Goal: Information Seeking & Learning: Check status

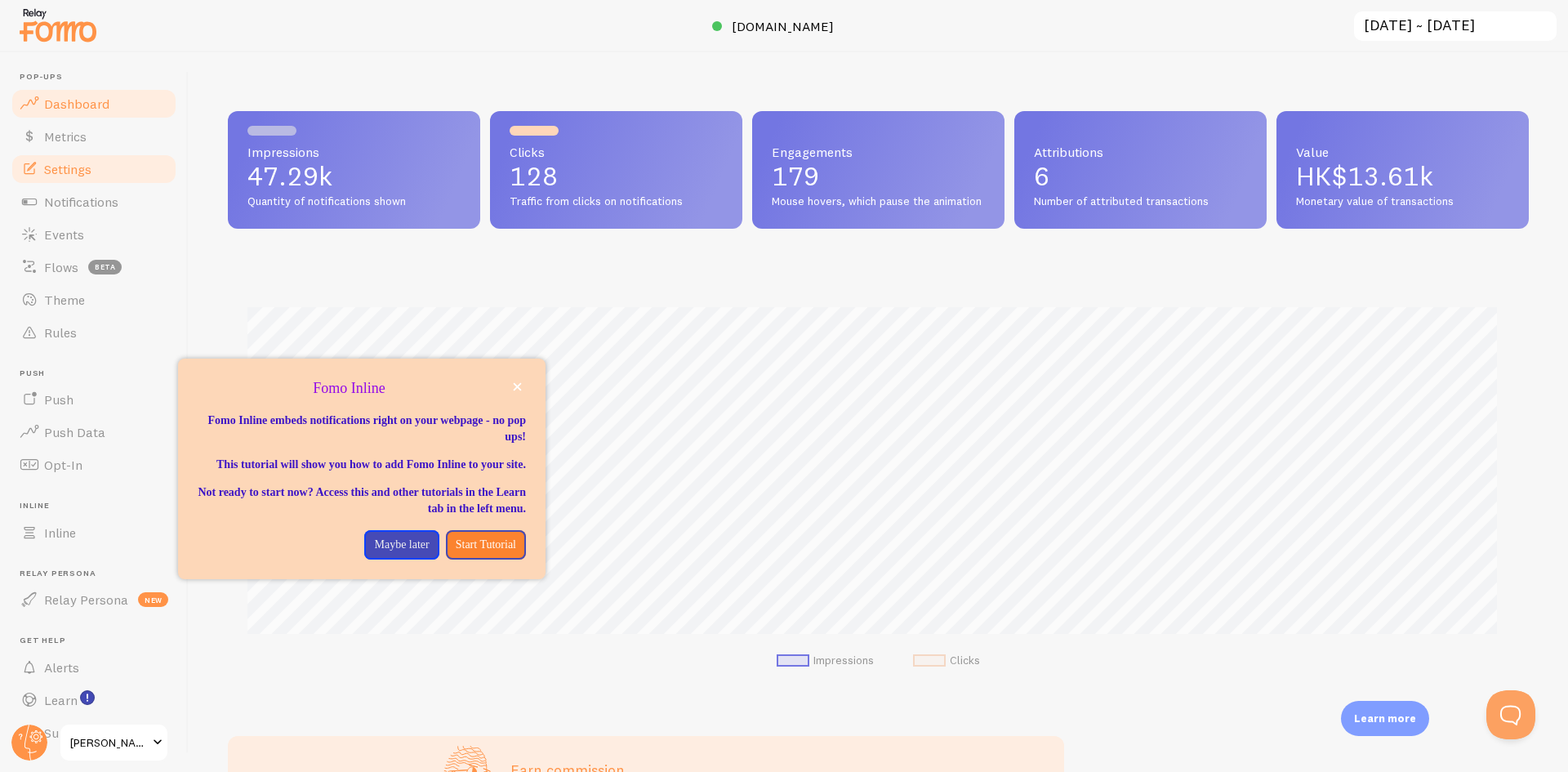
click at [82, 164] on span "Settings" at bounding box center [68, 169] width 48 height 17
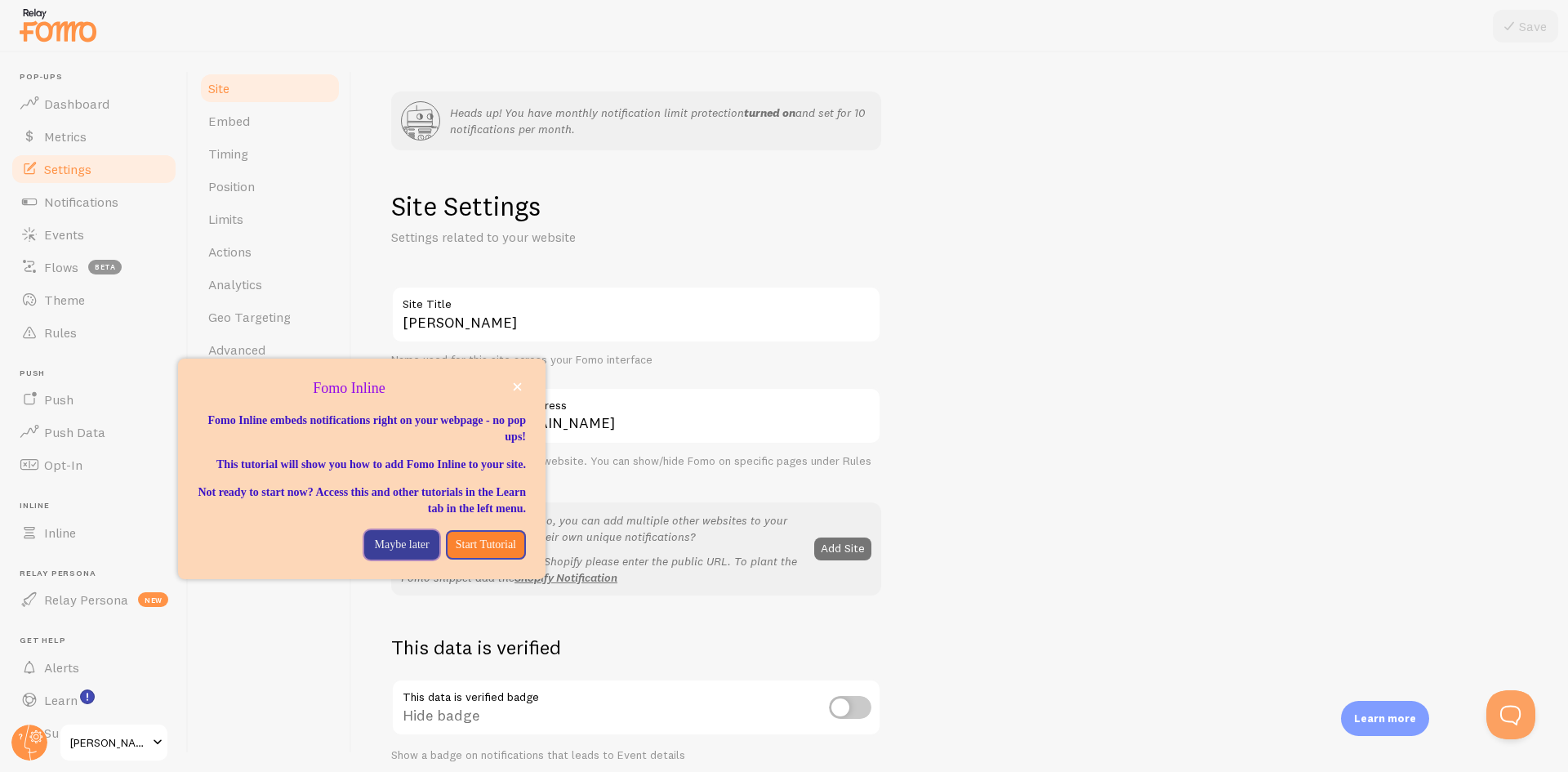
click at [380, 553] on p "Maybe later" at bounding box center [401, 545] width 55 height 17
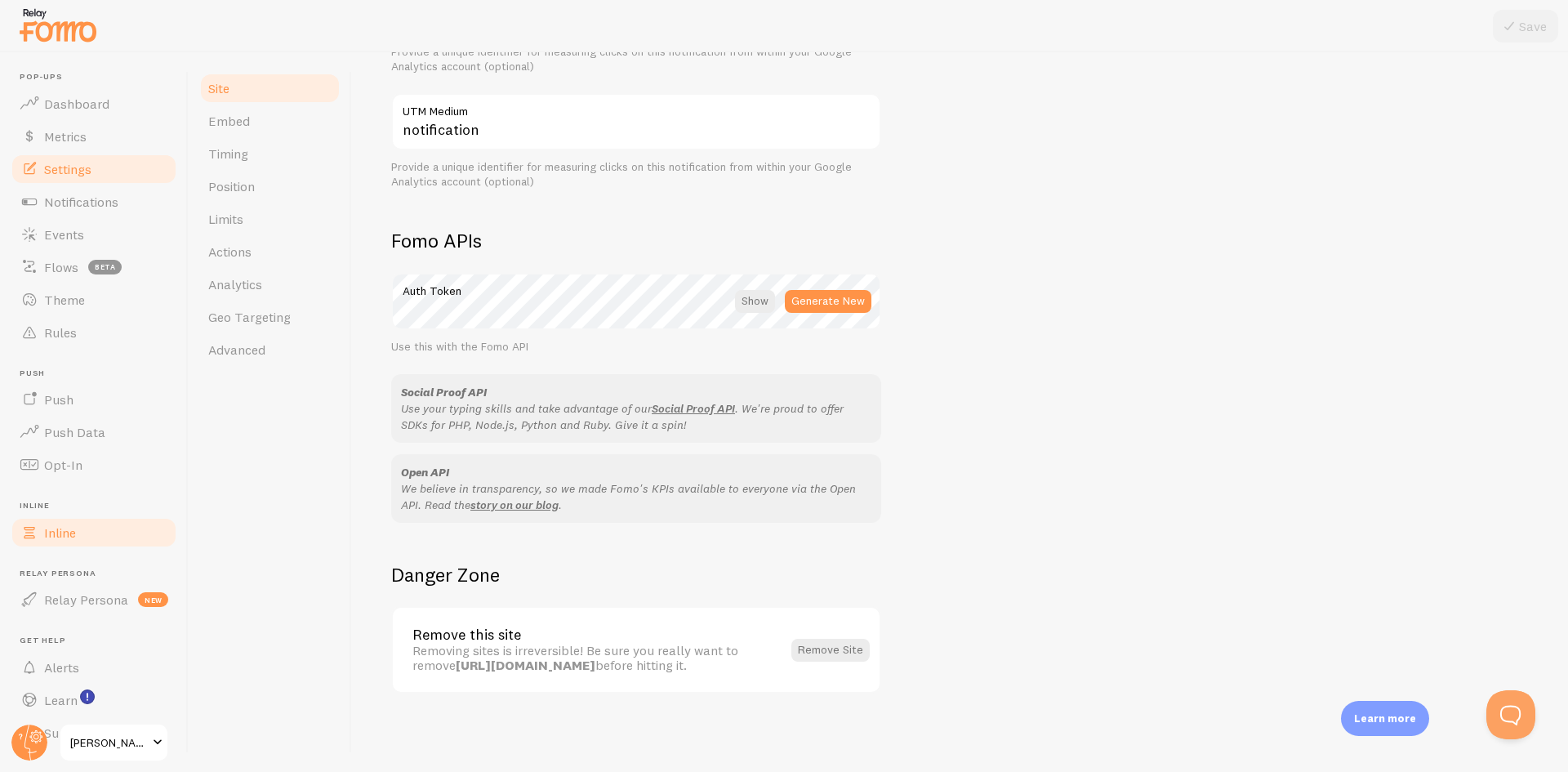
scroll to position [36, 0]
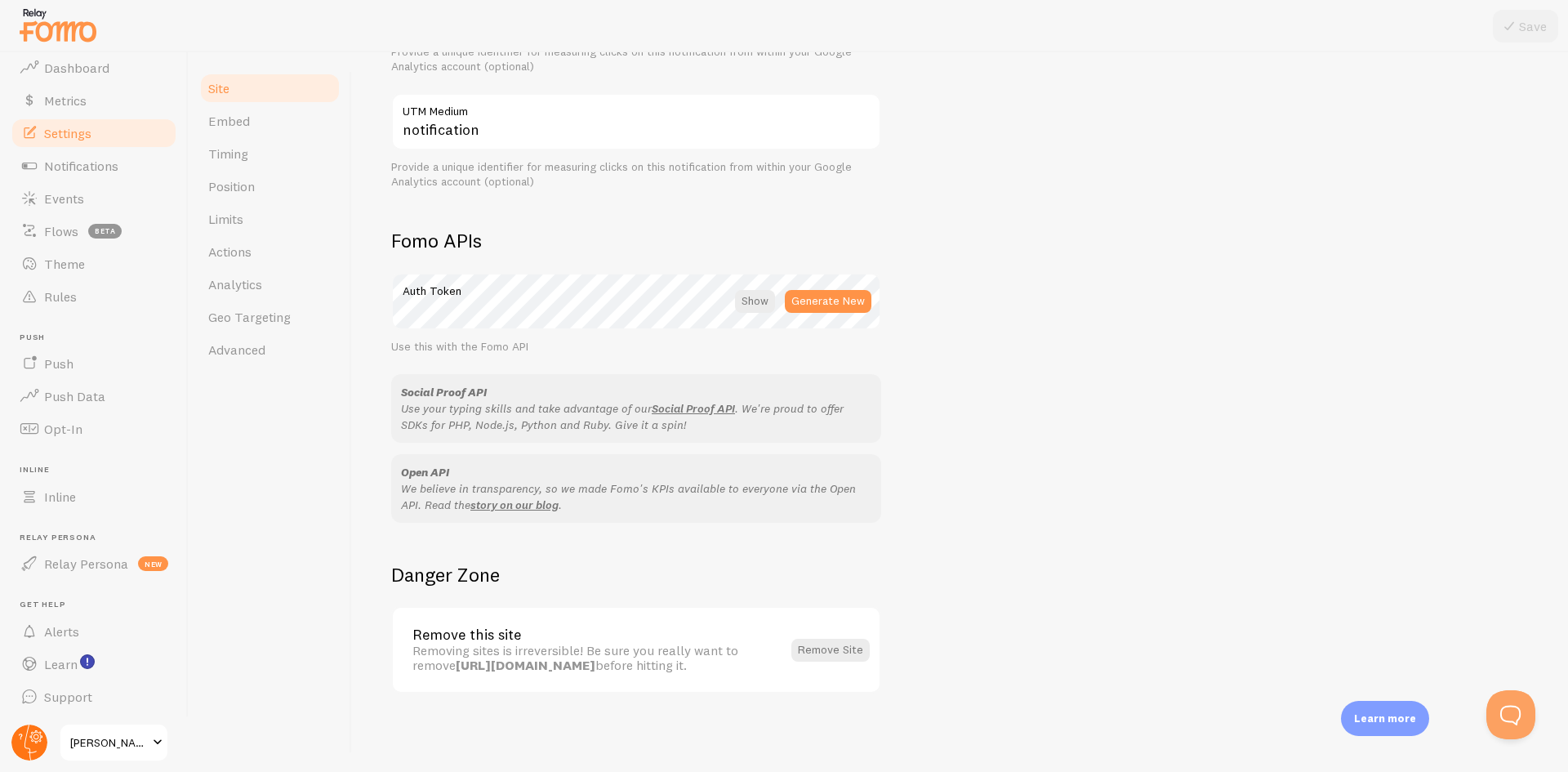
click at [33, 744] on circle at bounding box center [29, 742] width 36 height 36
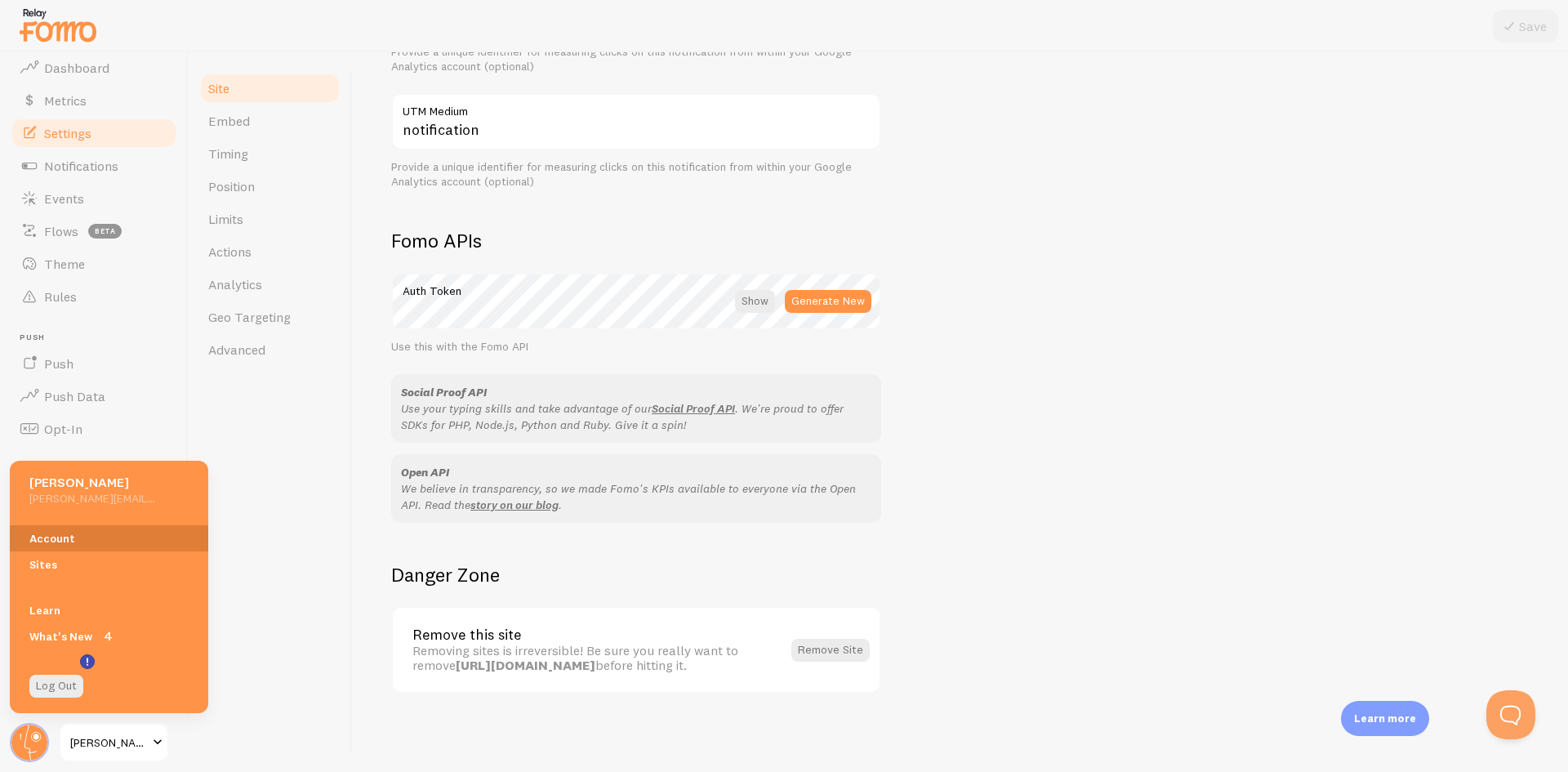
click at [28, 535] on link "Account" at bounding box center [108, 538] width 198 height 26
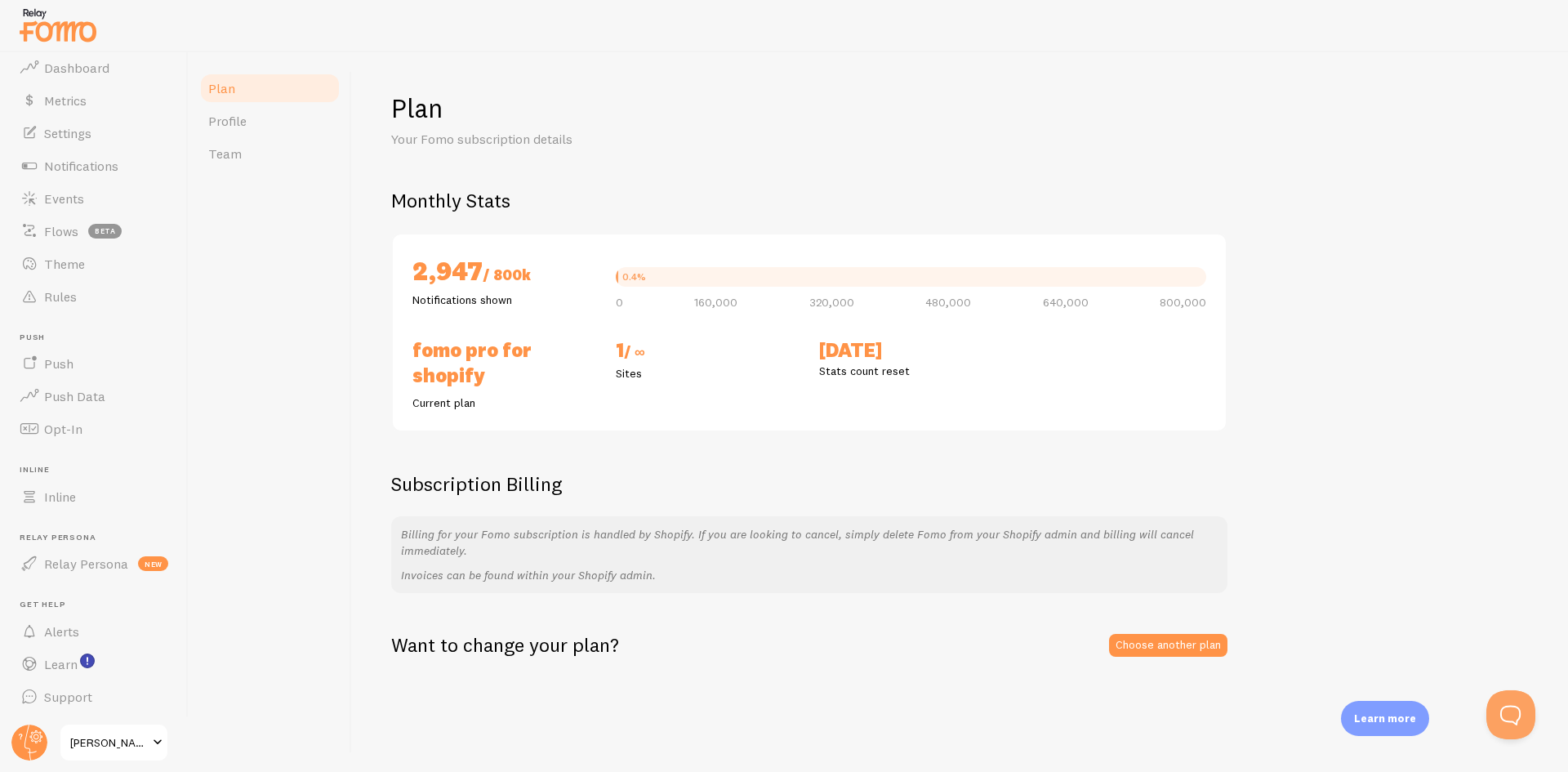
drag, startPoint x: 464, startPoint y: 276, endPoint x: 526, endPoint y: 294, distance: 64.6
click at [526, 294] on div "2,947 / 800k Notifications shown" at bounding box center [504, 280] width 204 height 54
click at [526, 294] on p "Notifications shown" at bounding box center [504, 300] width 183 height 17
drag, startPoint x: 531, startPoint y: 297, endPoint x: 442, endPoint y: 260, distance: 96.4
click at [442, 260] on div "2,947 / 800k Notifications shown" at bounding box center [504, 280] width 204 height 54
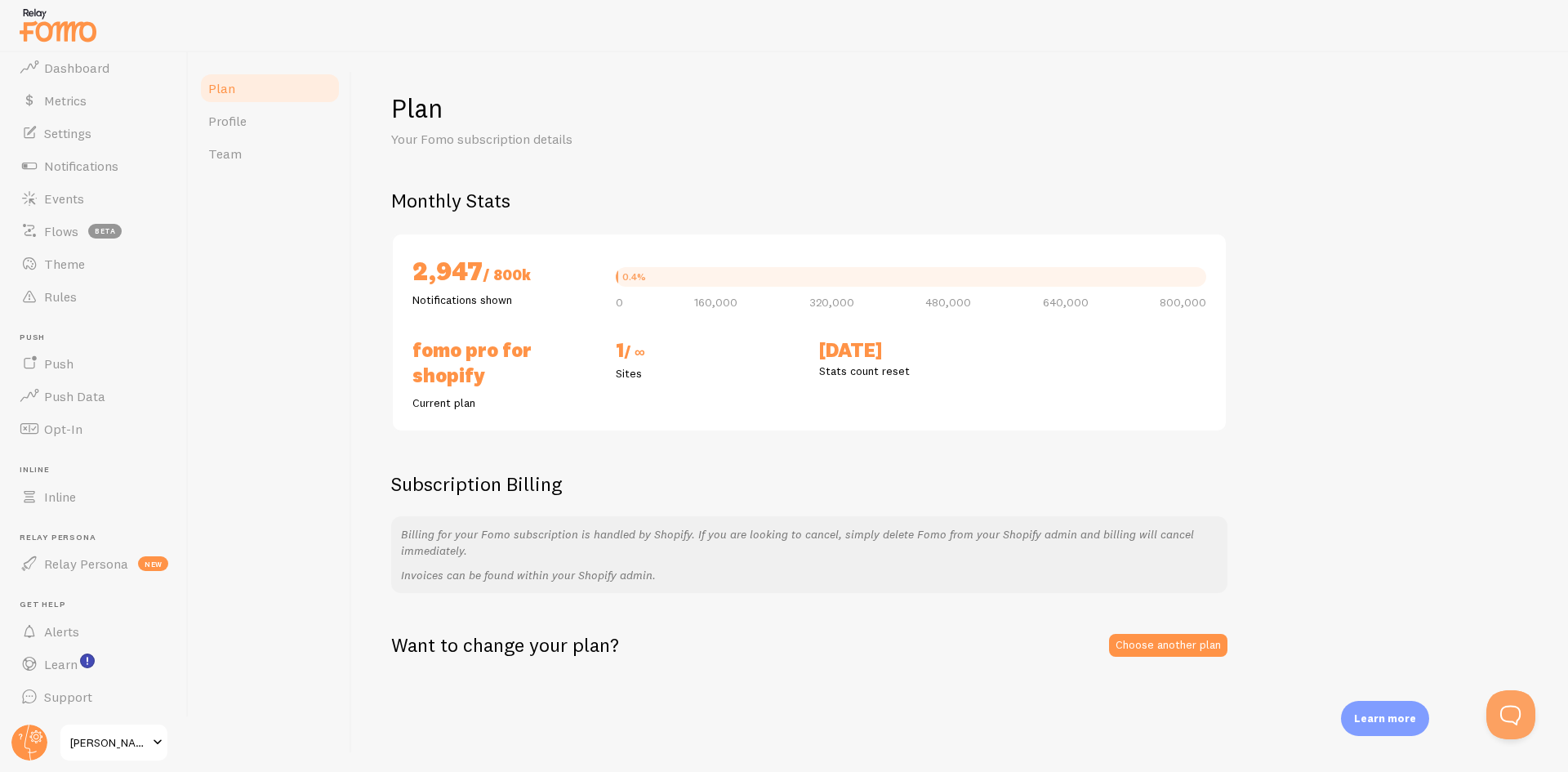
click at [442, 260] on h2 "2,947 / 800k" at bounding box center [504, 272] width 183 height 38
click at [268, 120] on link "Profile" at bounding box center [270, 121] width 143 height 33
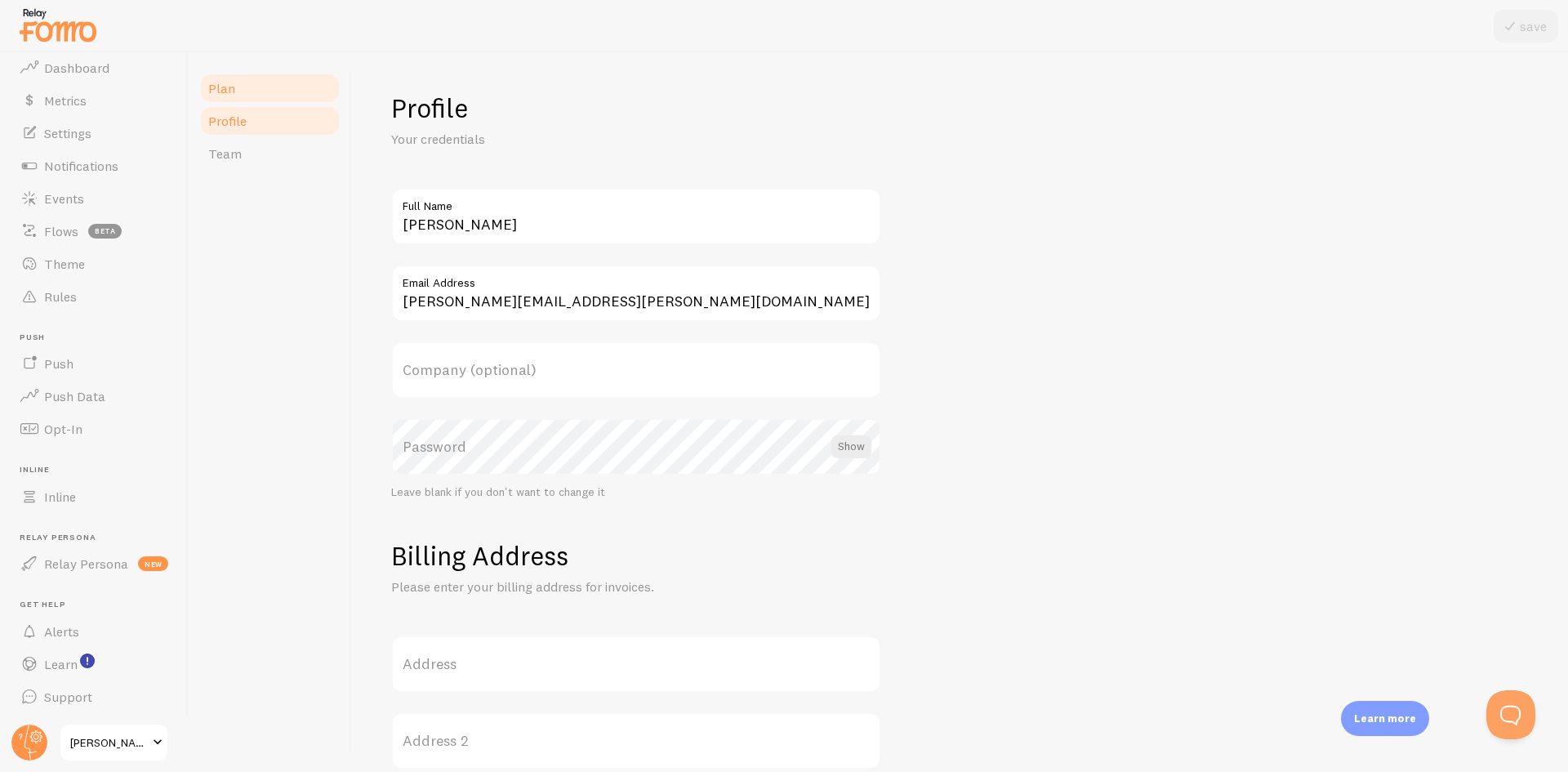
click at [261, 87] on link "Plan" at bounding box center [270, 88] width 143 height 33
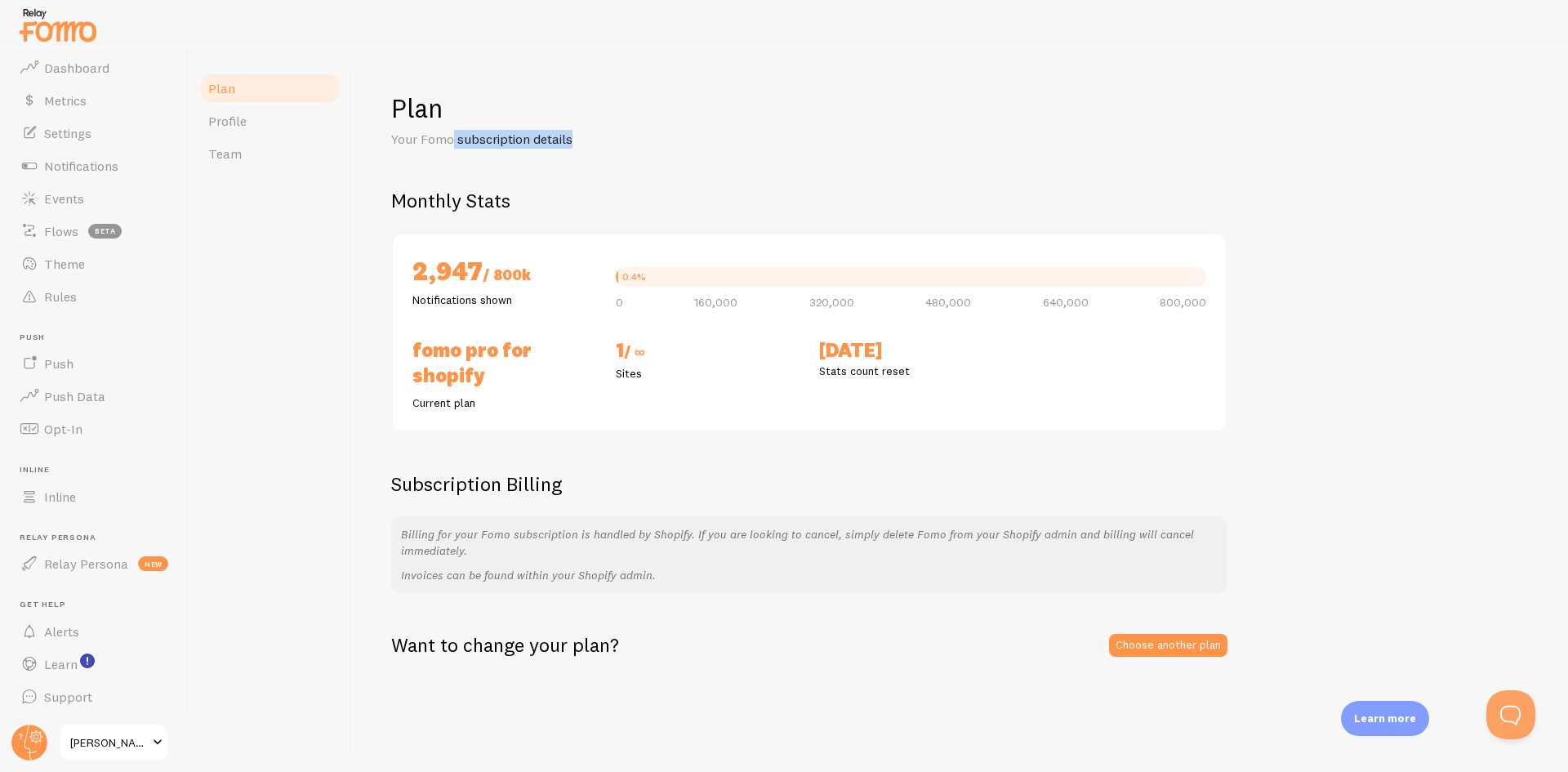
drag, startPoint x: 453, startPoint y: 126, endPoint x: 572, endPoint y: 137, distance: 119.5
click at [572, 137] on div "Plan Your Fomo subscription details" at bounding box center [960, 120] width 1138 height 57
click at [572, 137] on p "Your Fomo subscription details" at bounding box center [587, 138] width 392 height 19
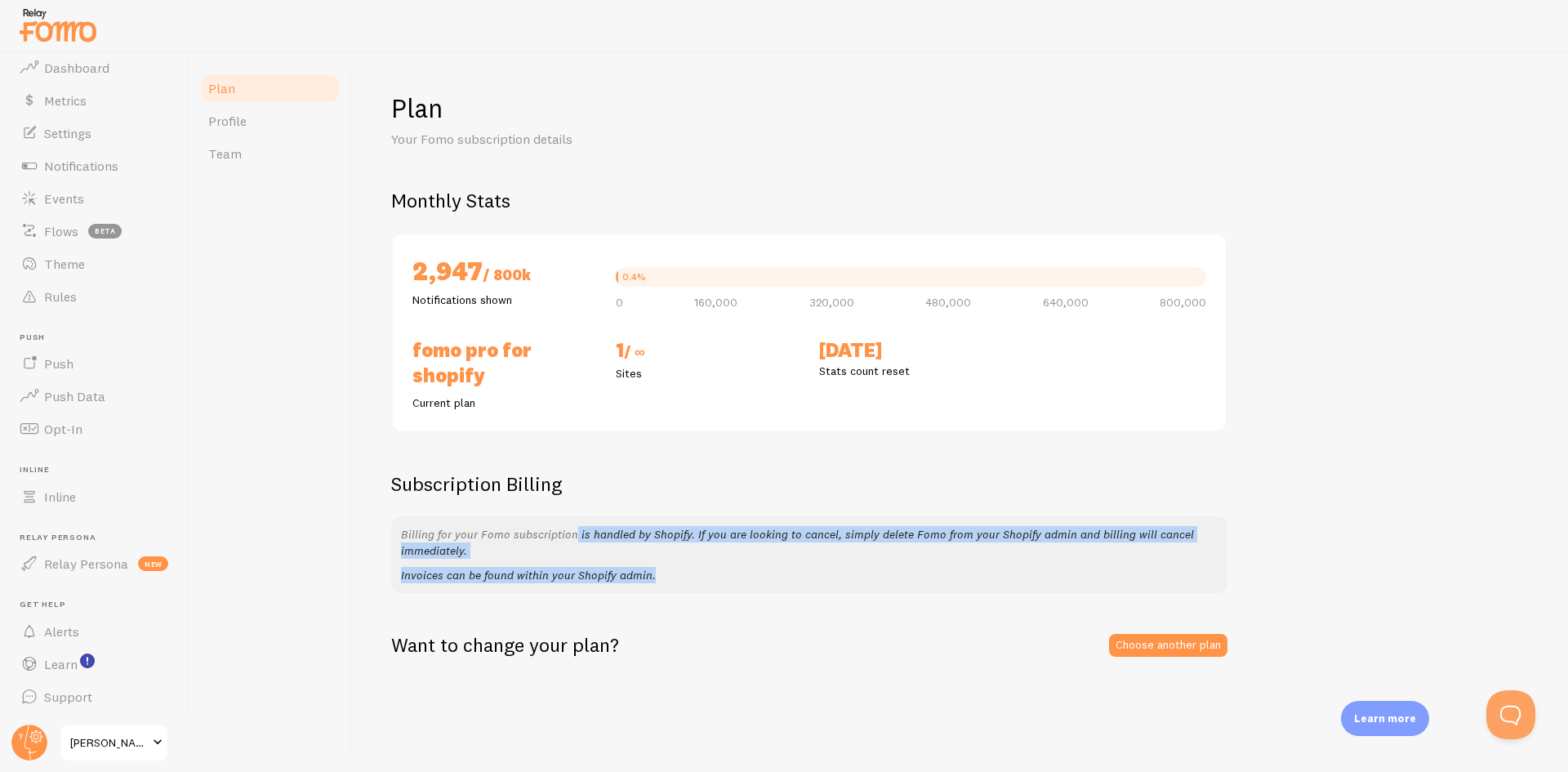
drag, startPoint x: 515, startPoint y: 528, endPoint x: 714, endPoint y: 564, distance: 202.2
click at [714, 564] on div "Billing for your Fomo subscription is handled by Shopify. If you are looking to…" at bounding box center [809, 554] width 836 height 77
drag, startPoint x: 724, startPoint y: 568, endPoint x: 395, endPoint y: 472, distance: 342.7
click at [395, 472] on div "Subscription Billing Billing for your Fomo subscription is handled by Shopify. …" at bounding box center [809, 532] width 836 height 122
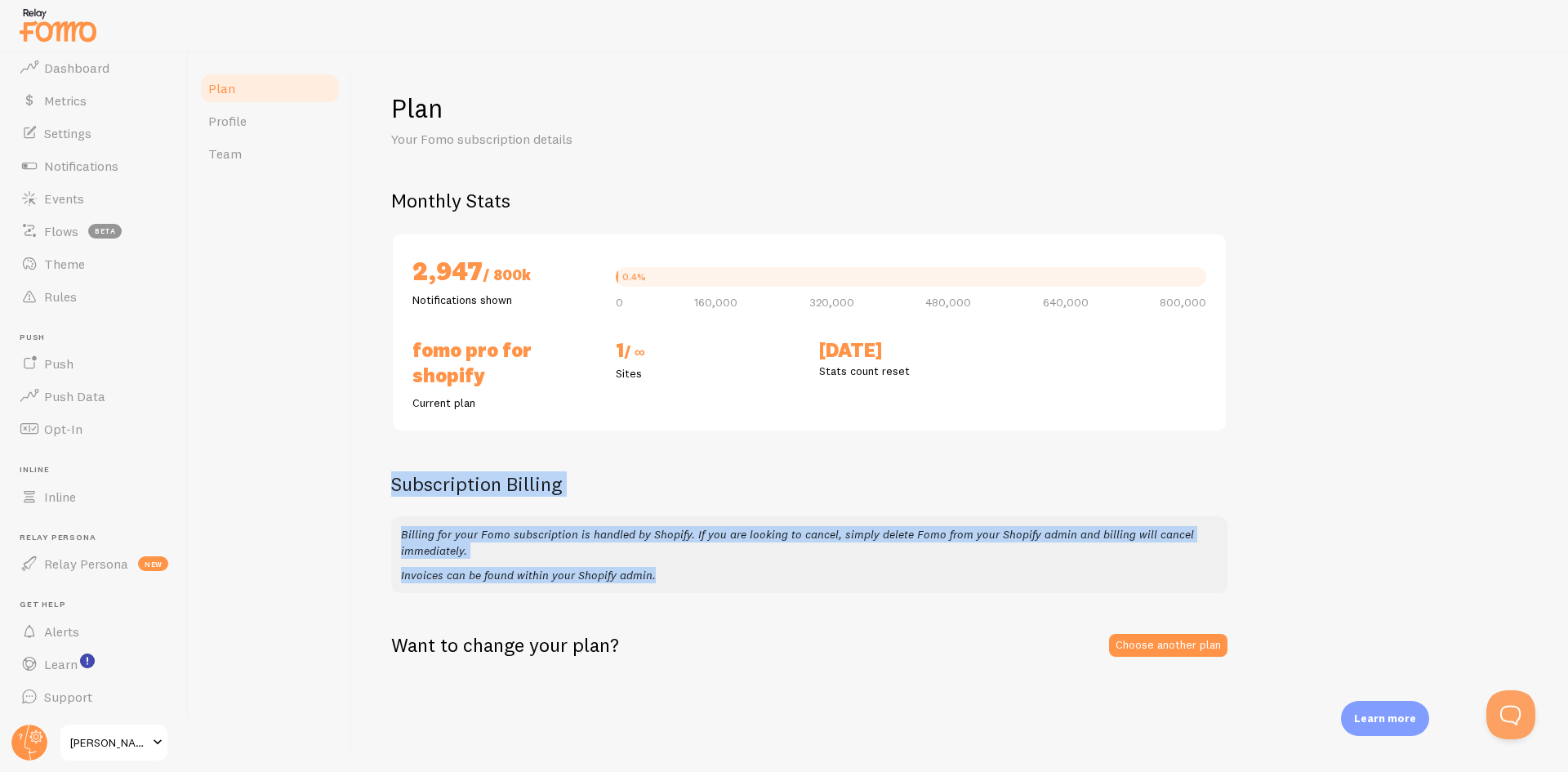
click at [395, 472] on h2 "Subscription Billing" at bounding box center [809, 484] width 836 height 26
drag, startPoint x: 380, startPoint y: 479, endPoint x: 717, endPoint y: 583, distance: 352.7
click at [717, 583] on div "Plan Your Fomo subscription details Monthly Stats 2,947 / 800k Notifications sh…" at bounding box center [960, 412] width 1216 height 719
click at [717, 583] on div "Billing for your Fomo subscription is handled by Shopify. If you are looking to…" at bounding box center [809, 554] width 836 height 77
drag, startPoint x: 729, startPoint y: 583, endPoint x: 500, endPoint y: 479, distance: 251.5
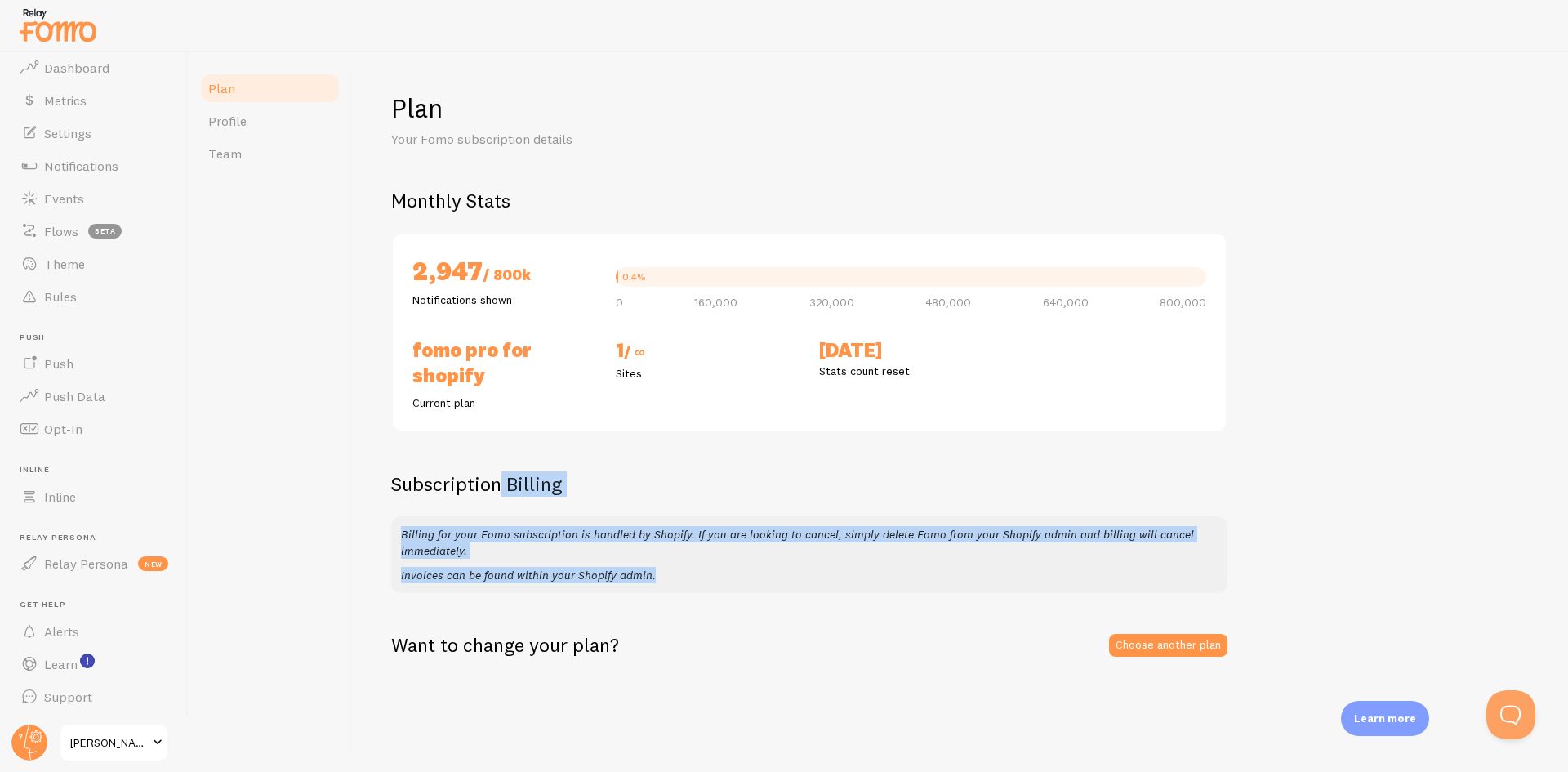
click at [500, 479] on div "Subscription Billing Billing for your Fomo subscription is handled by Shopify. …" at bounding box center [809, 532] width 836 height 122
click at [500, 479] on h2 "Subscription Billing" at bounding box center [809, 484] width 836 height 26
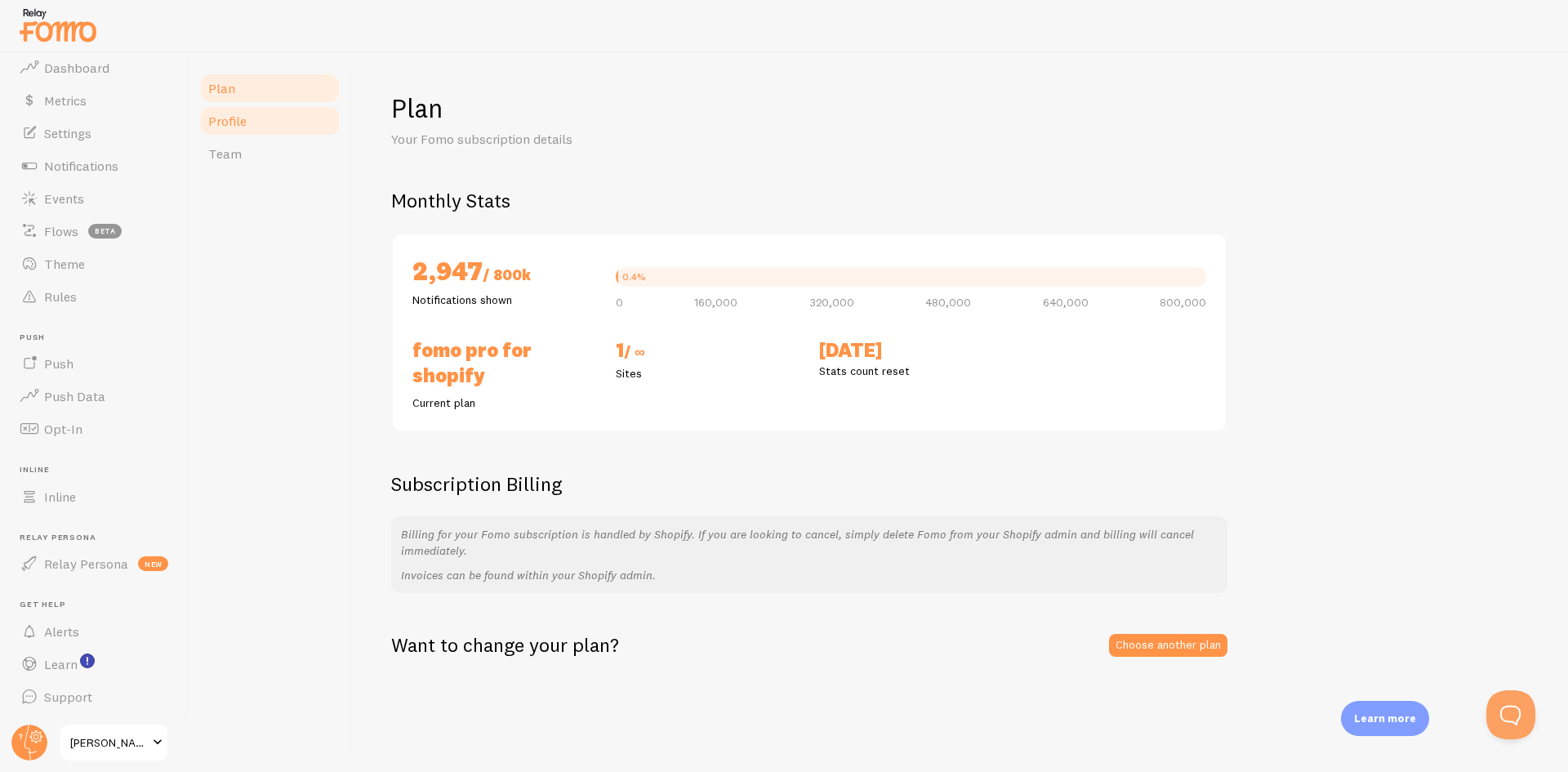
click at [234, 127] on span "Profile" at bounding box center [227, 121] width 39 height 17
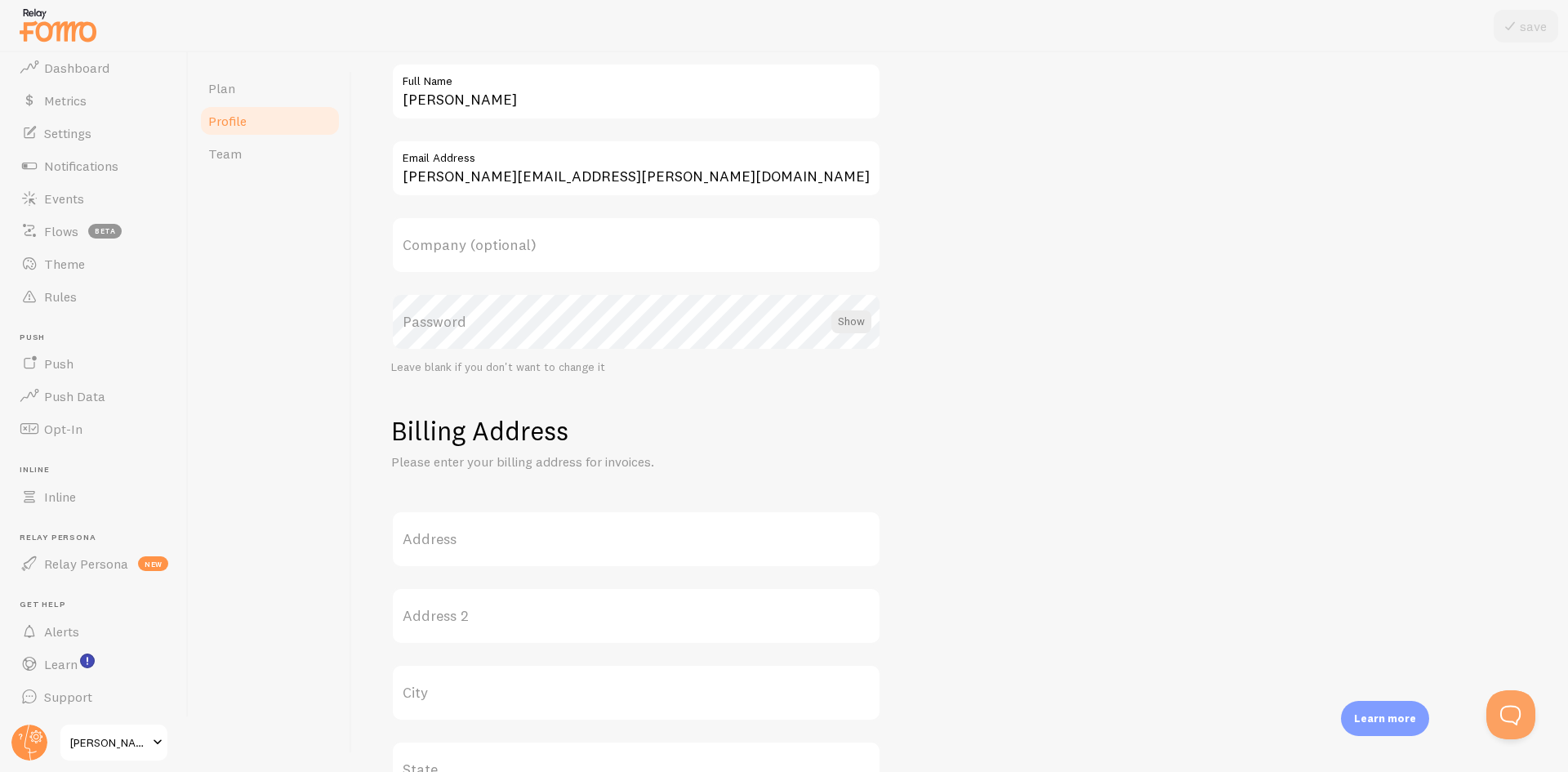
scroll to position [245, 0]
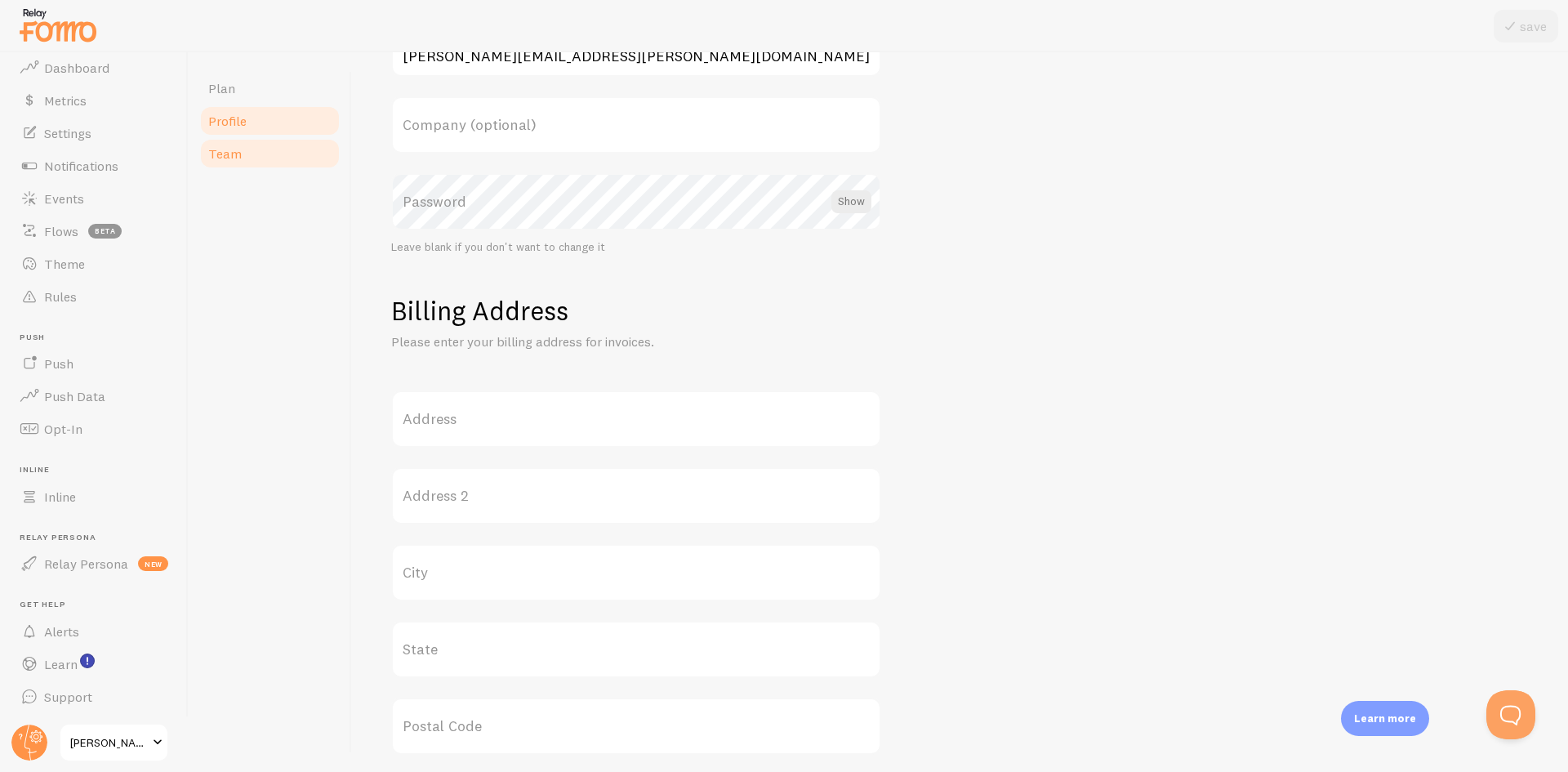
click at [271, 152] on link "Team" at bounding box center [270, 153] width 143 height 33
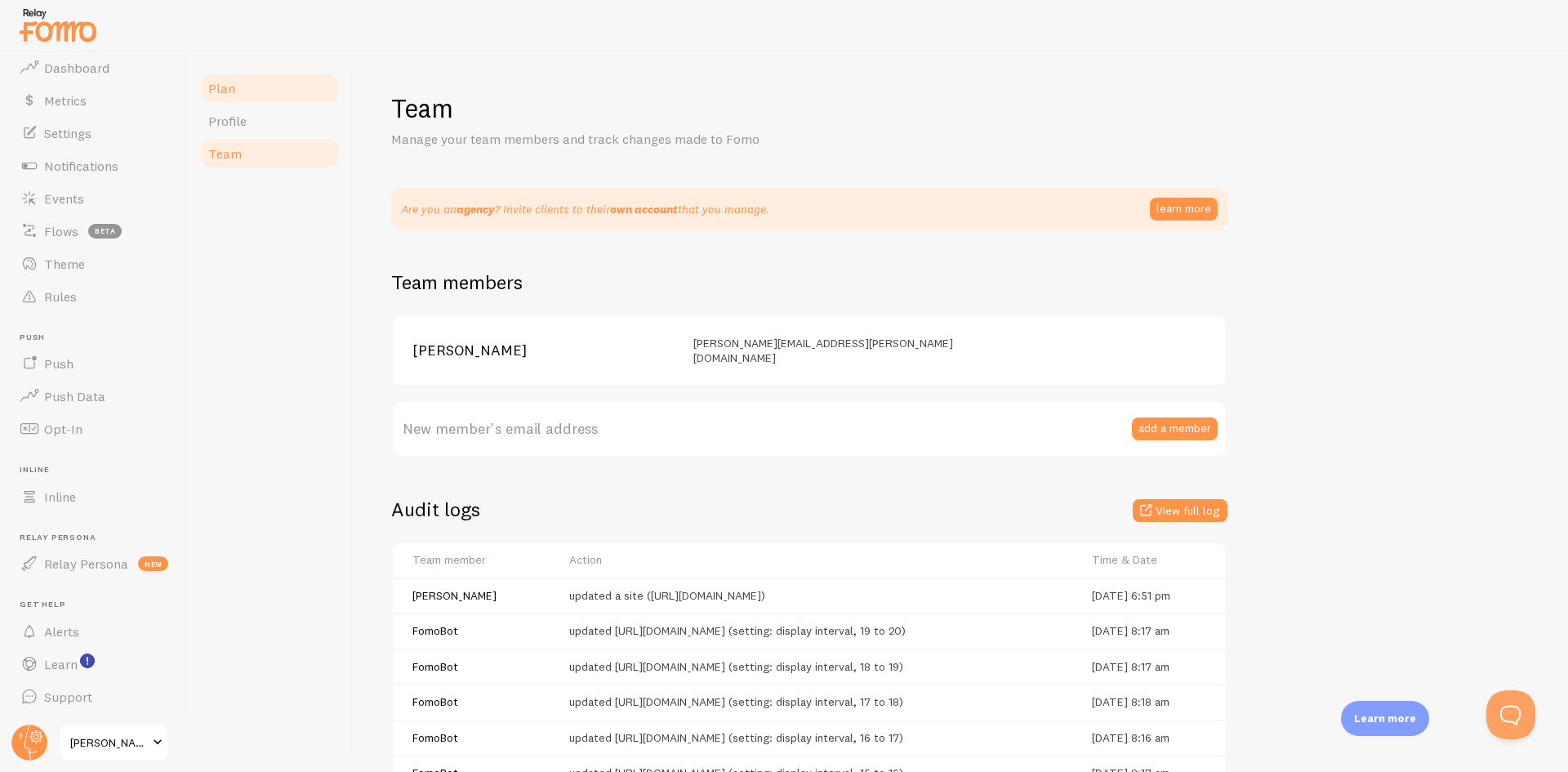
click at [290, 90] on link "Plan" at bounding box center [270, 88] width 143 height 33
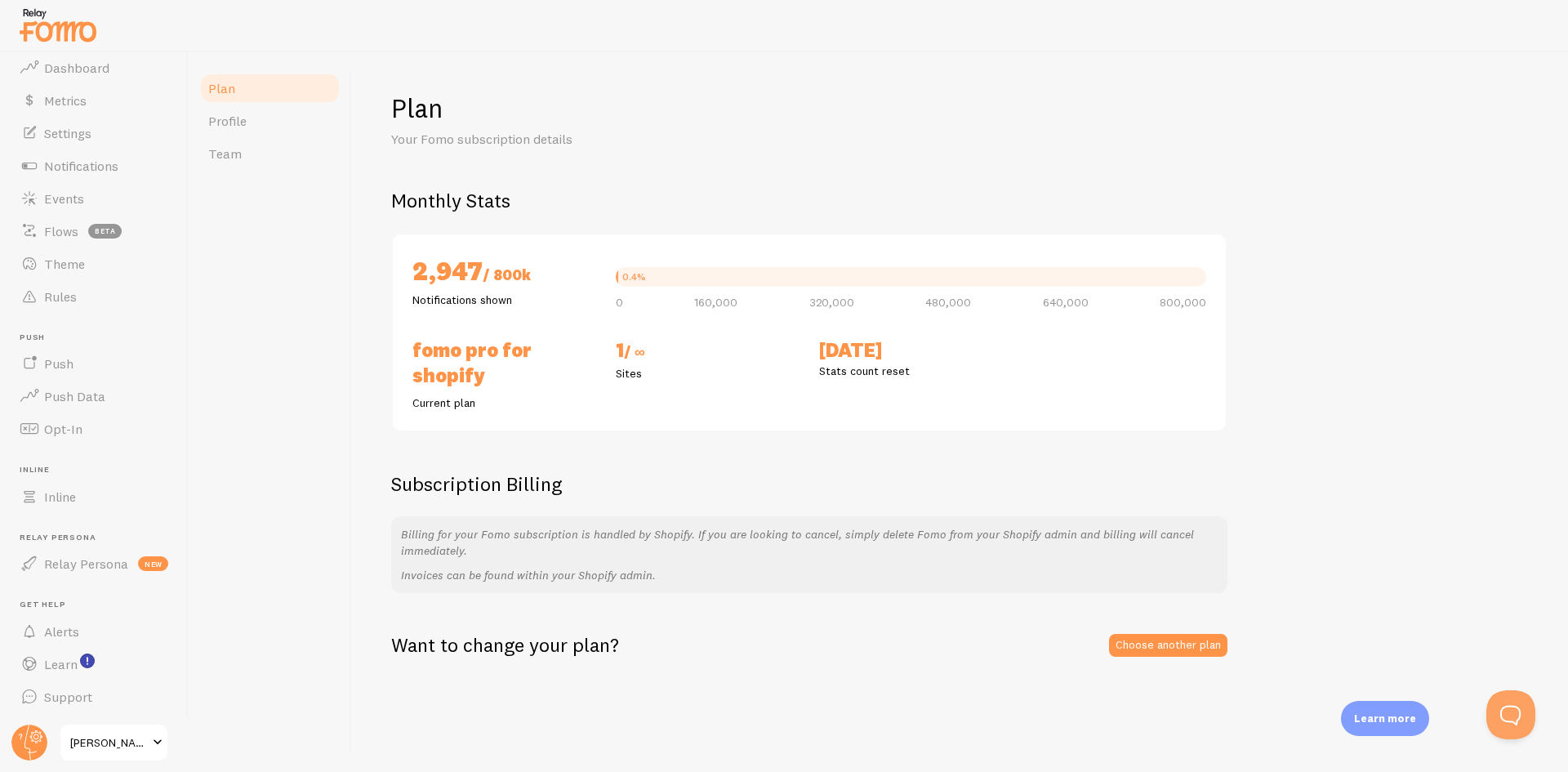
click at [1003, 347] on div "Oct 1st Stats count reset" at bounding box center [910, 374] width 204 height 73
click at [28, 737] on circle at bounding box center [29, 742] width 36 height 36
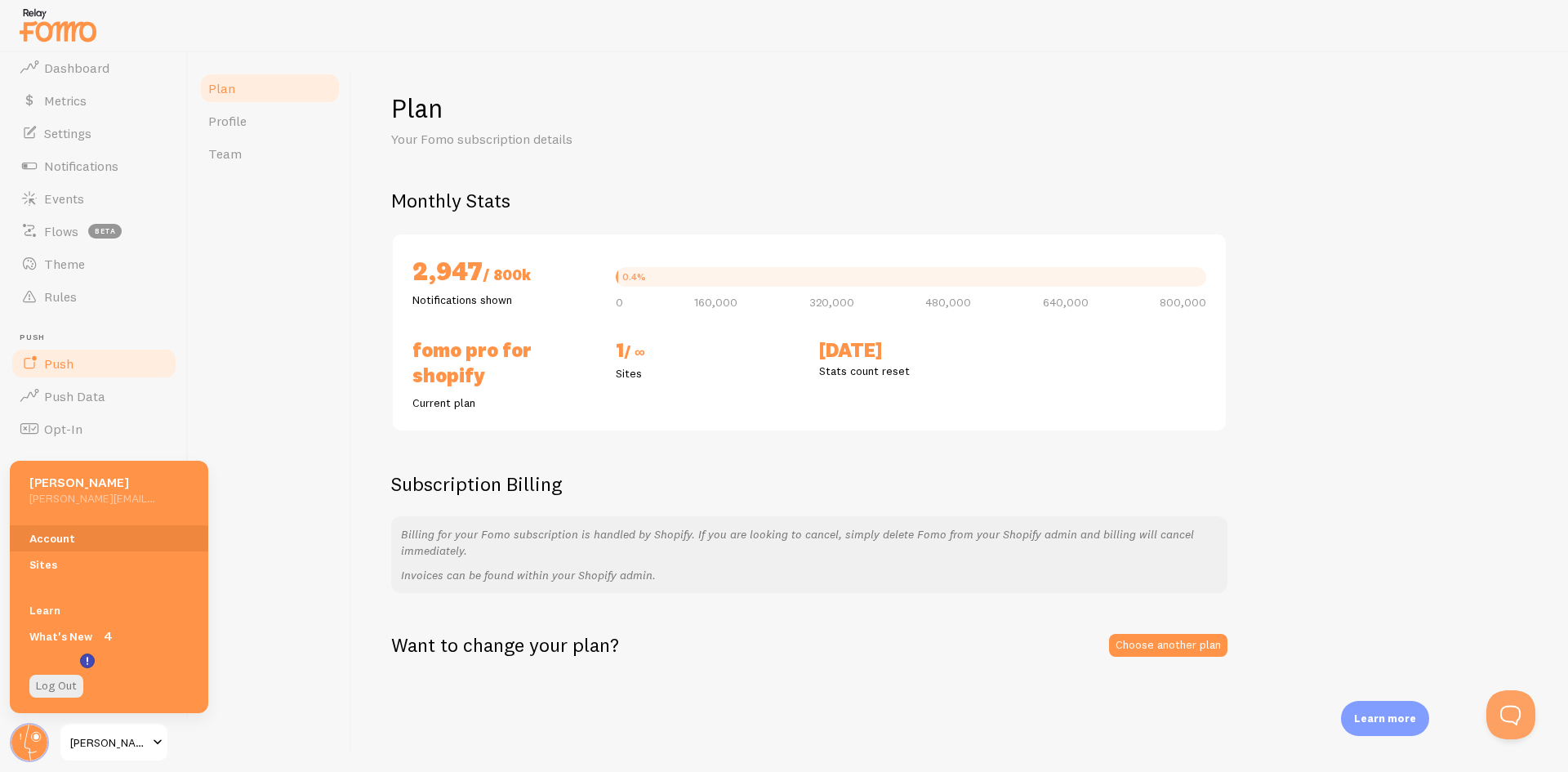
click at [147, 374] on link "Push" at bounding box center [93, 363] width 168 height 33
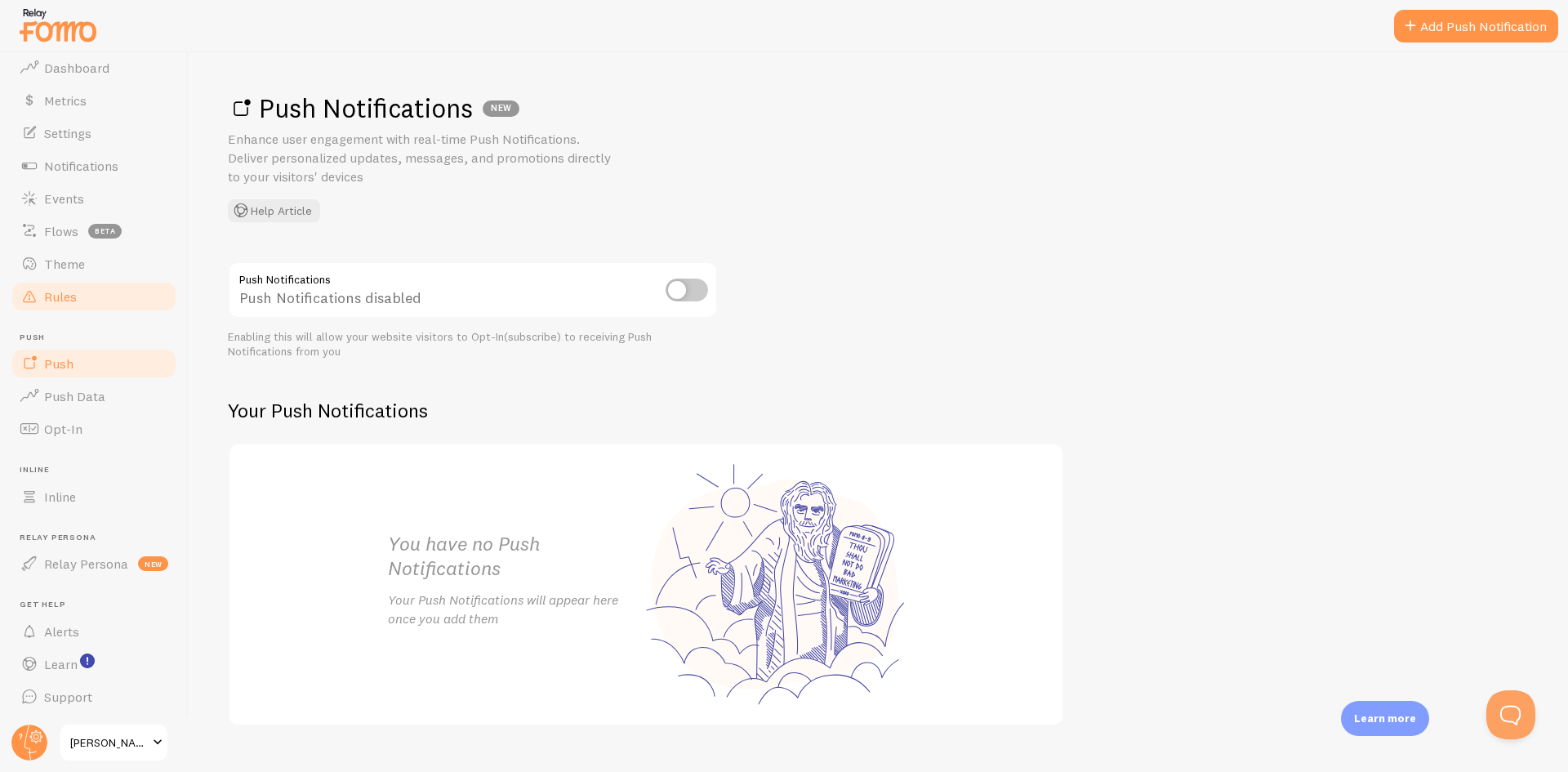
click at [115, 308] on link "Rules" at bounding box center [93, 296] width 168 height 33
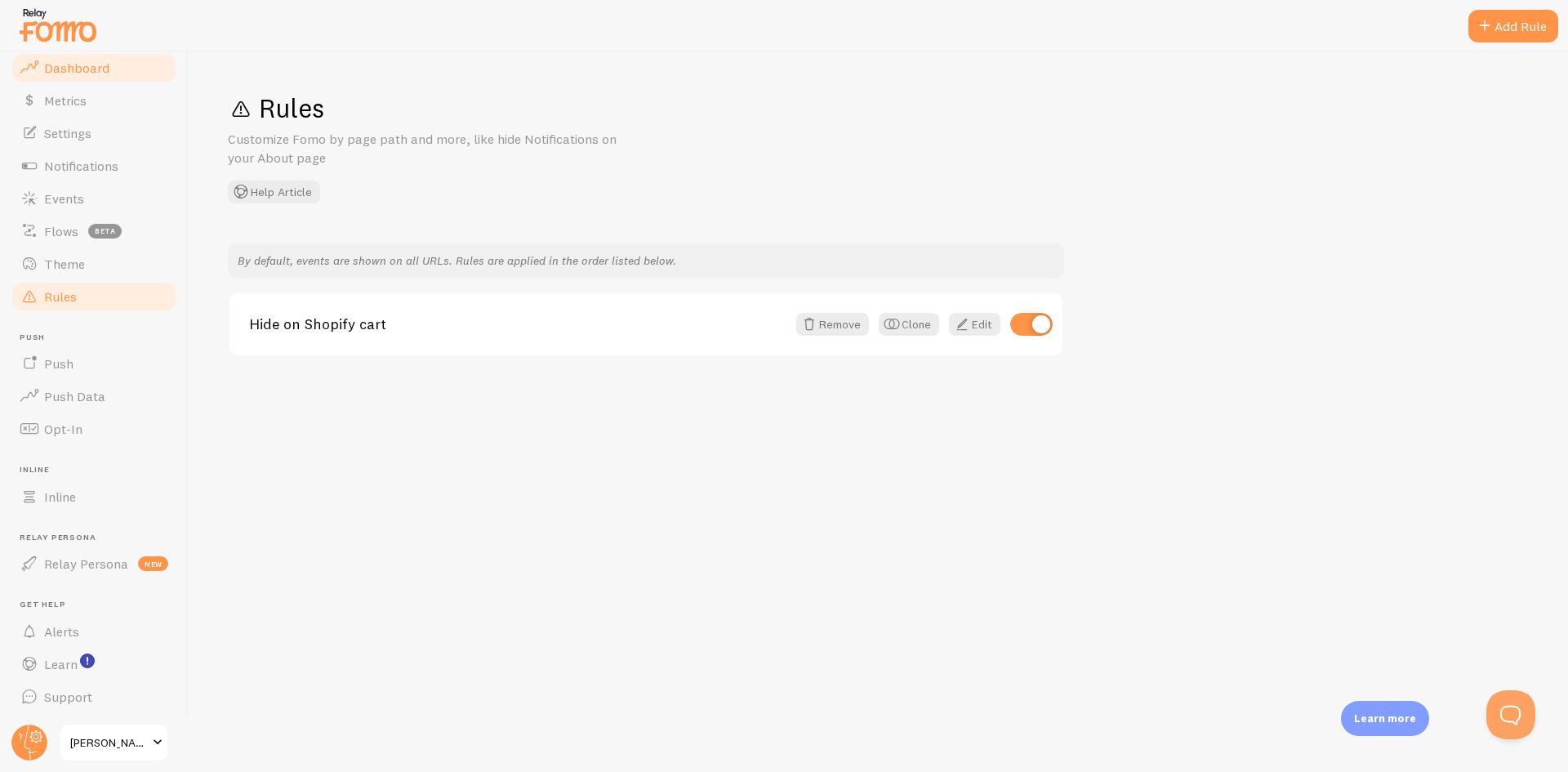
click at [113, 66] on link "Dashboard" at bounding box center [93, 67] width 168 height 33
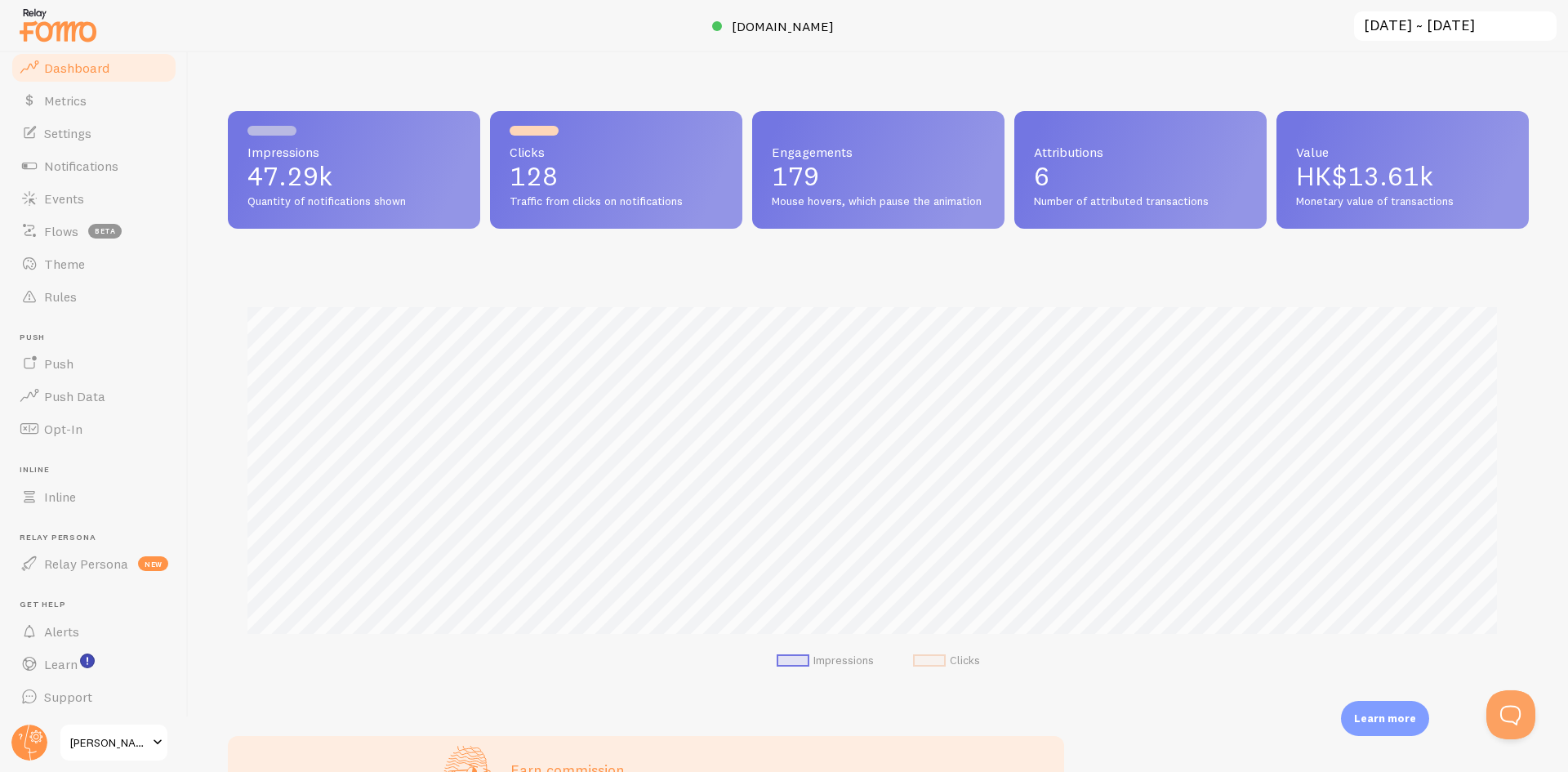
scroll to position [428, 1289]
click at [33, 739] on circle at bounding box center [29, 742] width 36 height 36
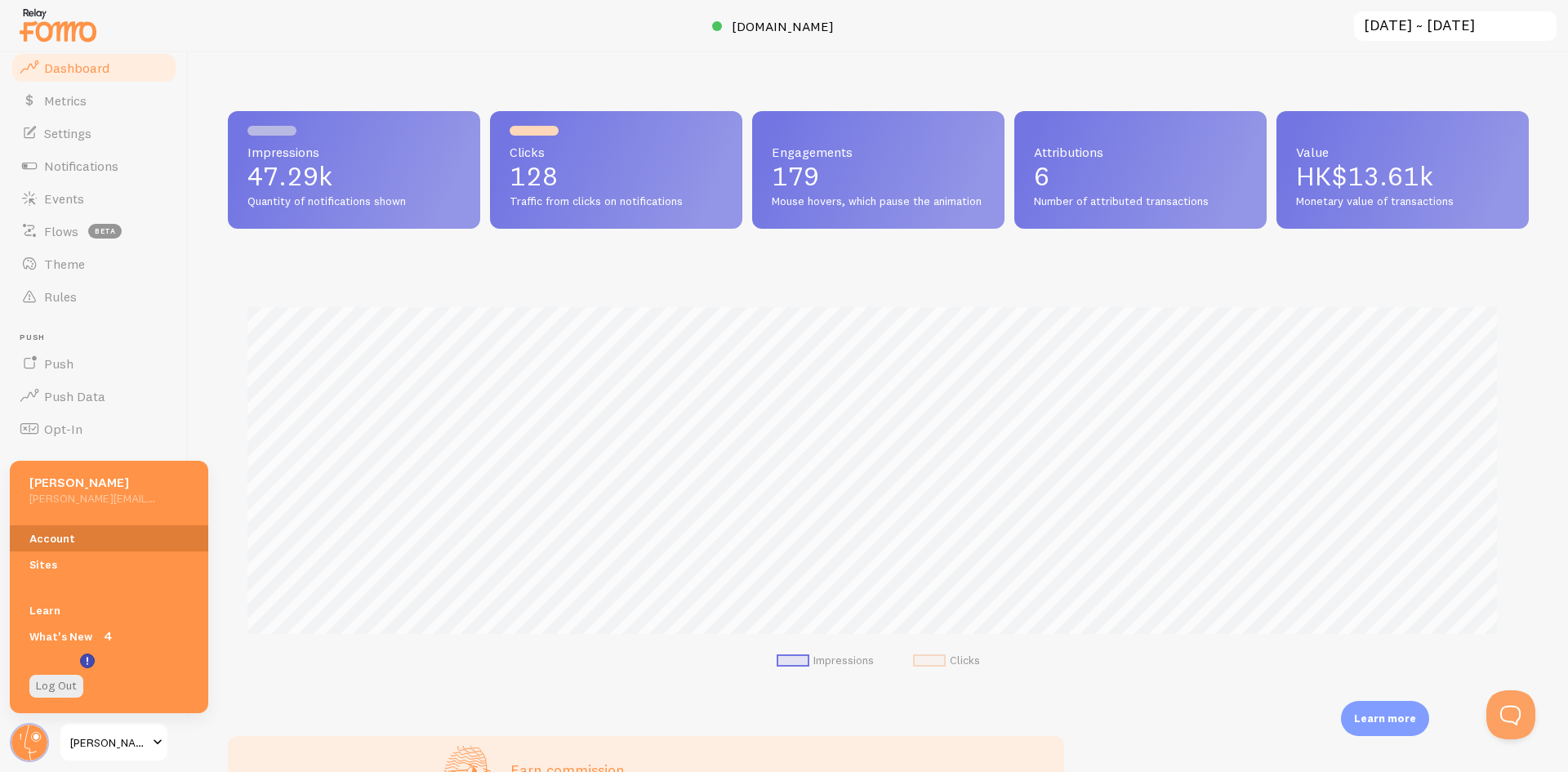
click at [53, 542] on link "Account" at bounding box center [108, 538] width 198 height 26
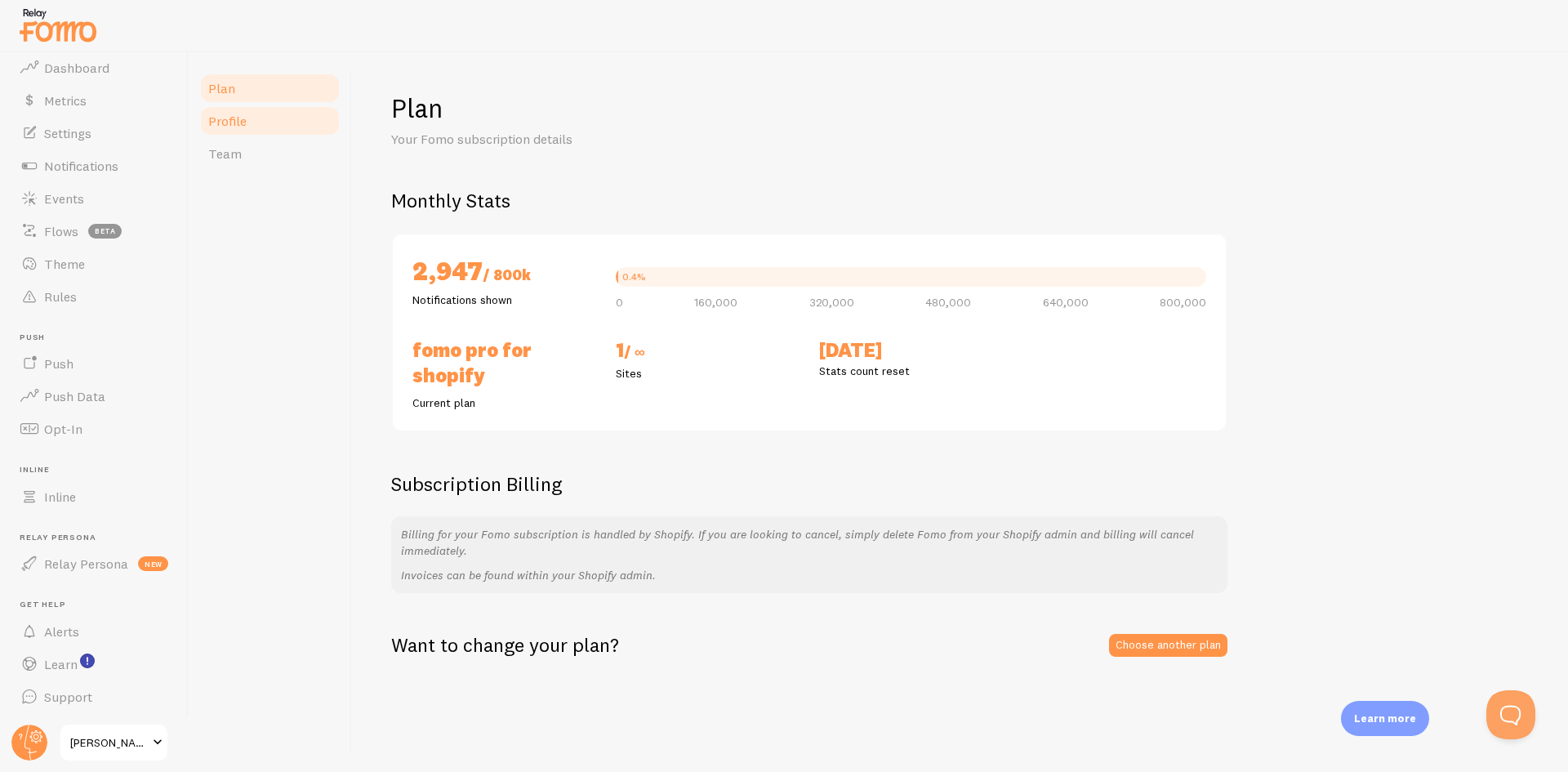
click at [268, 130] on link "Profile" at bounding box center [270, 121] width 143 height 33
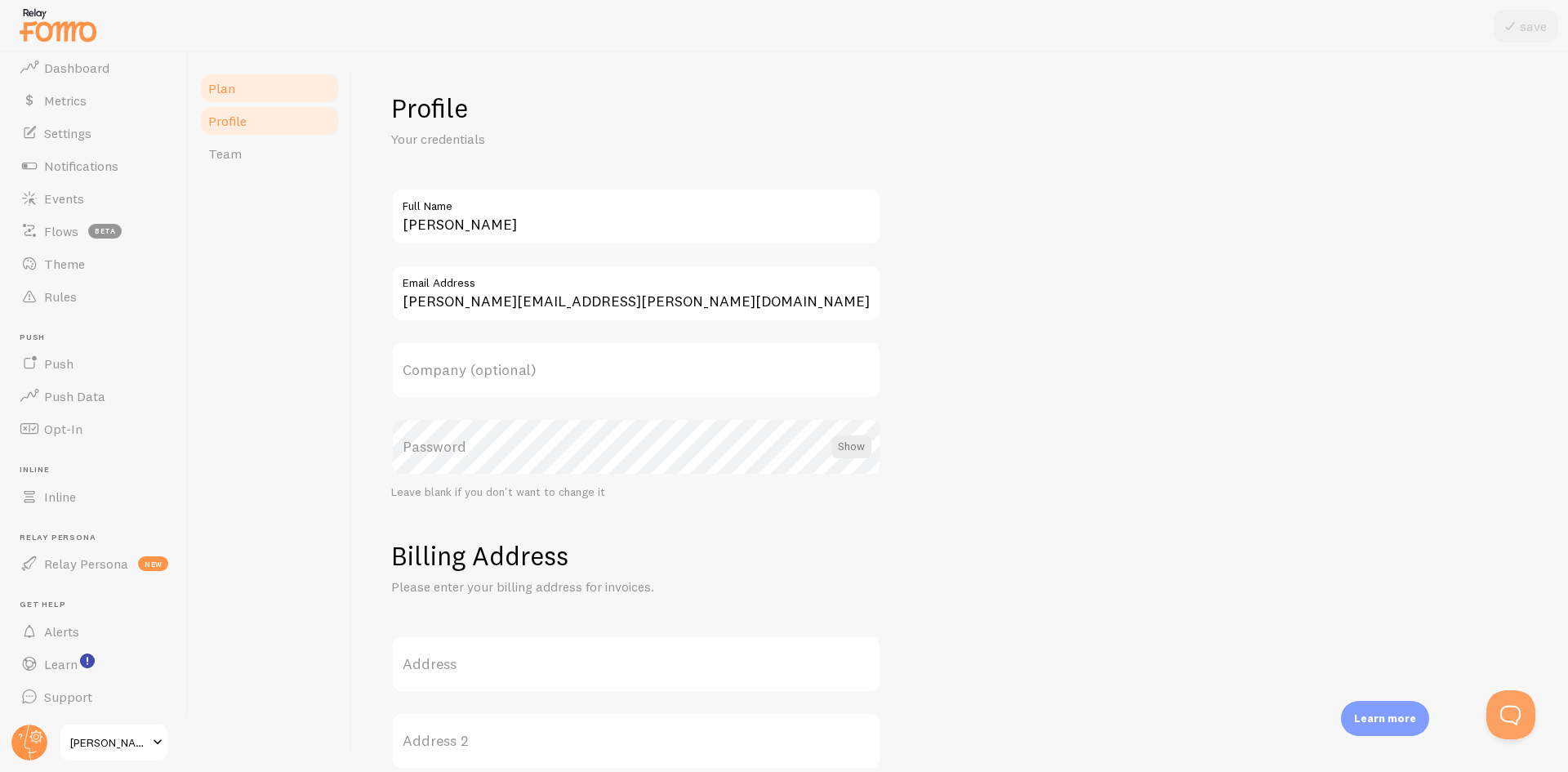
click at [268, 100] on link "Plan" at bounding box center [270, 88] width 143 height 33
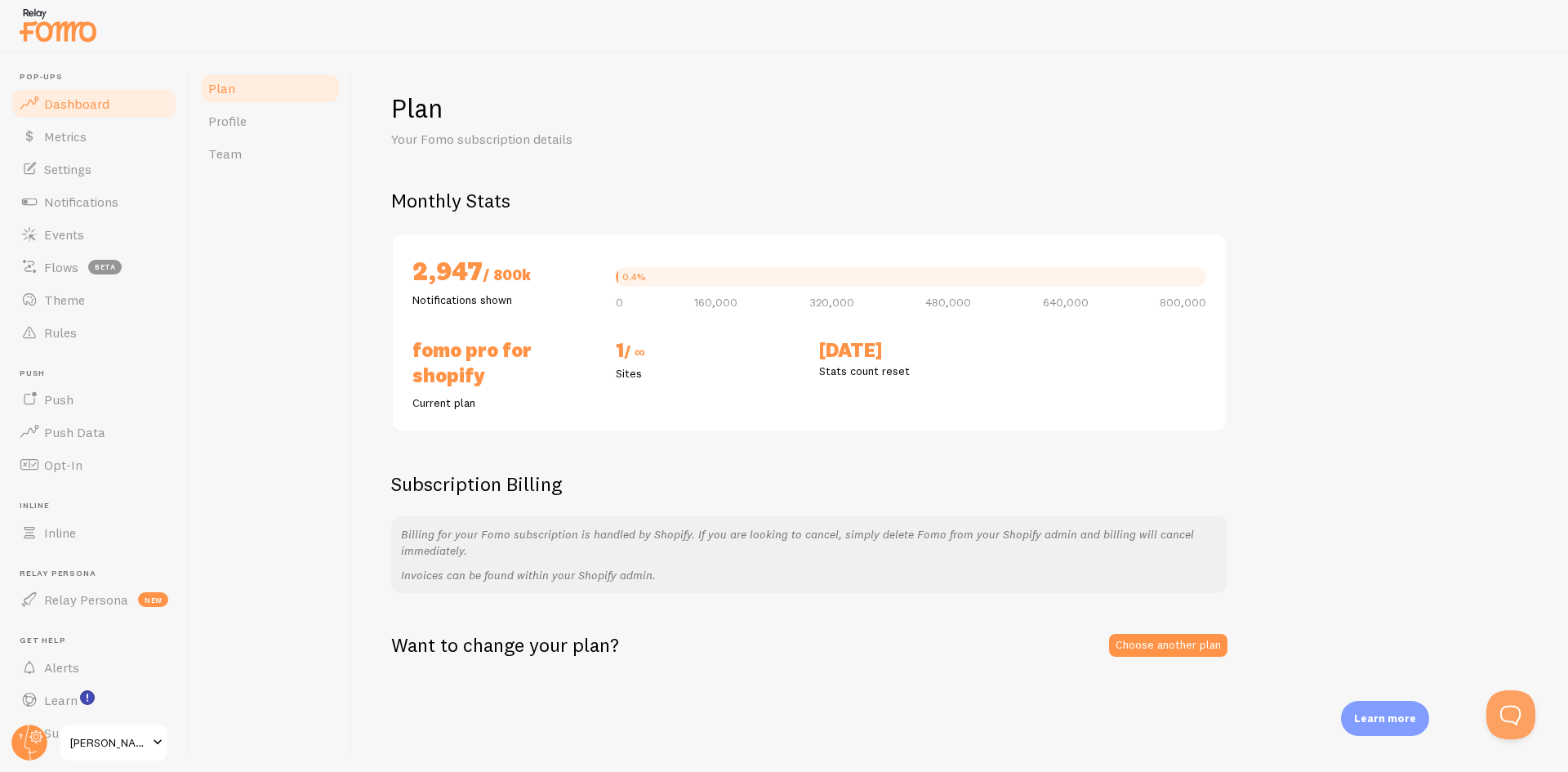
click at [96, 116] on link "Dashboard" at bounding box center [93, 103] width 168 height 33
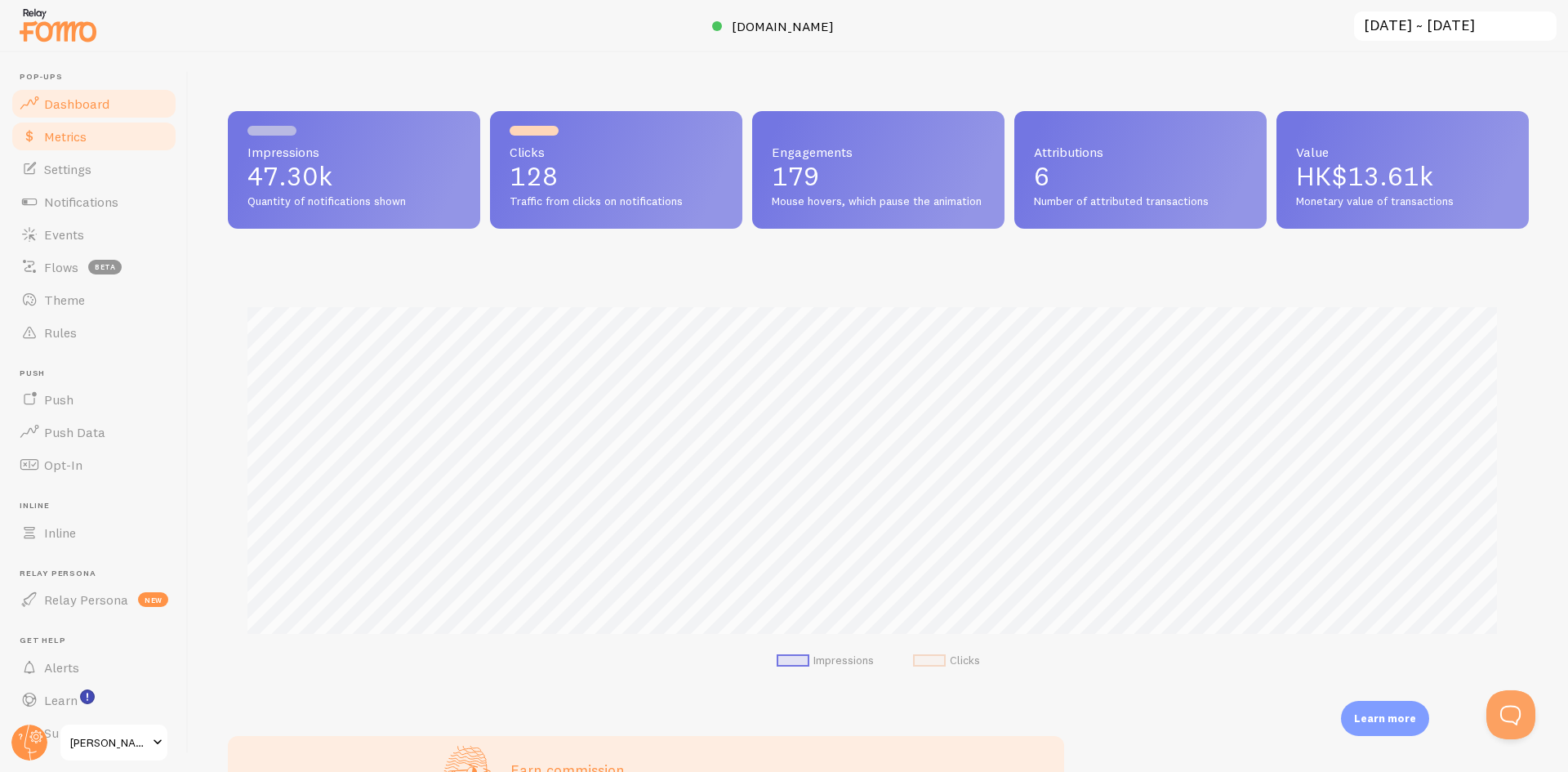
scroll to position [428, 1289]
click at [79, 137] on span "Metrics" at bounding box center [65, 136] width 42 height 17
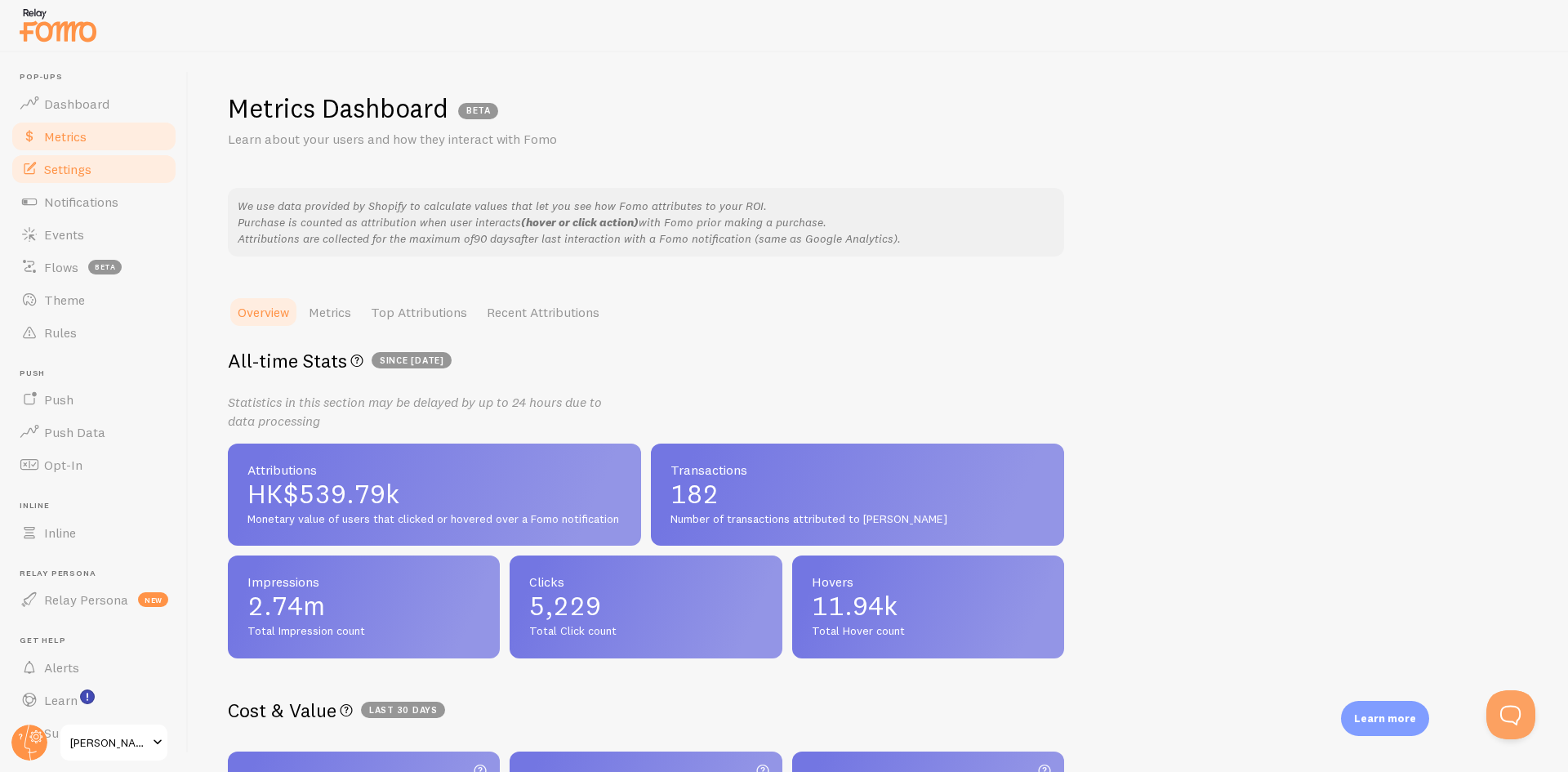
click at [66, 161] on span "Settings" at bounding box center [68, 169] width 48 height 17
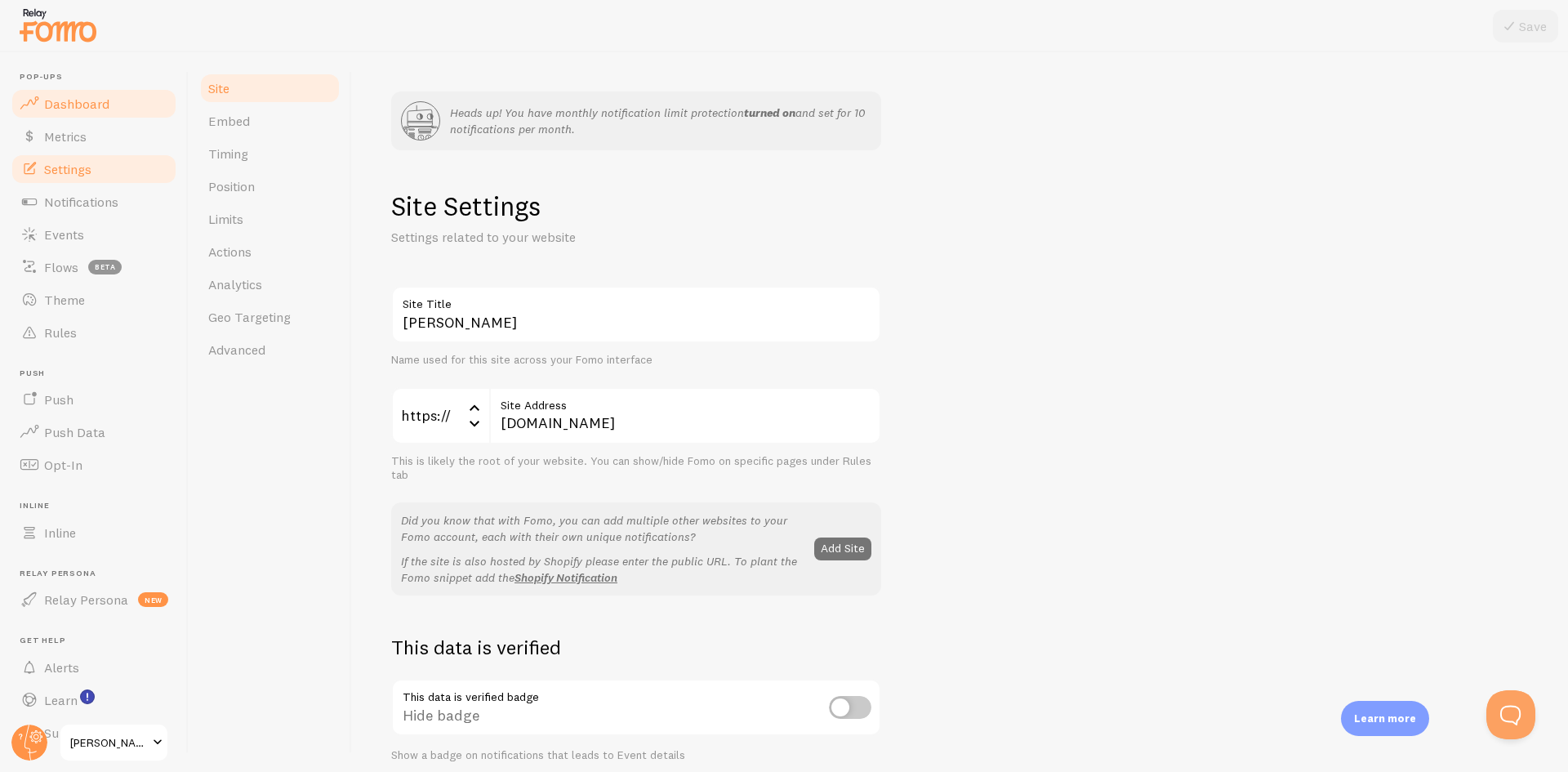
click at [82, 98] on span "Dashboard" at bounding box center [77, 103] width 65 height 17
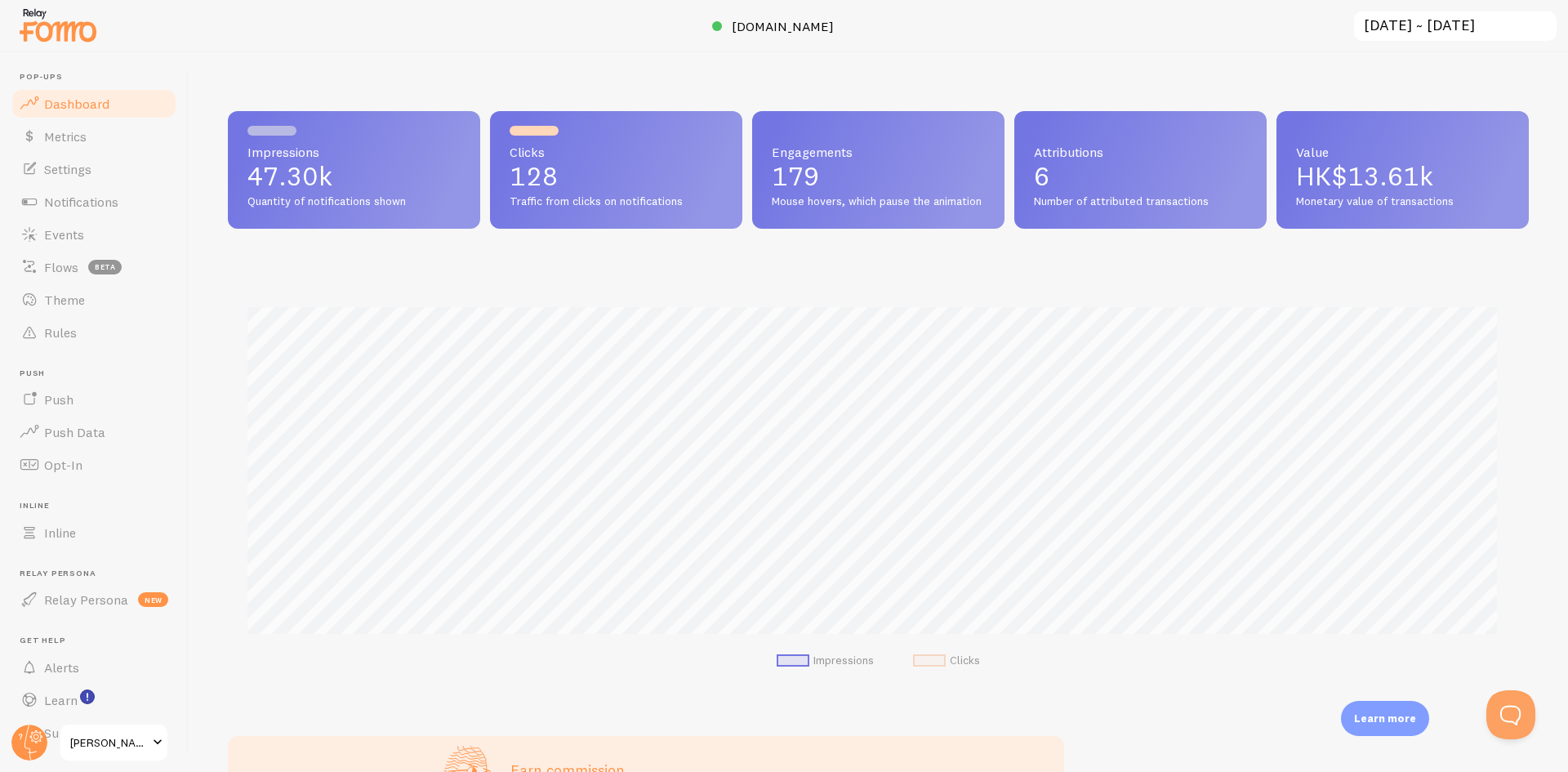
scroll to position [36, 0]
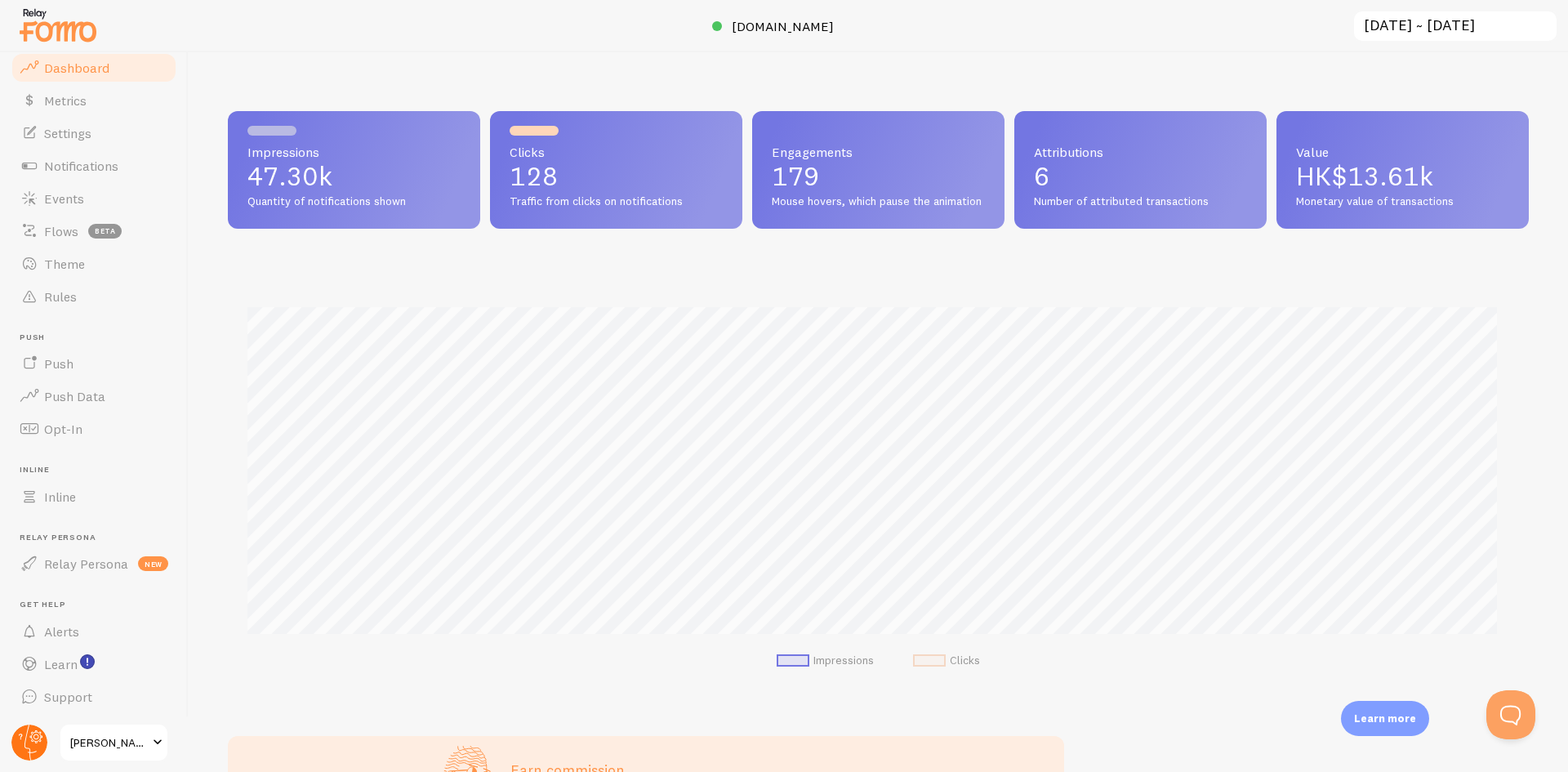
click at [24, 744] on circle at bounding box center [29, 742] width 36 height 36
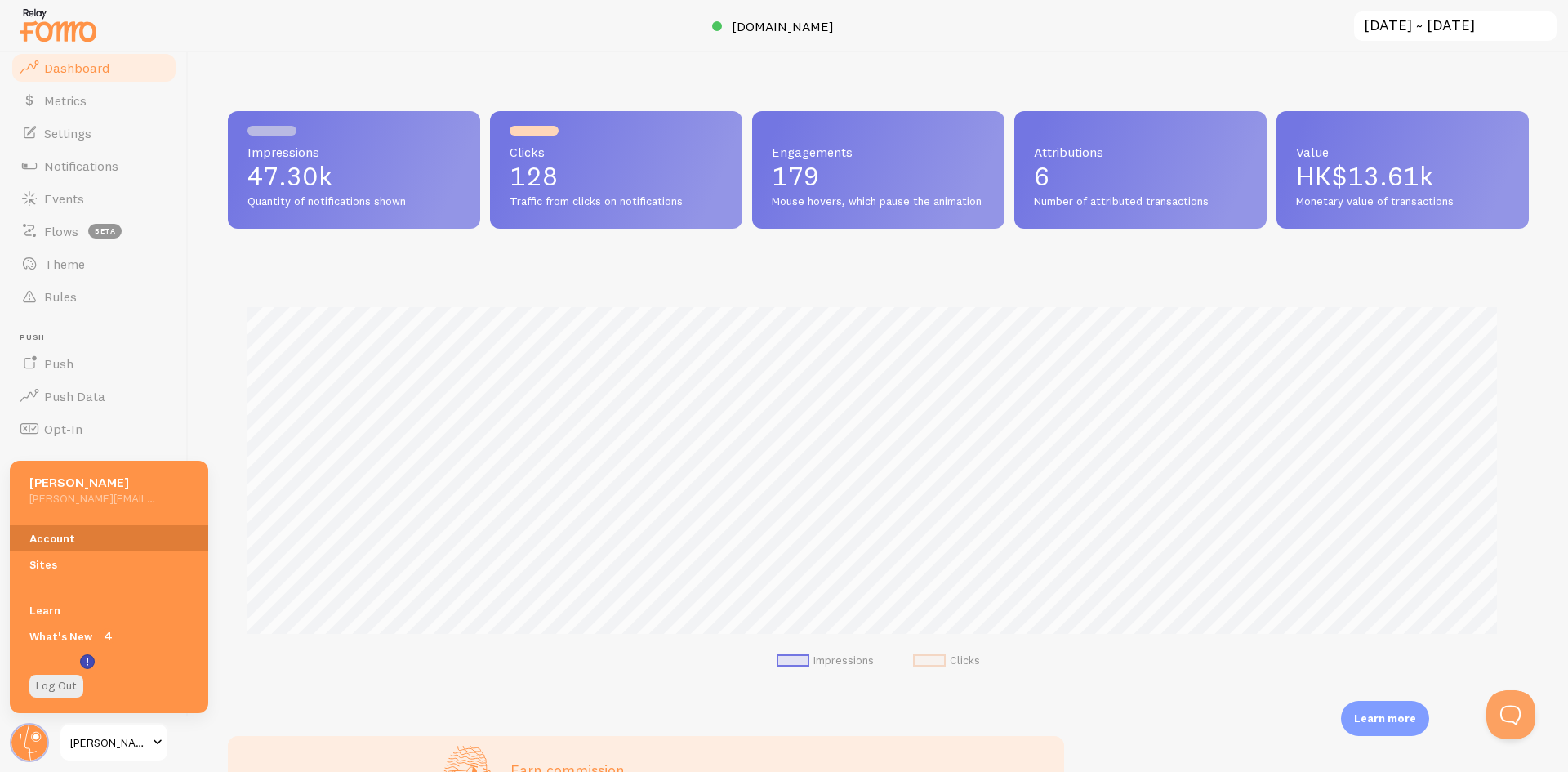
click at [64, 534] on link "Account" at bounding box center [108, 538] width 198 height 26
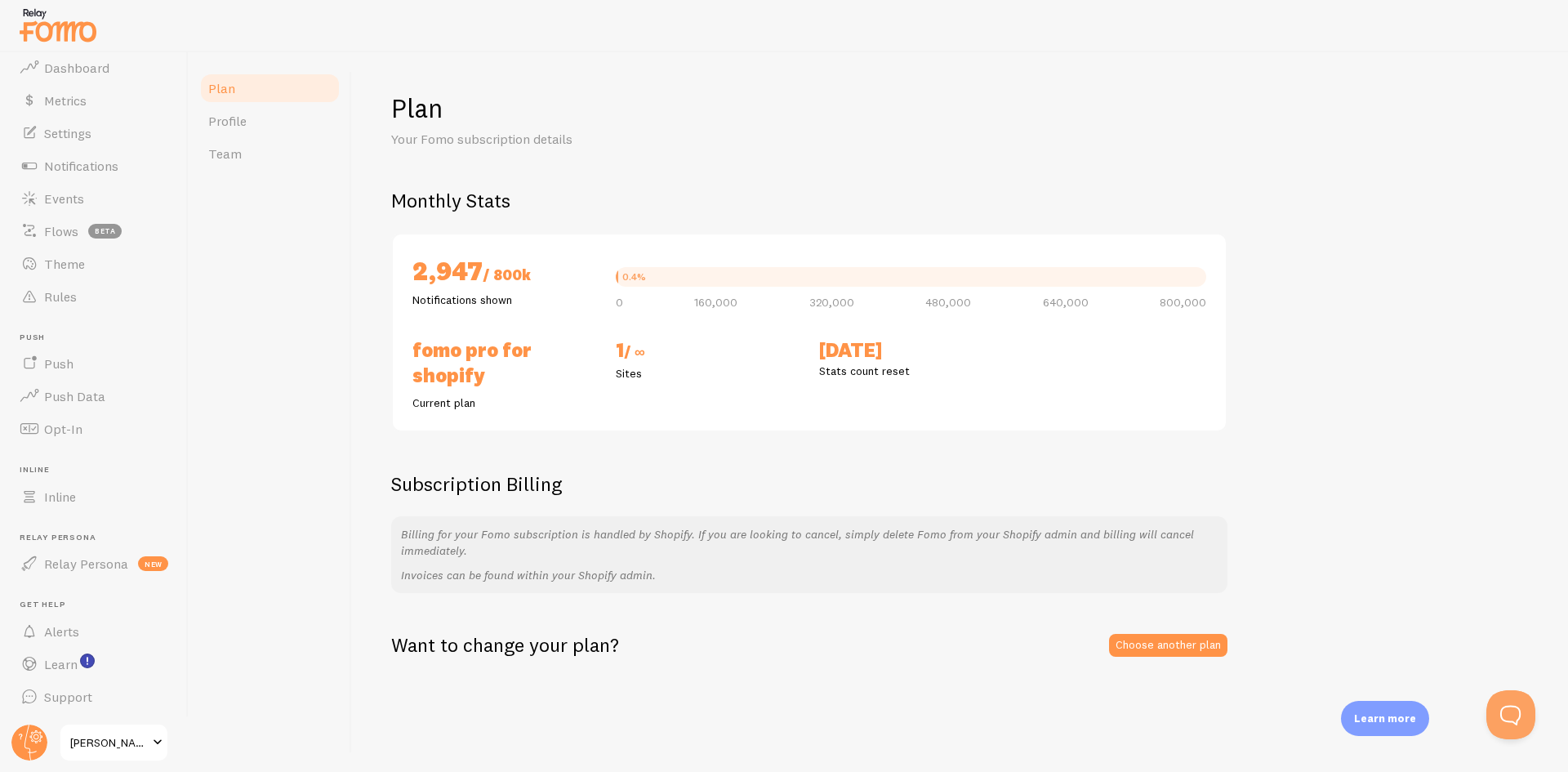
drag, startPoint x: 582, startPoint y: 367, endPoint x: 561, endPoint y: 367, distance: 21.0
click at [561, 367] on h2 "Fomo Pro for Shopify" at bounding box center [504, 362] width 183 height 50
click at [307, 271] on div "Plan Profile Team Plan Your Fomo subscription details Monthly Stats 2,947 / 800…" at bounding box center [878, 412] width 1379 height 719
click at [330, 281] on div "Plan Profile Team" at bounding box center [270, 412] width 163 height 719
drag, startPoint x: 457, startPoint y: 354, endPoint x: 483, endPoint y: 375, distance: 33.4
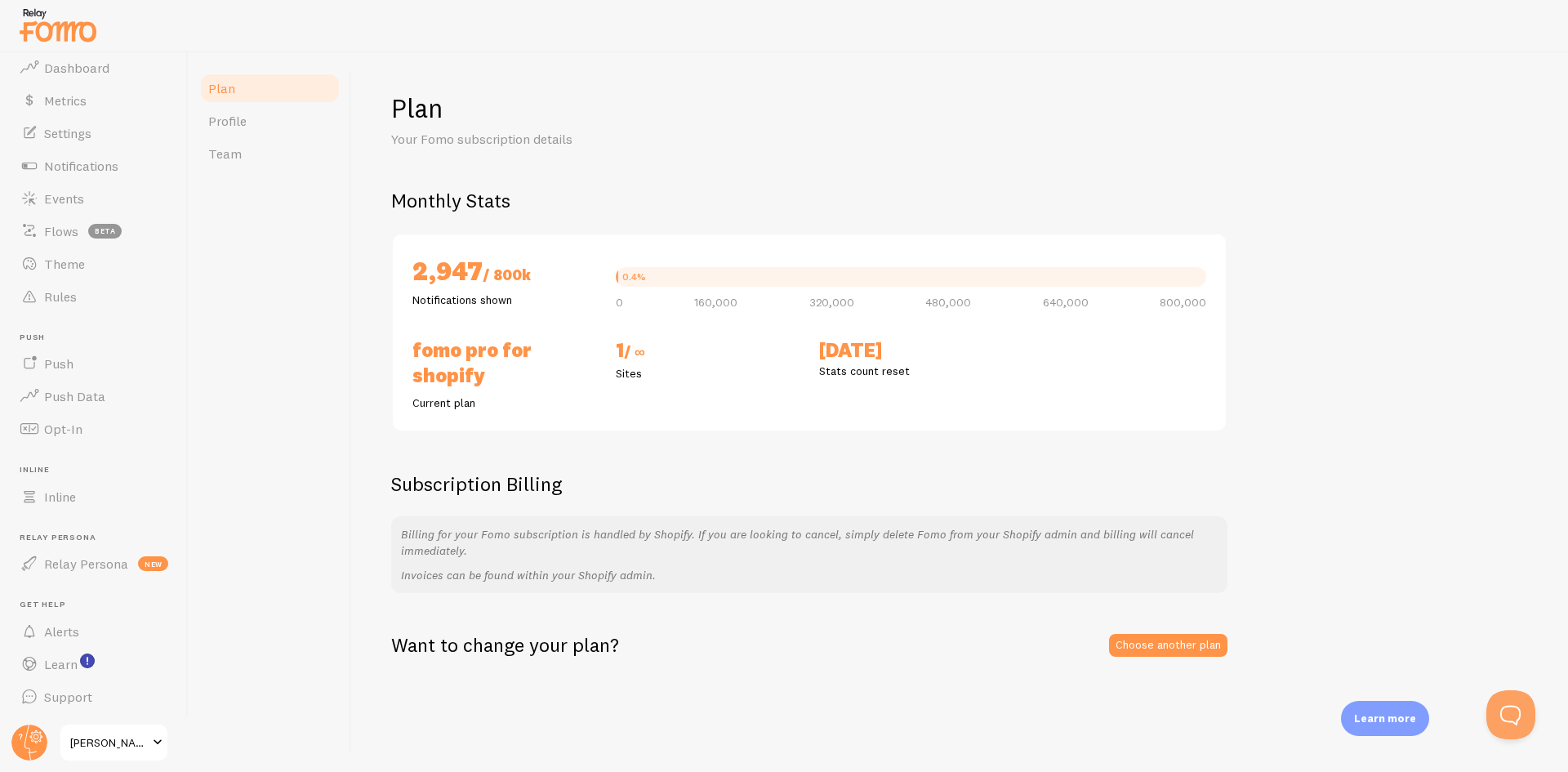
click at [483, 375] on h2 "Fomo Pro for Shopify" at bounding box center [504, 362] width 183 height 50
drag, startPoint x: 489, startPoint y: 376, endPoint x: 416, endPoint y: 353, distance: 76.5
click at [416, 353] on h2 "Fomo Pro for Shopify" at bounding box center [504, 362] width 183 height 50
copy h2 "Fomo Pro for Shopify"
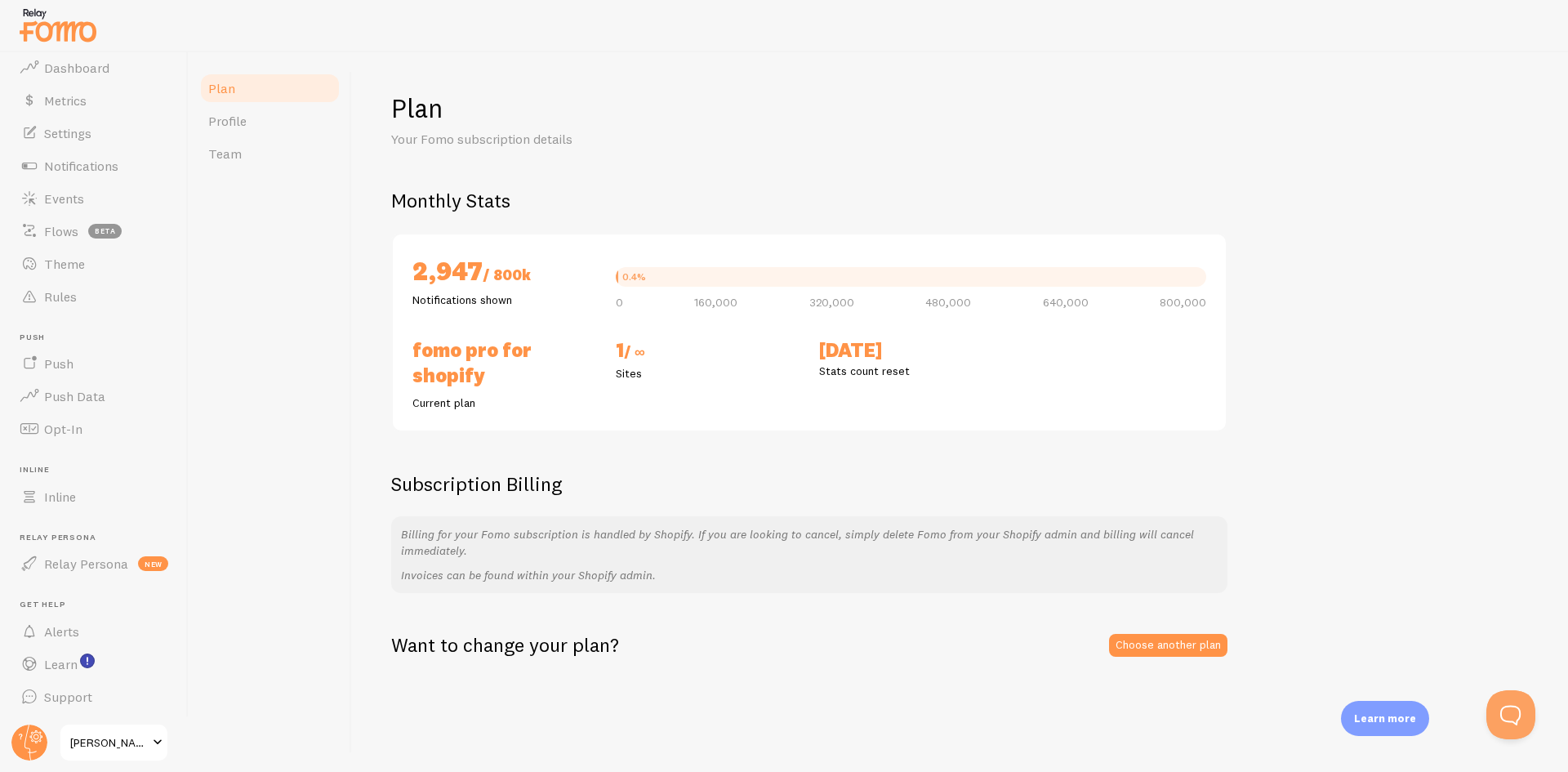
click at [1133, 589] on div "Billing for your Fomo subscription is handled by Shopify. If you are looking to…" at bounding box center [809, 554] width 836 height 77
click at [1137, 642] on link "Choose another plan" at bounding box center [1168, 645] width 118 height 23
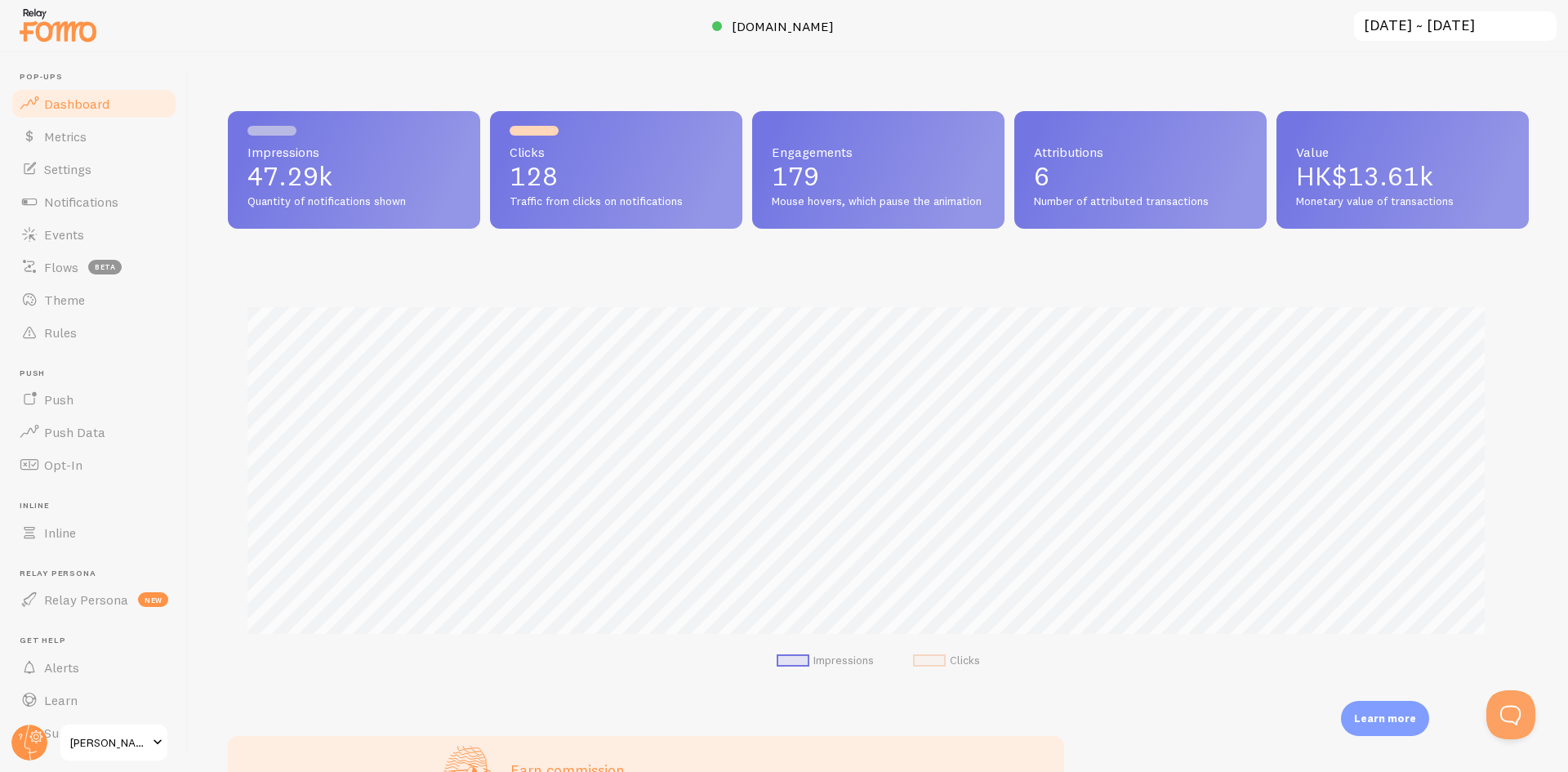
scroll to position [816058, 815305]
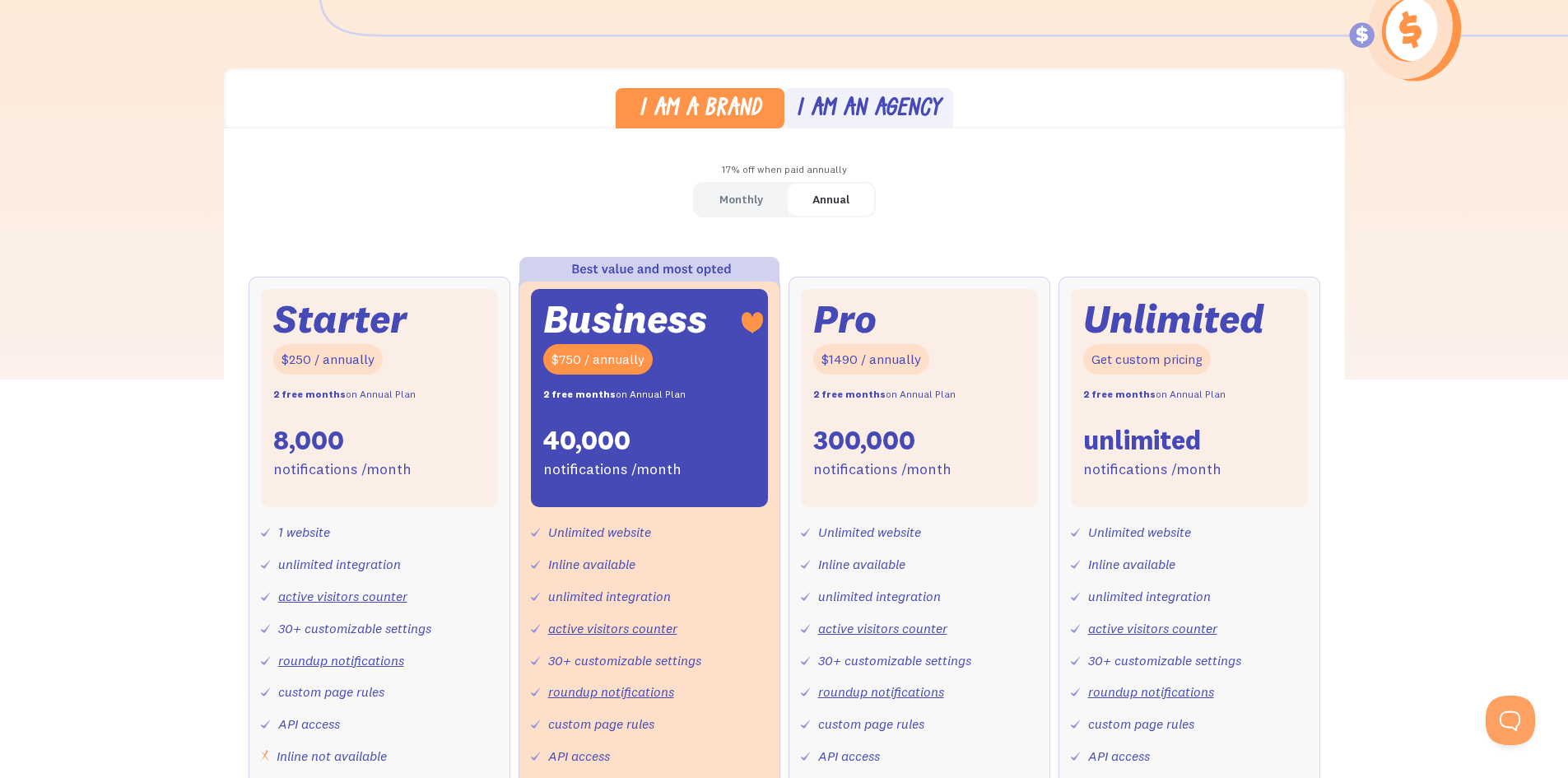
scroll to position [411, 0]
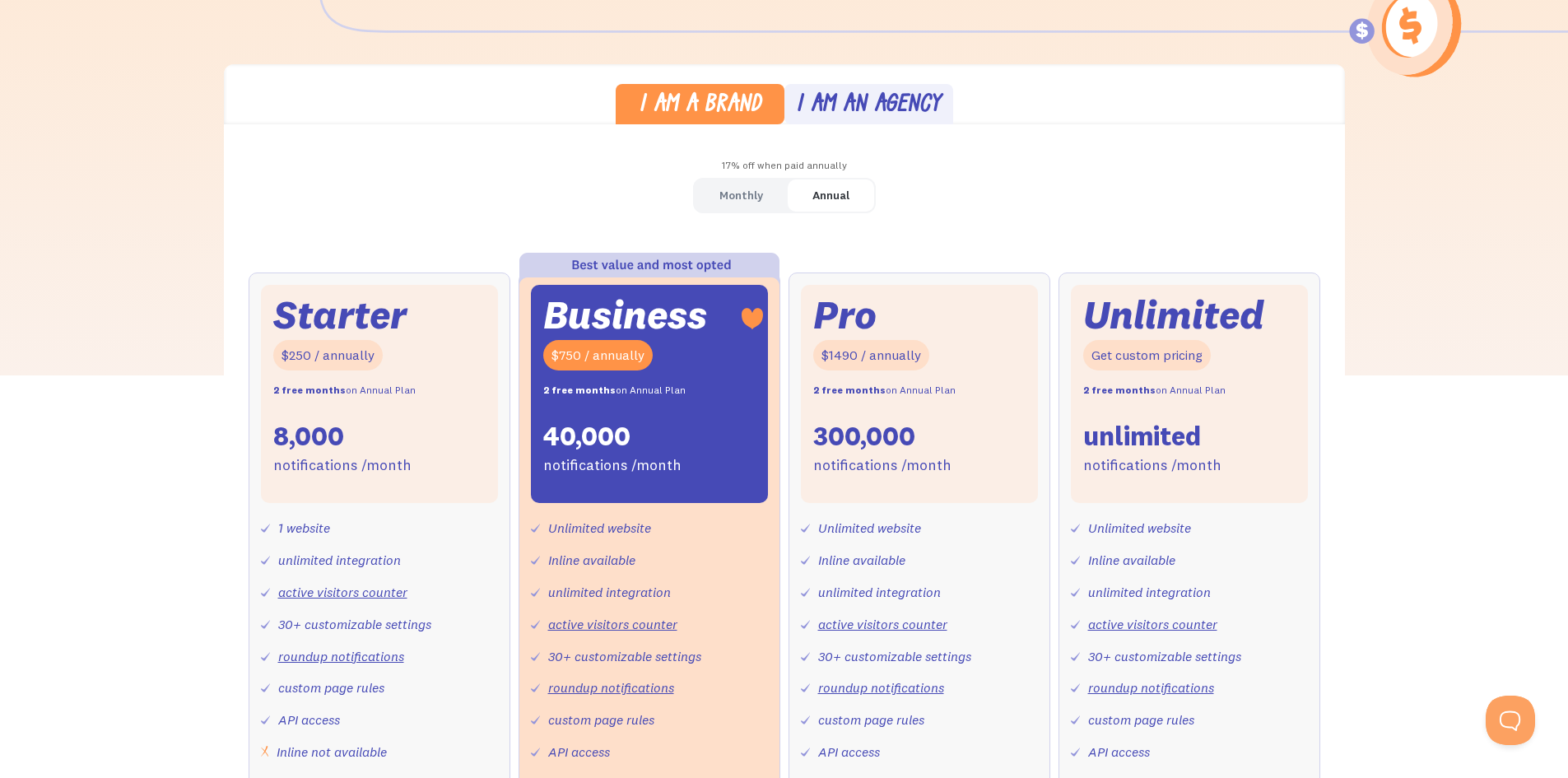
click at [780, 192] on link "Monthly" at bounding box center [741, 195] width 93 height 32
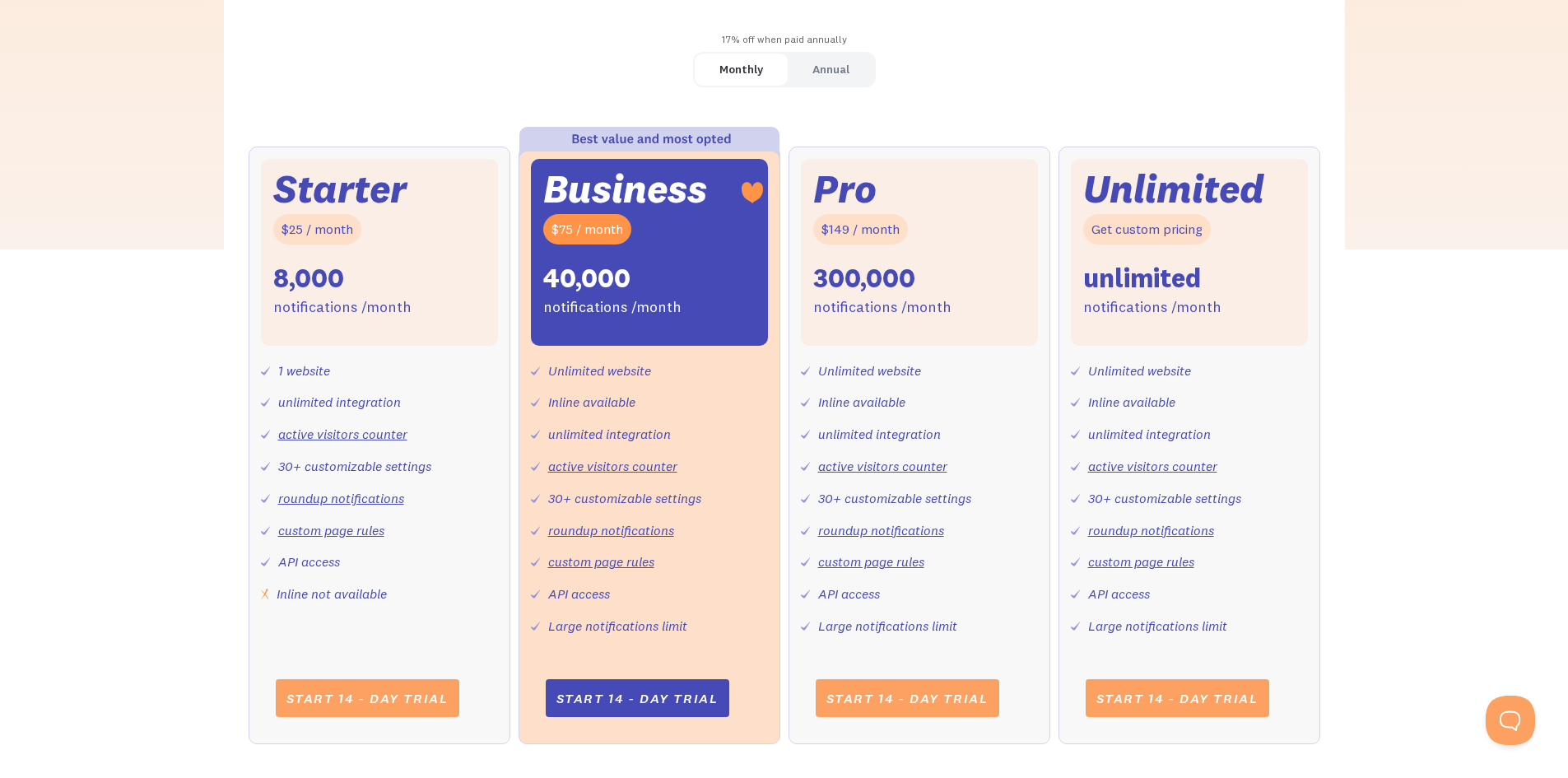
scroll to position [576, 0]
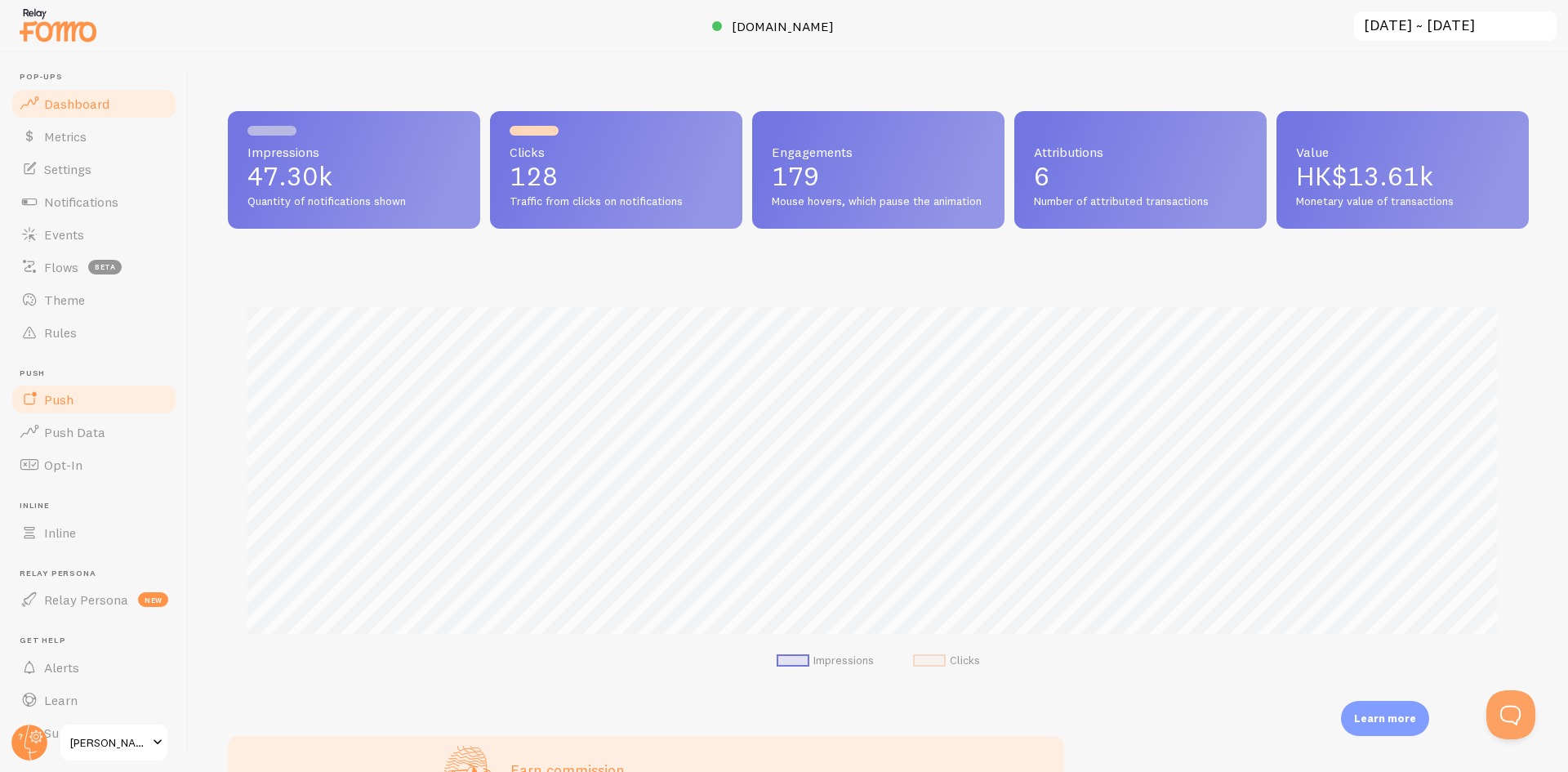
scroll to position [816058, 815305]
click at [1395, 26] on input "[DATE] ~ [DATE]" at bounding box center [1454, 26] width 205 height 33
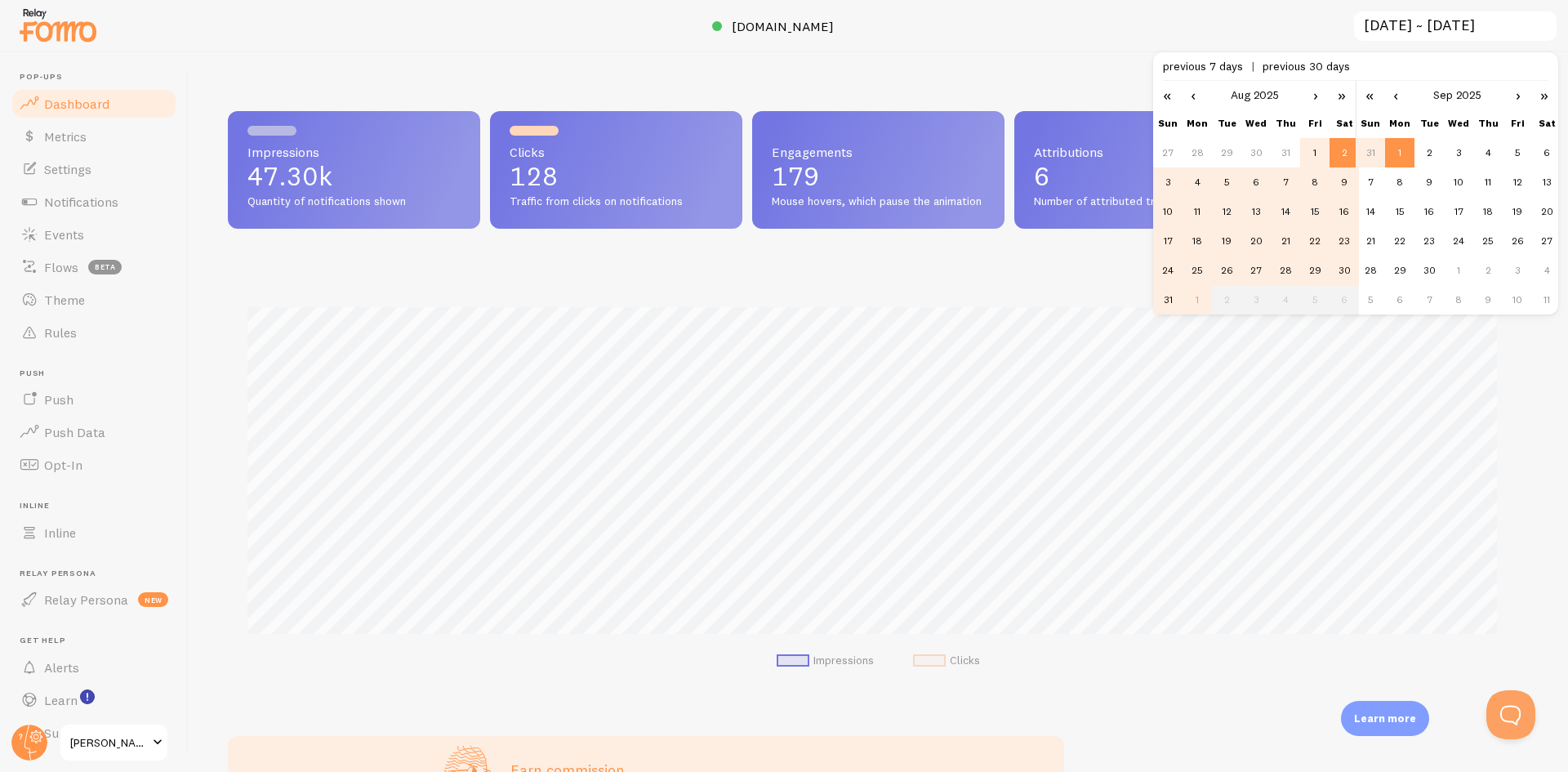
scroll to position [0, 0]
click at [1316, 146] on td "1" at bounding box center [1314, 152] width 29 height 29
click at [1178, 300] on td "31" at bounding box center [1167, 299] width 29 height 29
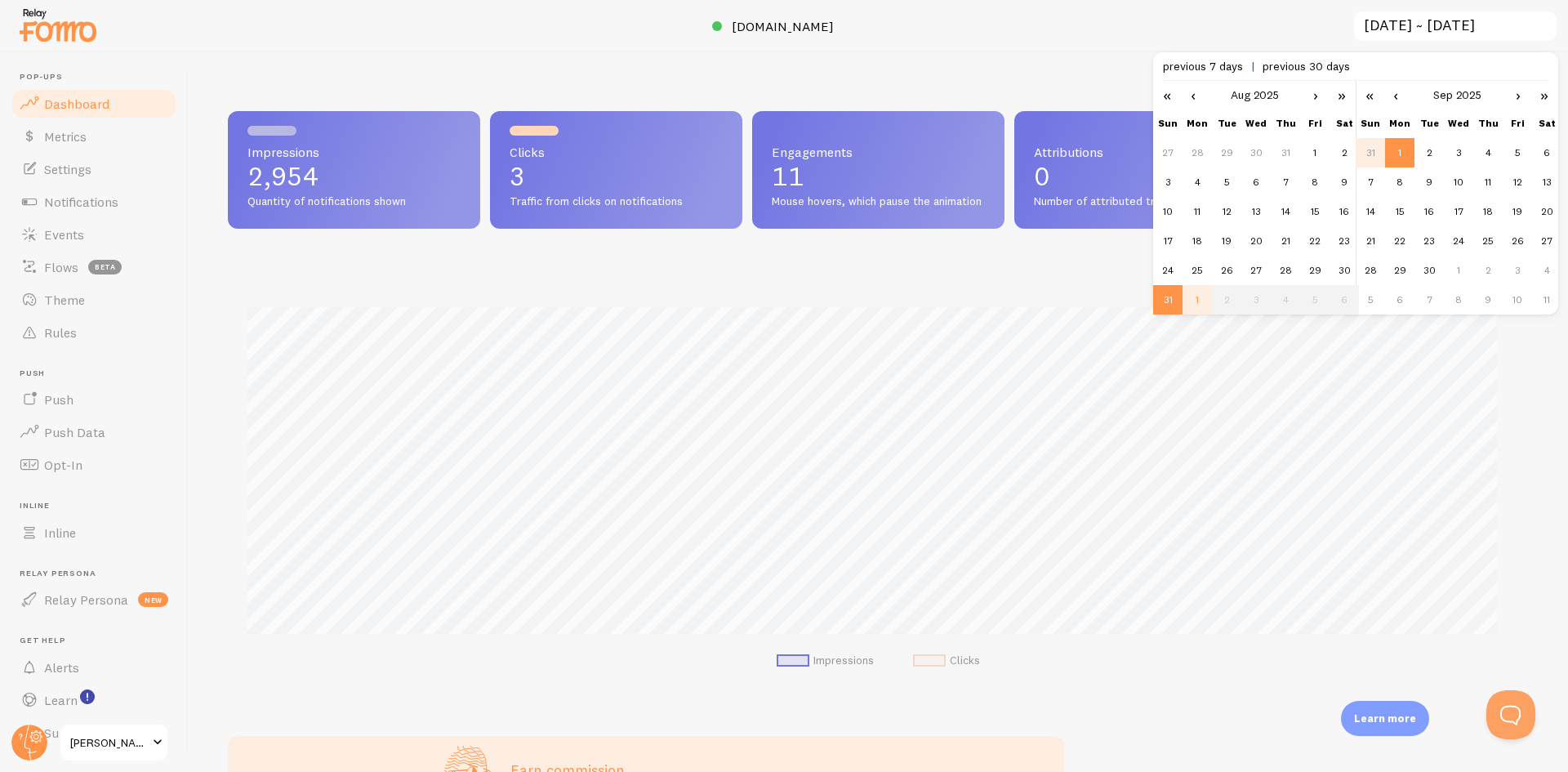
scroll to position [428, 1289]
click at [1059, 67] on div "Impressions 2,954 Quantity of notifications shown Clicks 3 Traffic from clicks …" at bounding box center [878, 412] width 1379 height 719
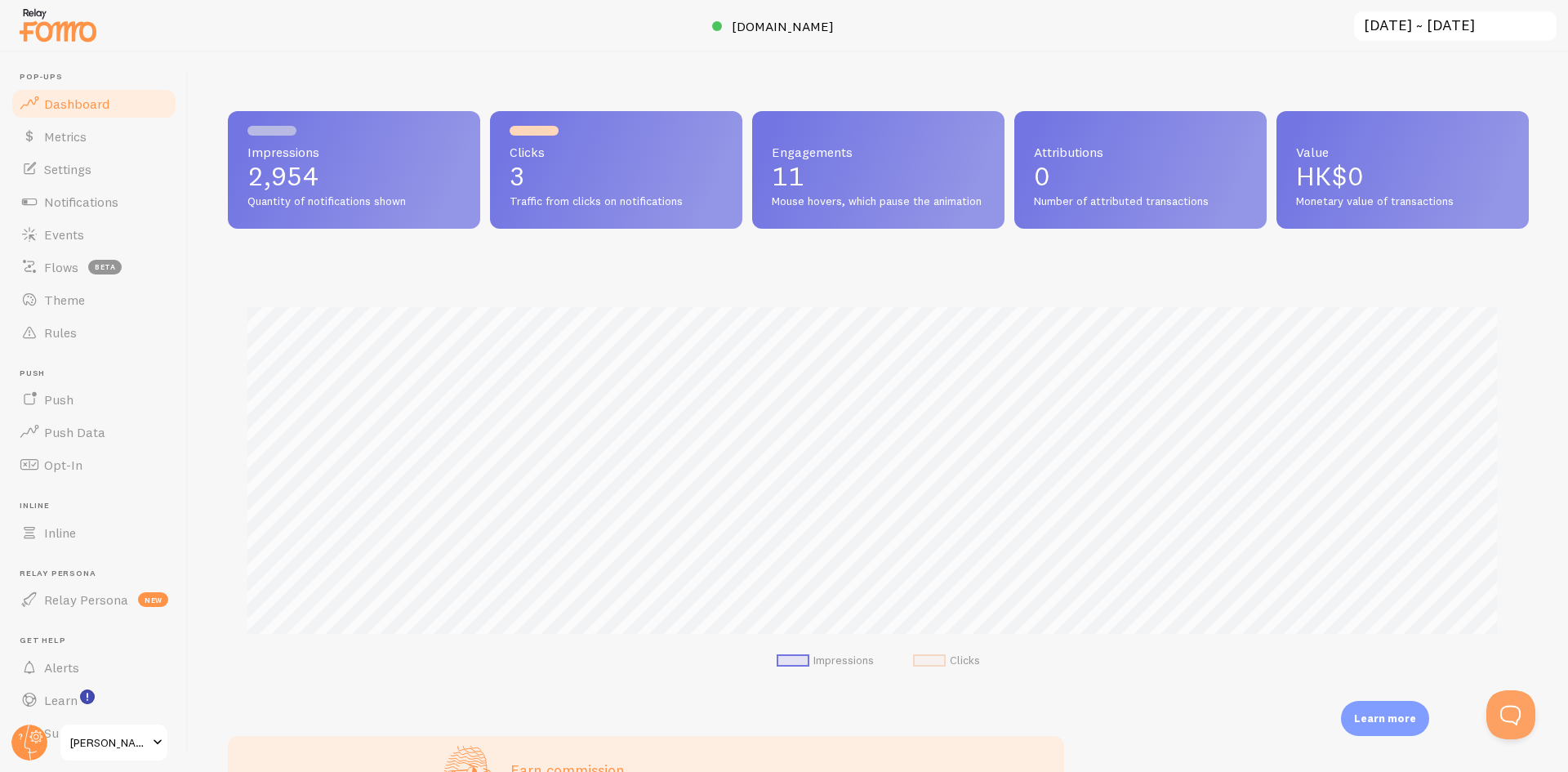
click at [1407, 28] on input "[DATE] ~ [DATE]" at bounding box center [1454, 26] width 205 height 33
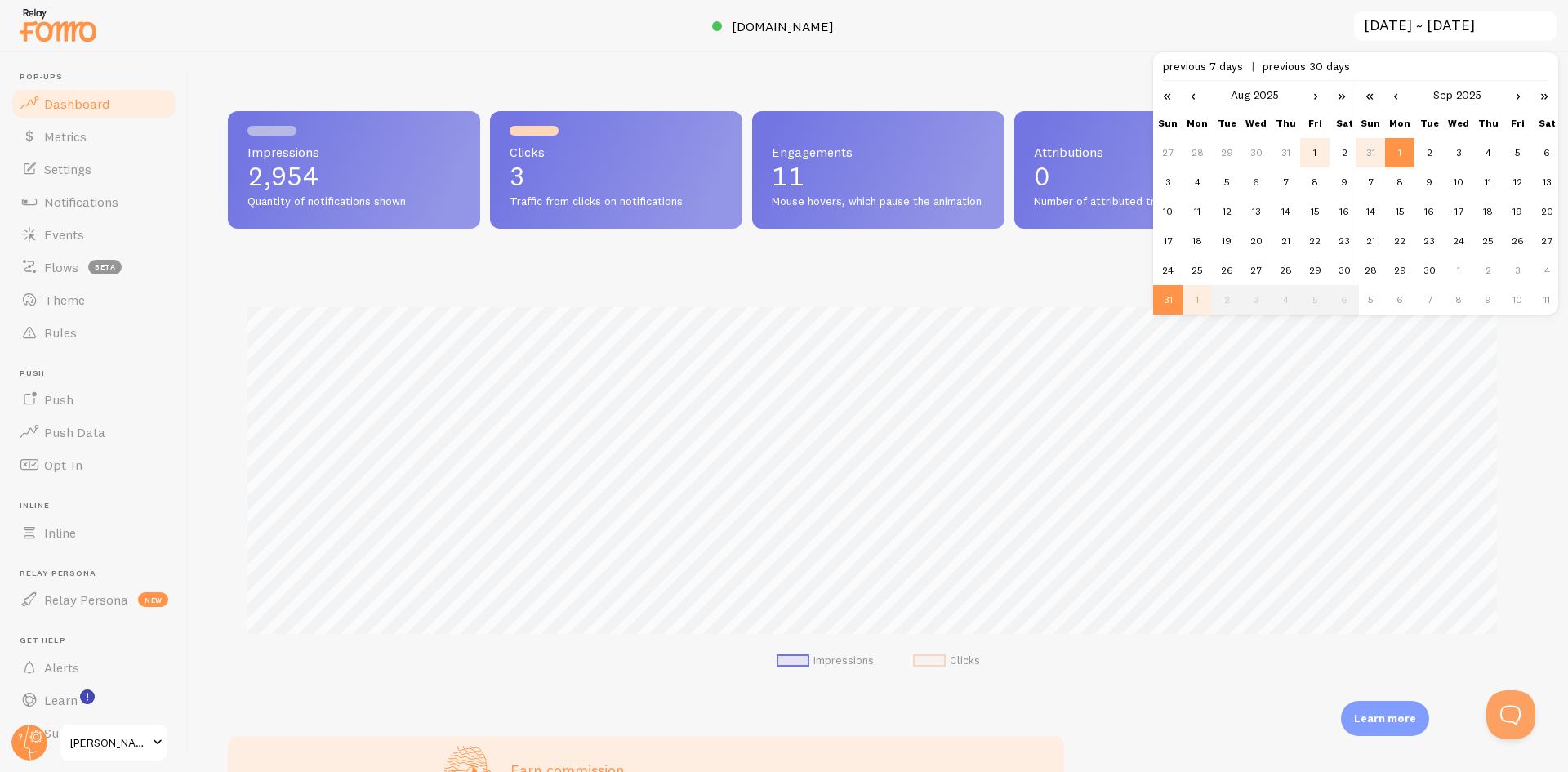
click at [1321, 152] on td "1" at bounding box center [1314, 152] width 29 height 29
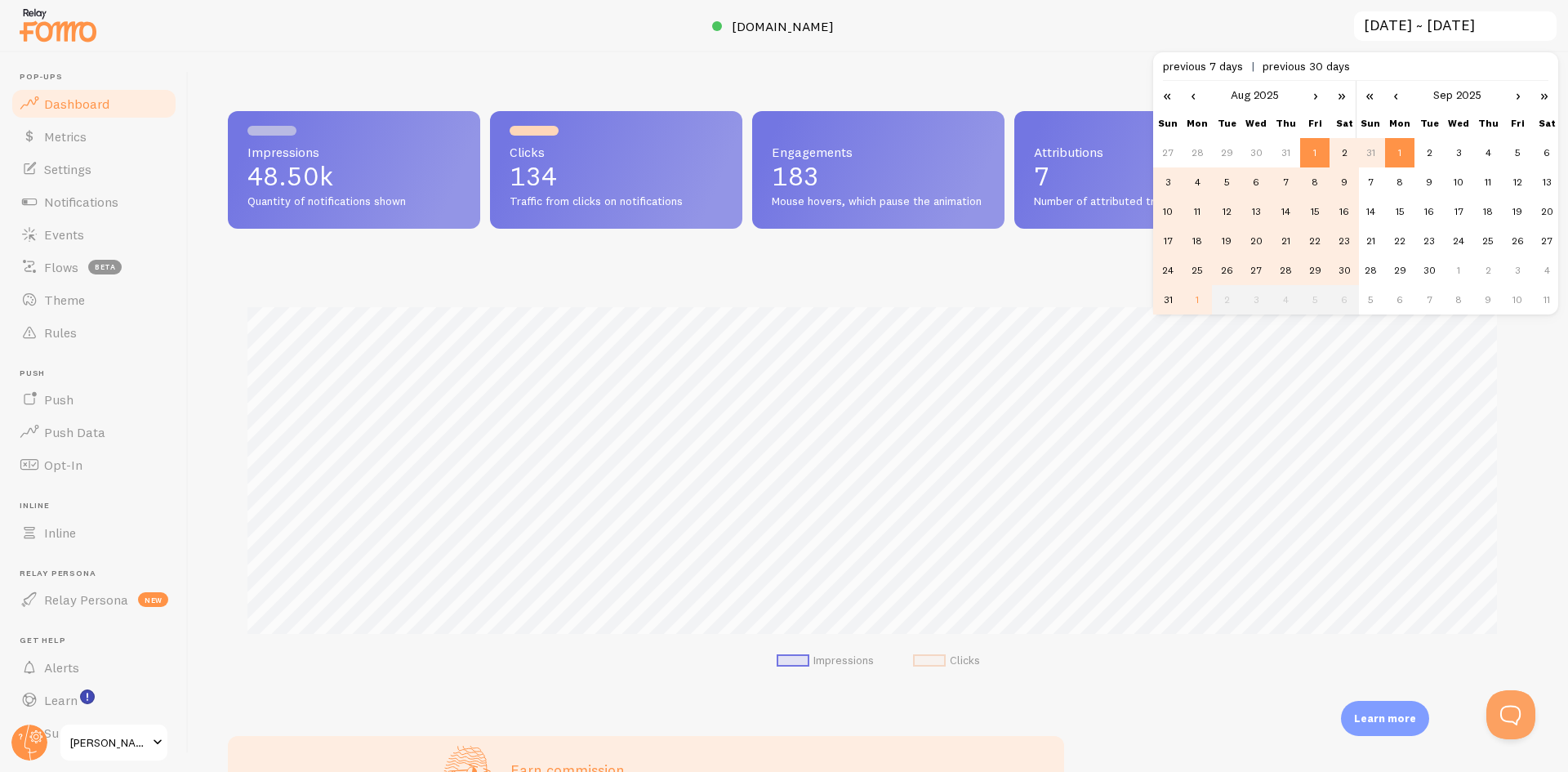
click at [1173, 297] on td "31" at bounding box center [1167, 299] width 29 height 29
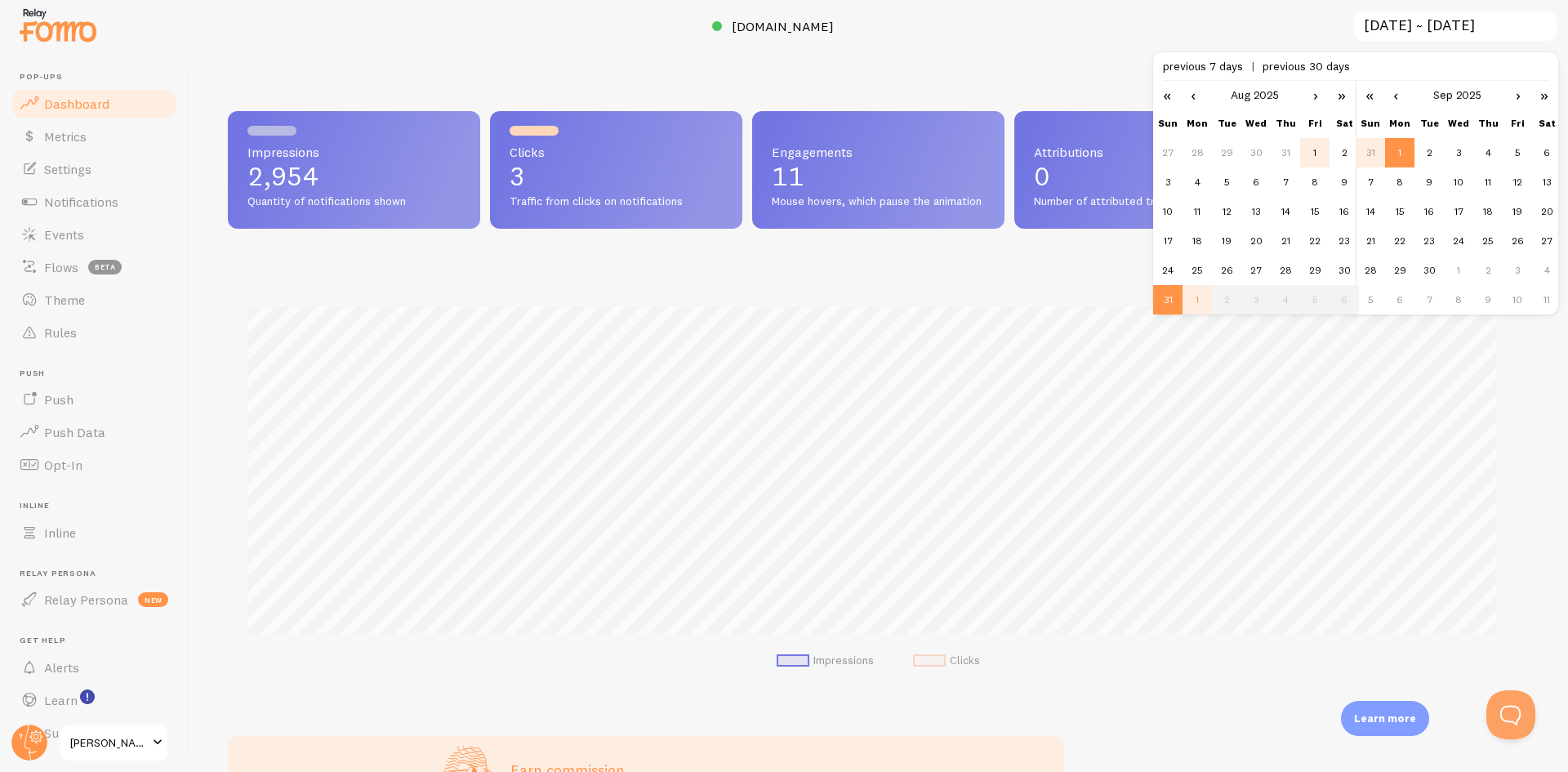
click at [1318, 157] on td "1" at bounding box center [1314, 152] width 29 height 29
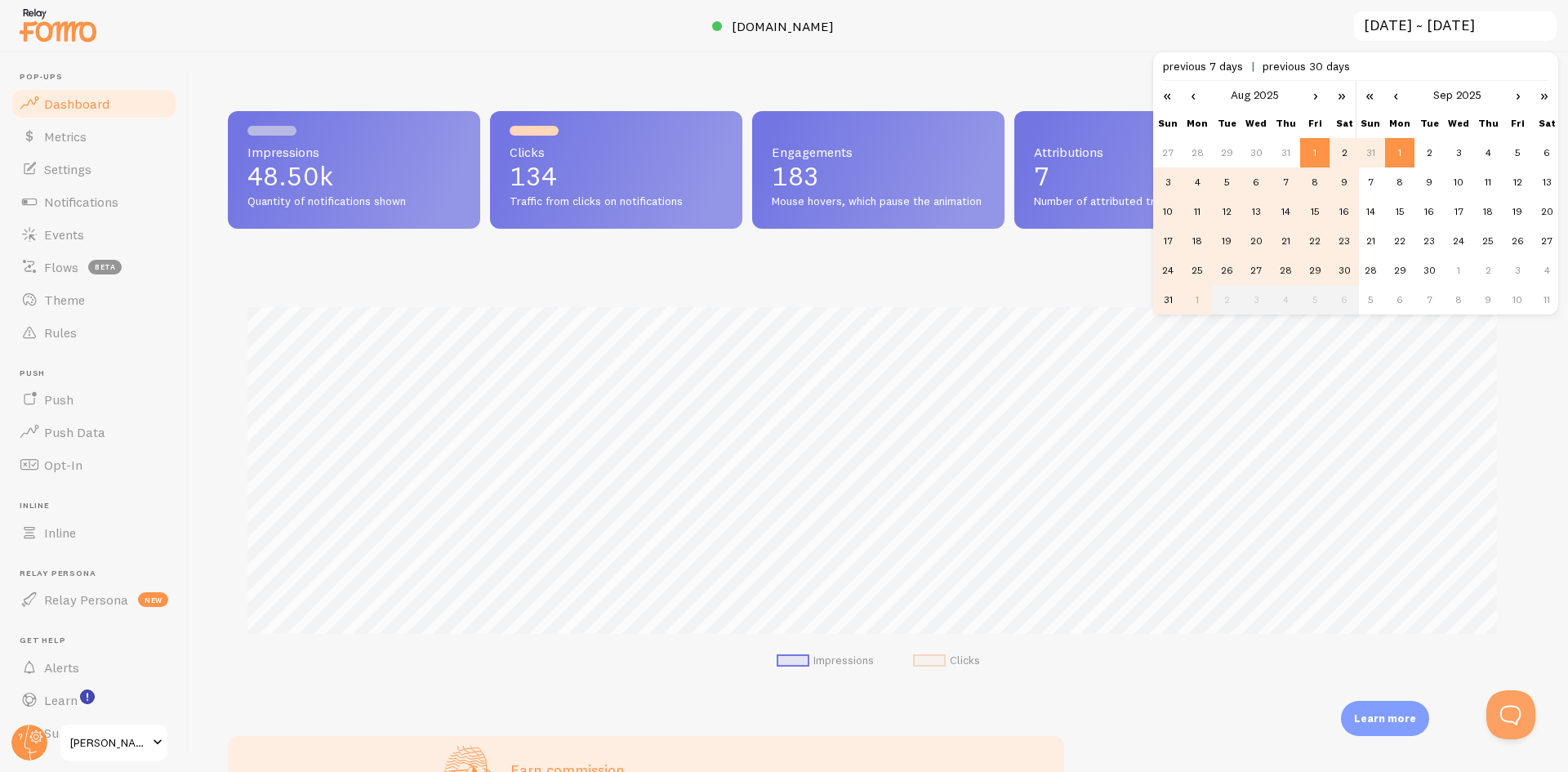
click at [1312, 68] on span "previous 30 days" at bounding box center [1305, 66] width 87 height 15
click at [1019, 66] on div "Impressions 47.30k Quantity of notifications shown Clicks 128 Traffic from clic…" at bounding box center [878, 412] width 1379 height 719
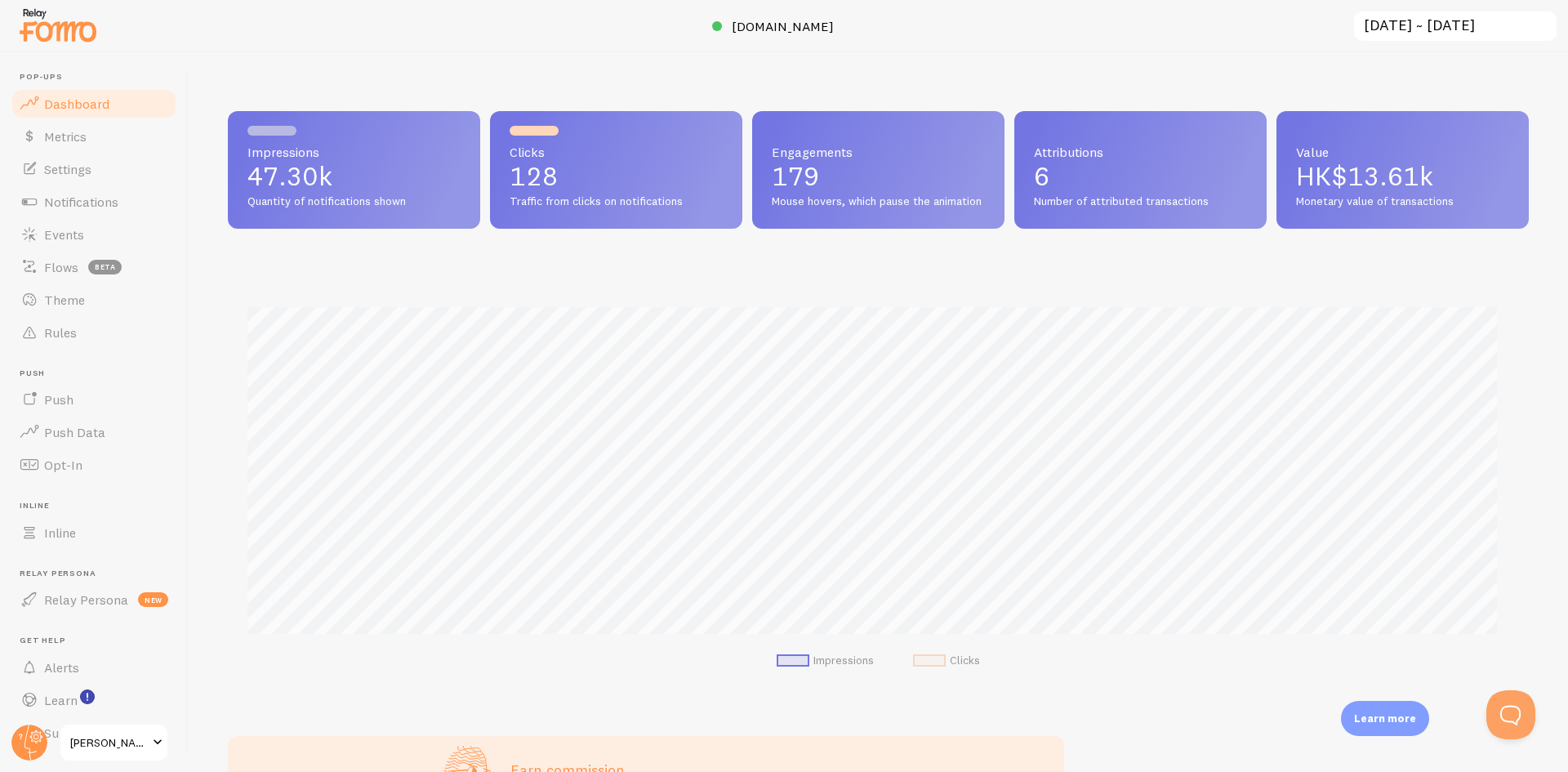
drag, startPoint x: 308, startPoint y: 178, endPoint x: 403, endPoint y: 205, distance: 98.8
click at [403, 205] on div "Impressions 47.30k Quantity of notifications shown" at bounding box center [353, 169] width 252 height 117
click at [403, 205] on span "Quantity of notifications shown" at bounding box center [354, 202] width 213 height 15
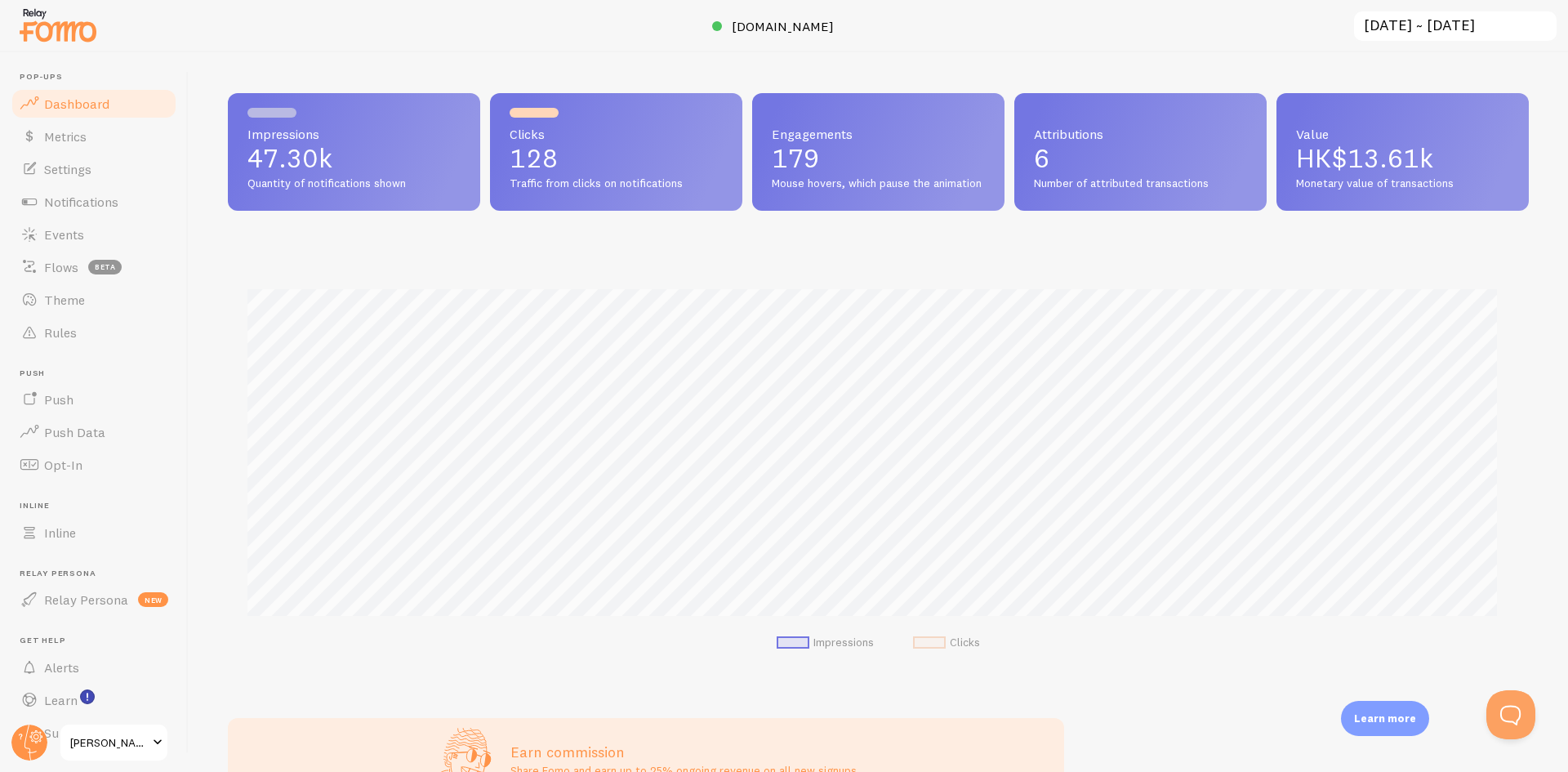
scroll to position [0, 0]
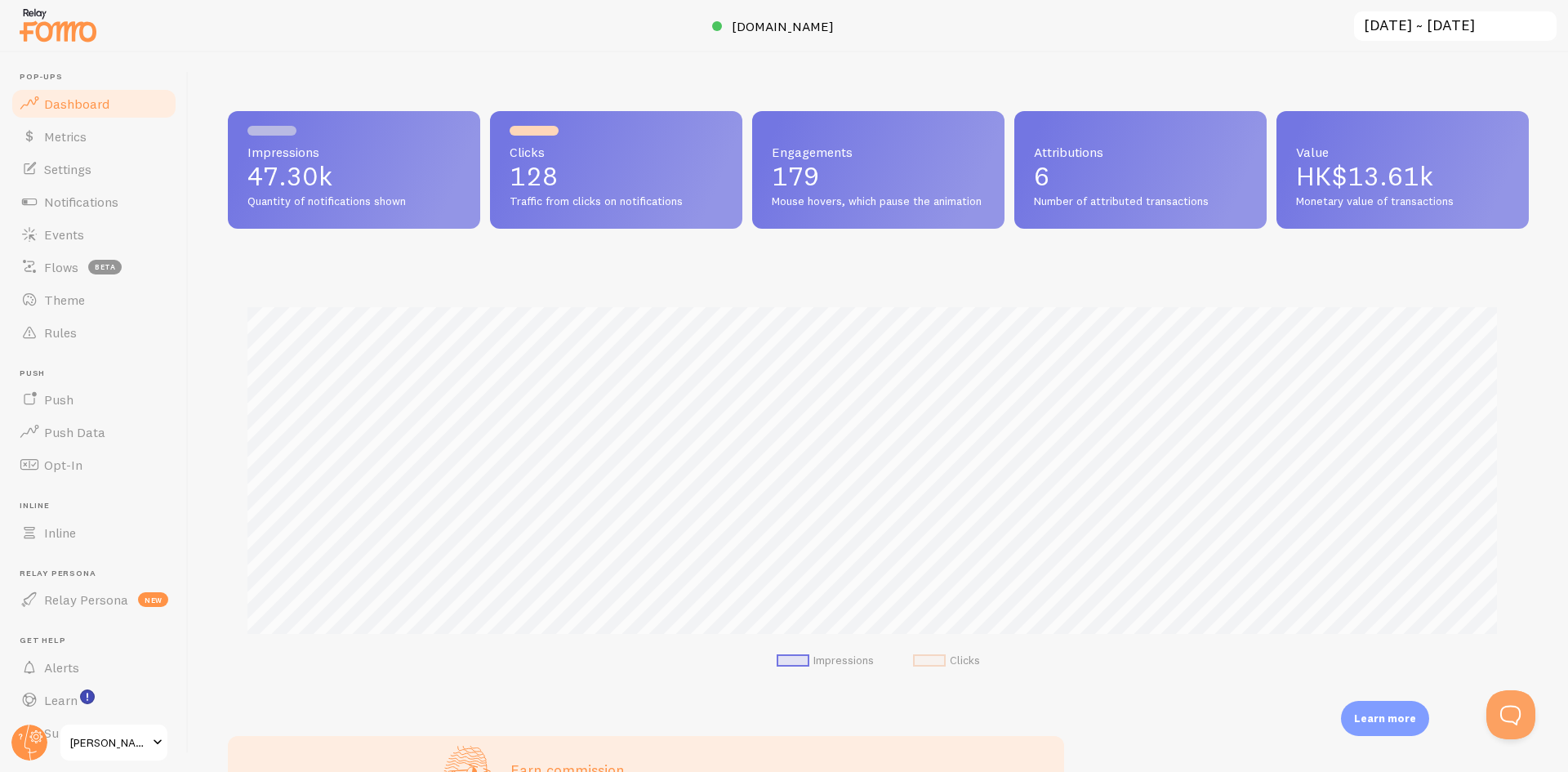
click at [1440, 35] on input "[DATE] ~ [DATE]" at bounding box center [1454, 26] width 205 height 33
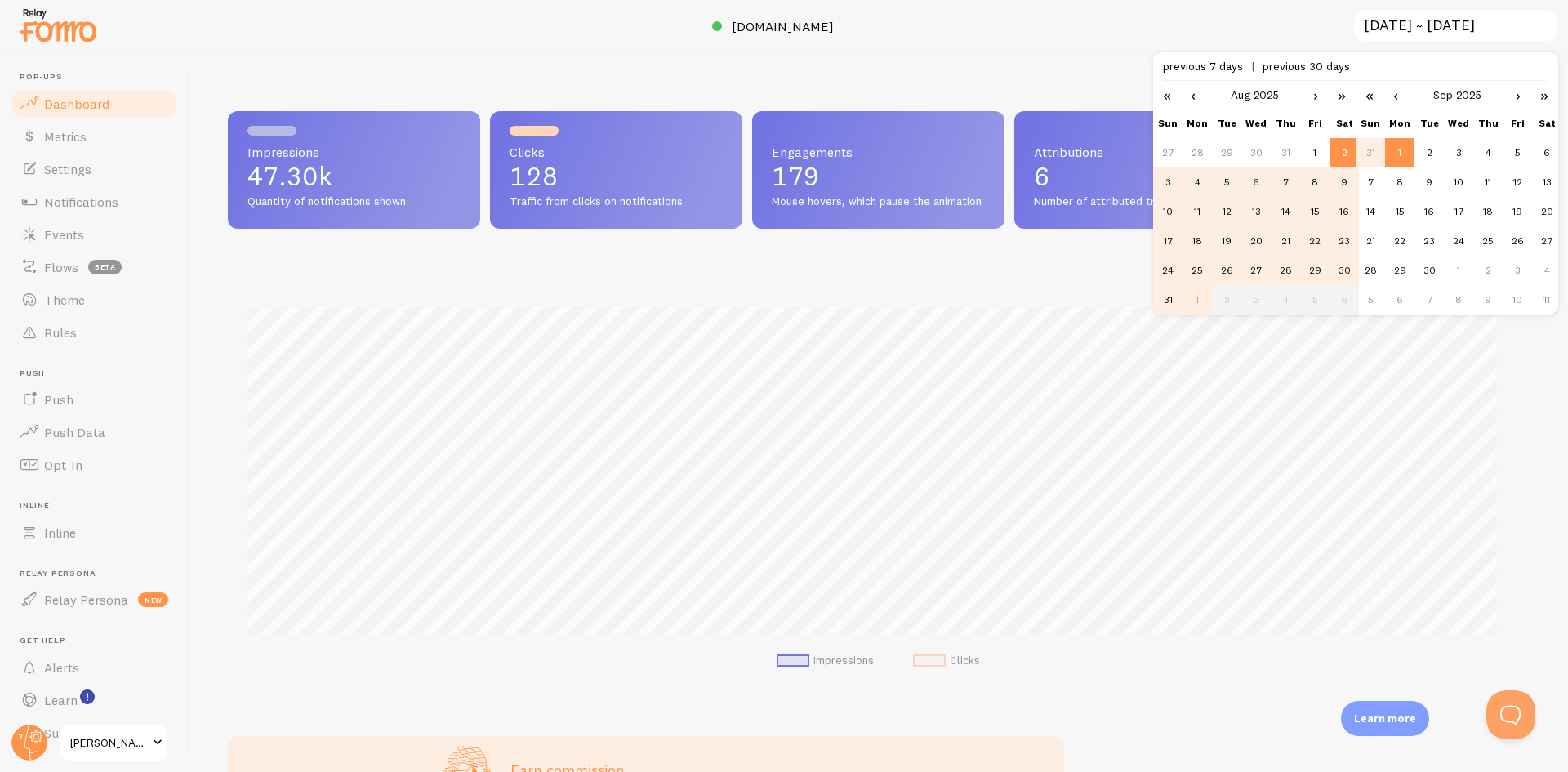
click at [1194, 97] on link "‹" at bounding box center [1193, 95] width 25 height 28
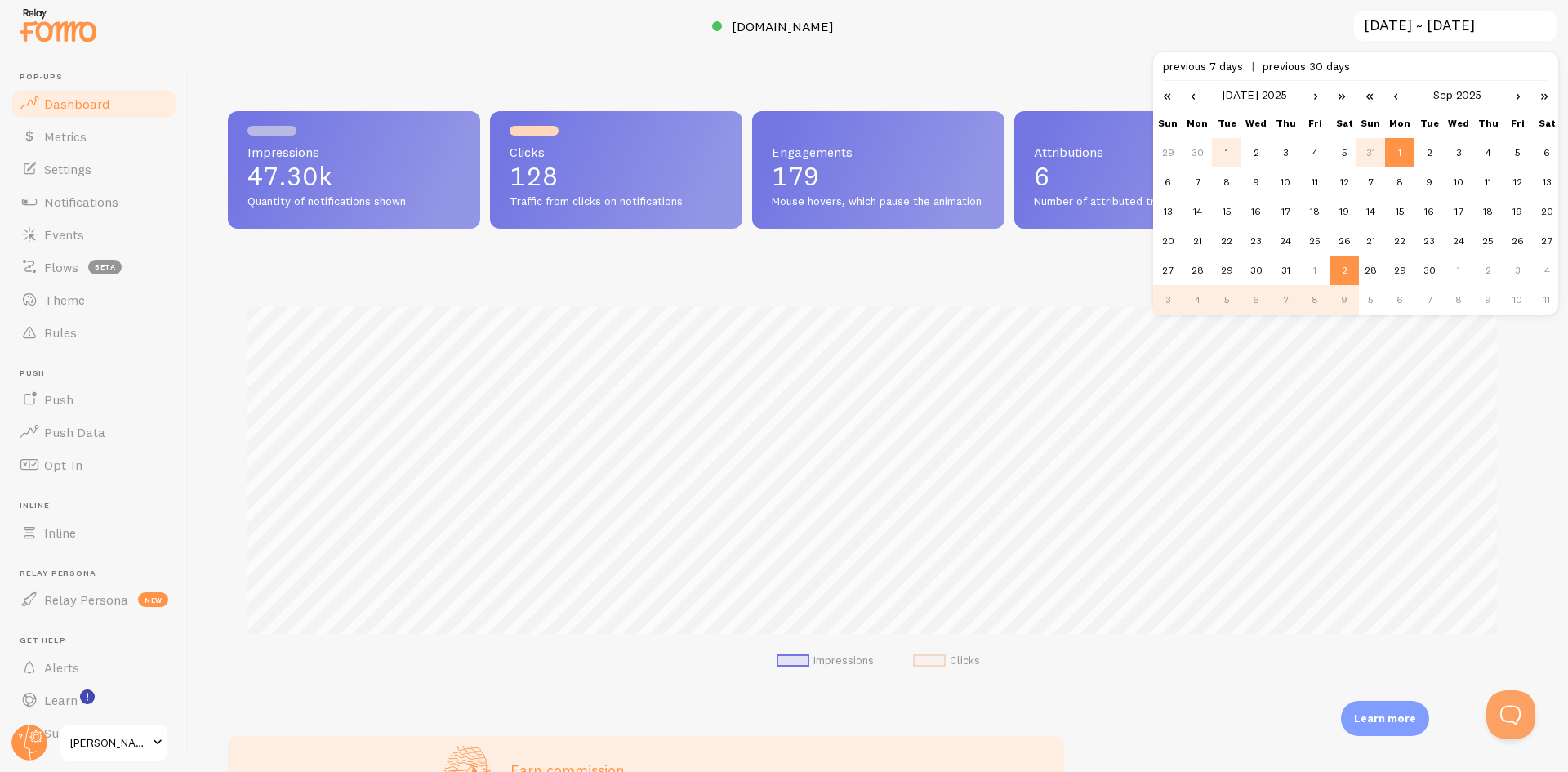
click at [1224, 150] on td "1" at bounding box center [1226, 152] width 29 height 29
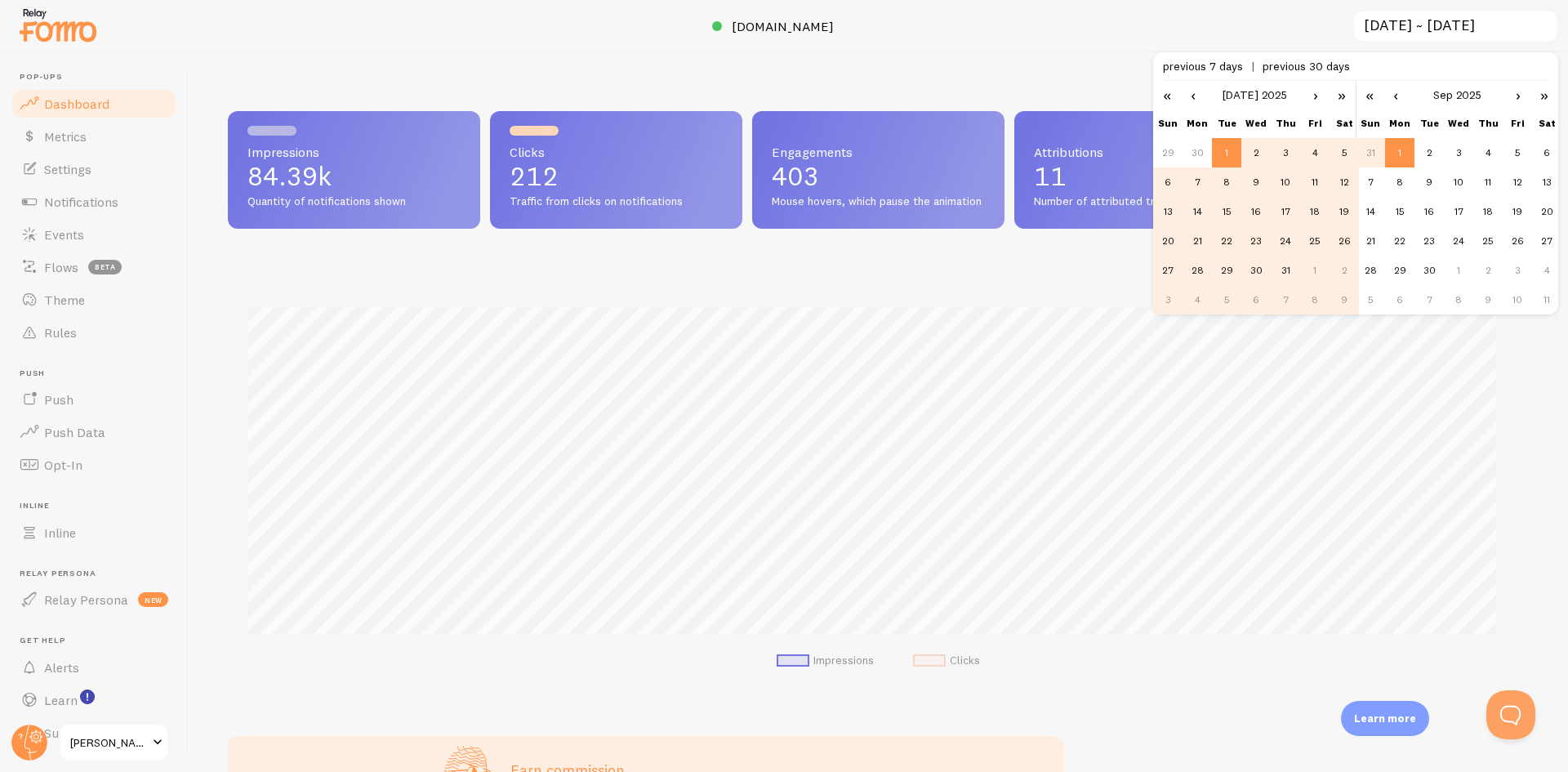
click at [1286, 268] on td "31" at bounding box center [1285, 270] width 29 height 29
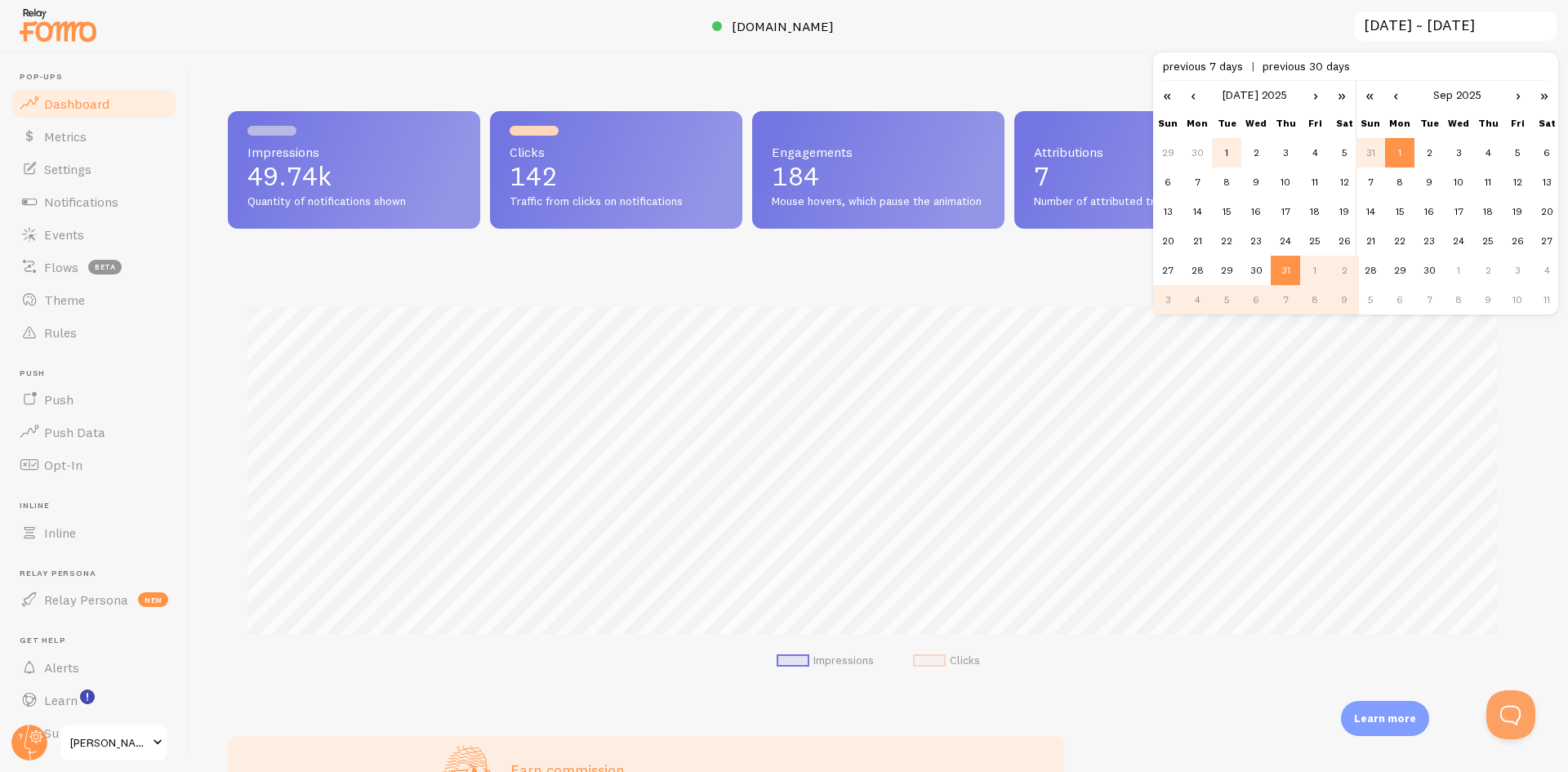
click at [1223, 152] on td "1" at bounding box center [1226, 152] width 29 height 29
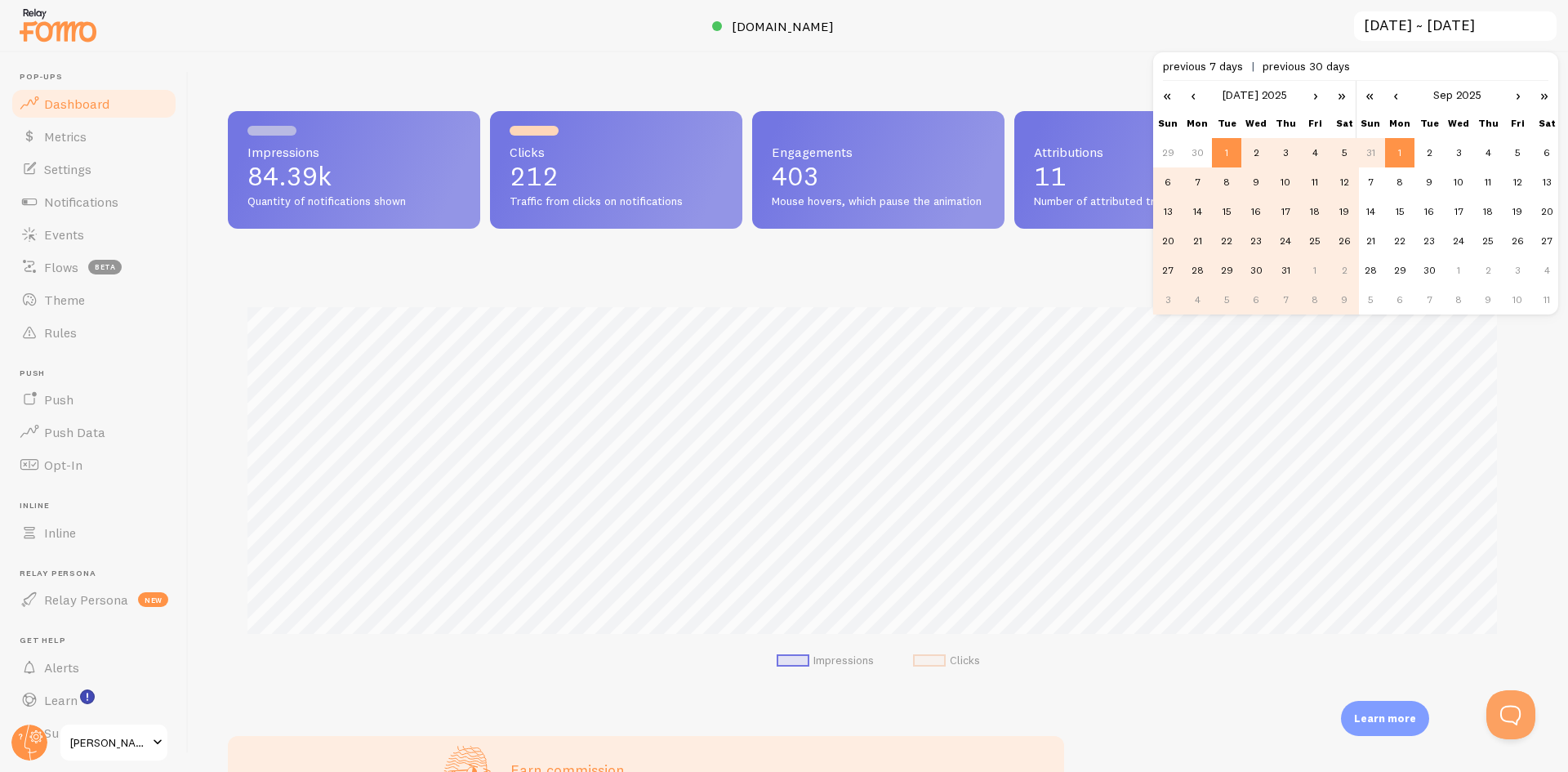
click at [1370, 151] on td "31" at bounding box center [1370, 152] width 29 height 29
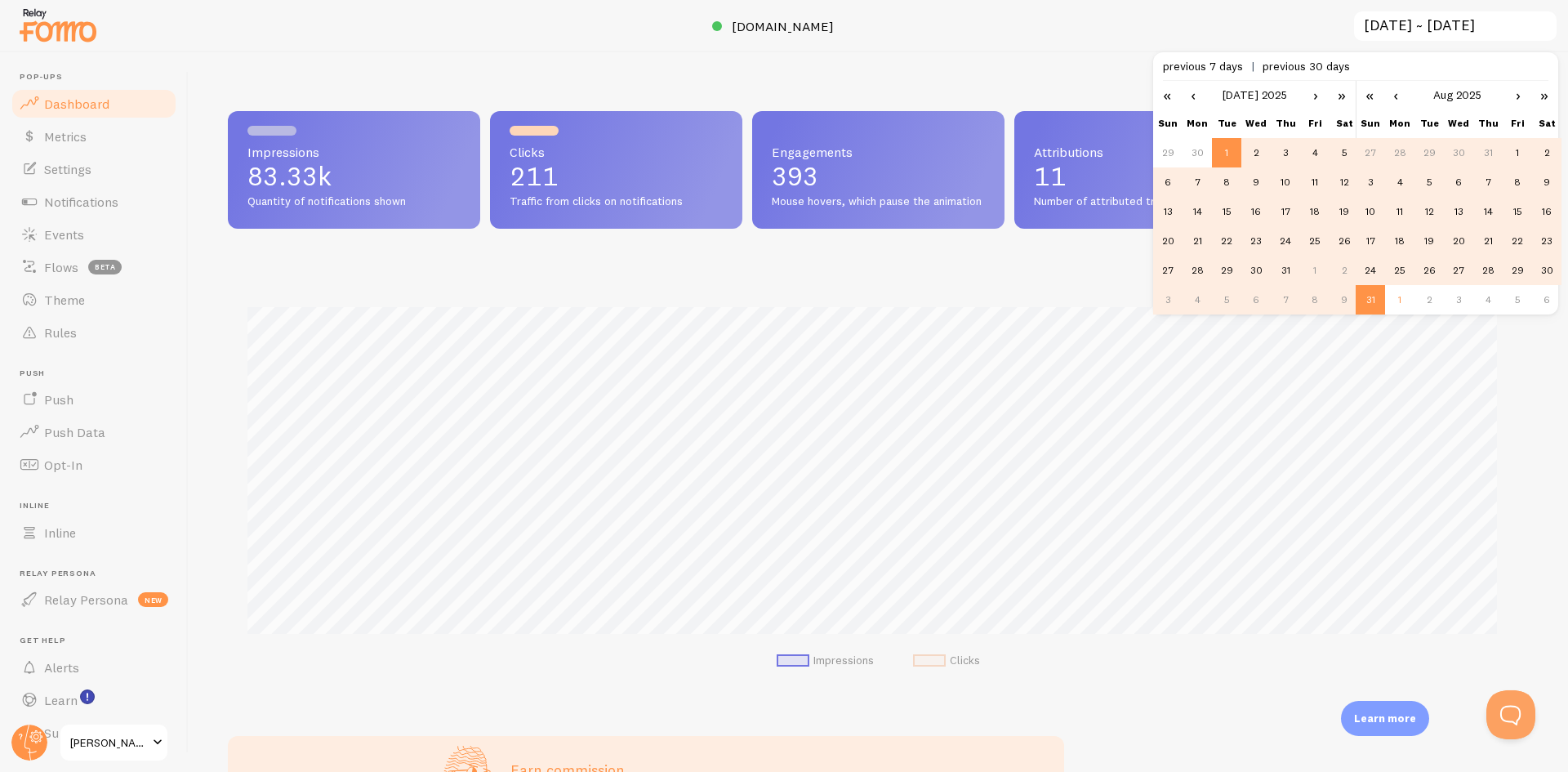
click at [1370, 151] on td "27" at bounding box center [1370, 152] width 29 height 29
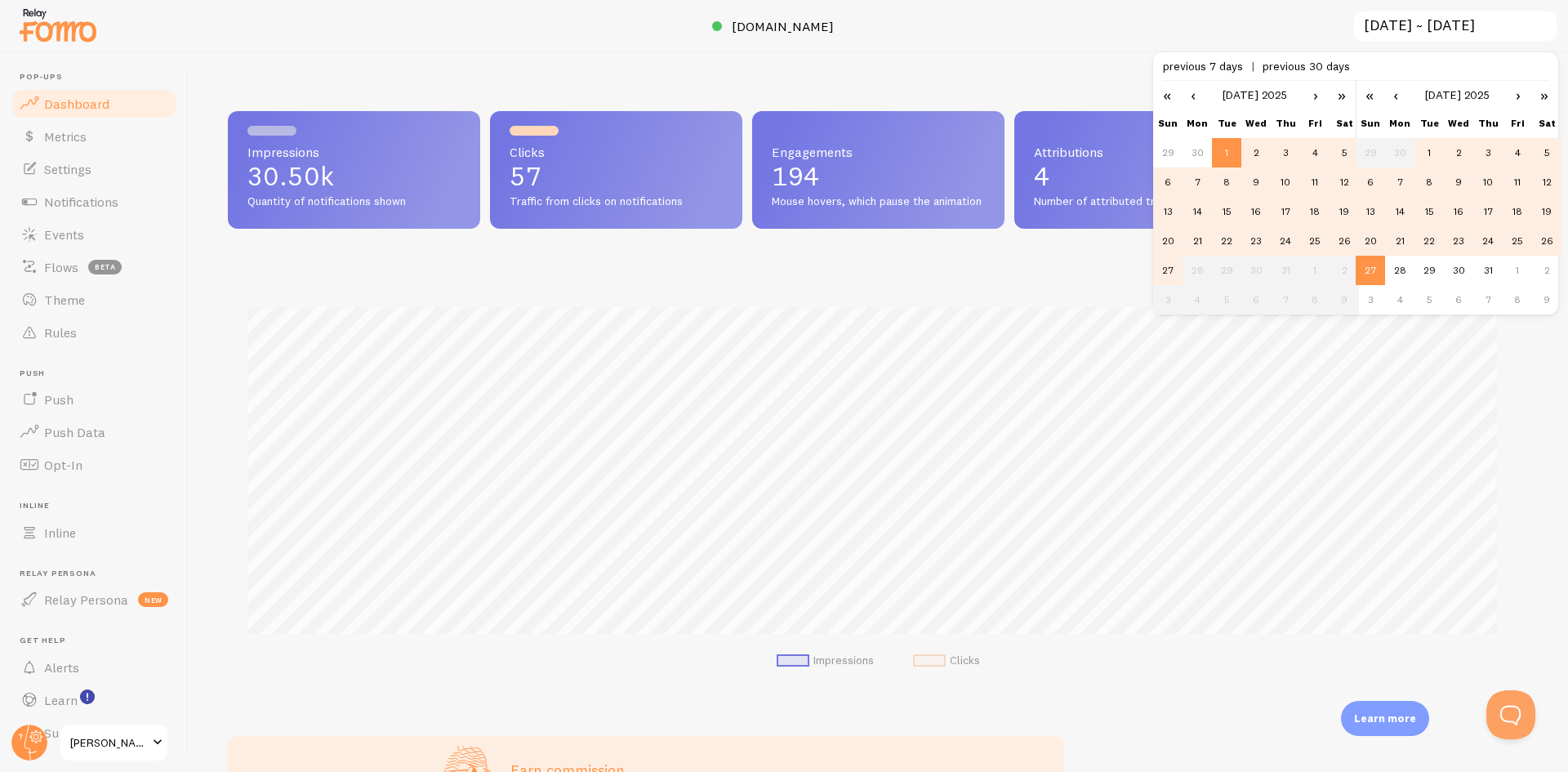
click at [1272, 271] on td "31" at bounding box center [1285, 270] width 29 height 29
click at [1485, 266] on td "31" at bounding box center [1487, 270] width 29 height 29
click at [1515, 100] on link "›" at bounding box center [1518, 95] width 25 height 28
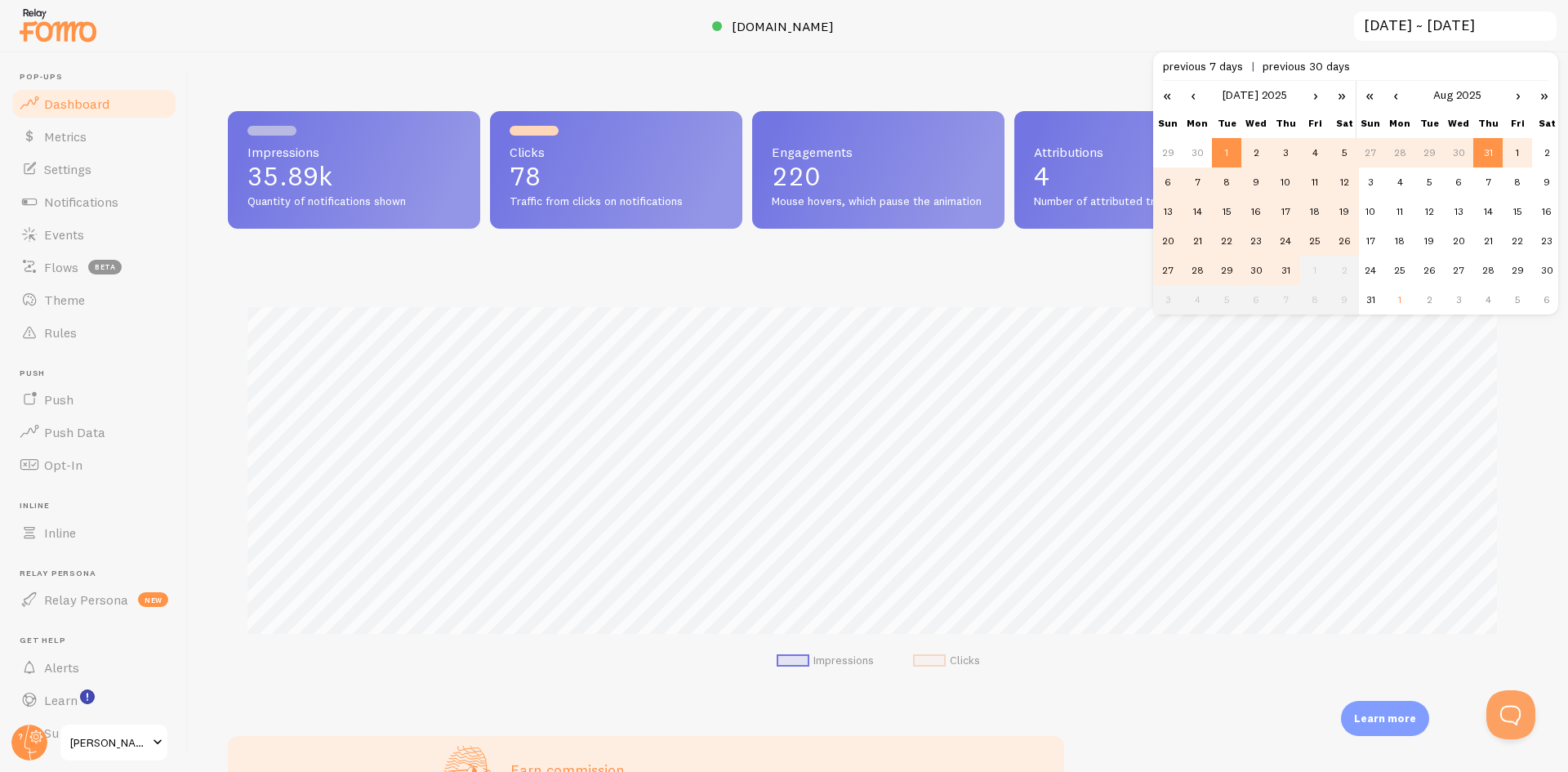
click at [1520, 154] on td "1" at bounding box center [1517, 152] width 29 height 29
click at [1510, 265] on td "29" at bounding box center [1517, 270] width 29 height 29
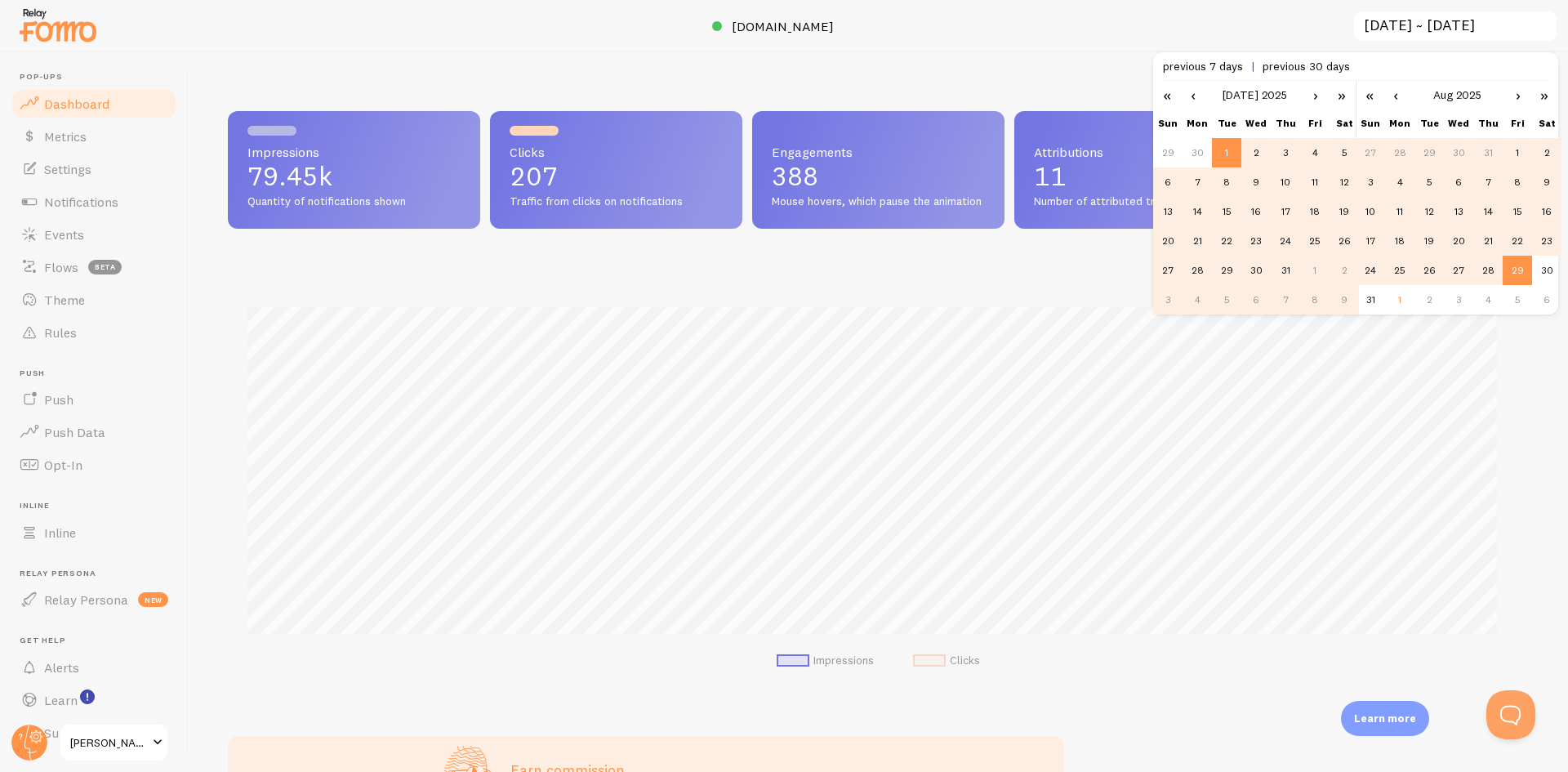
click at [1318, 96] on link "›" at bounding box center [1316, 95] width 25 height 28
click at [1305, 145] on td "1" at bounding box center [1314, 152] width 29 height 29
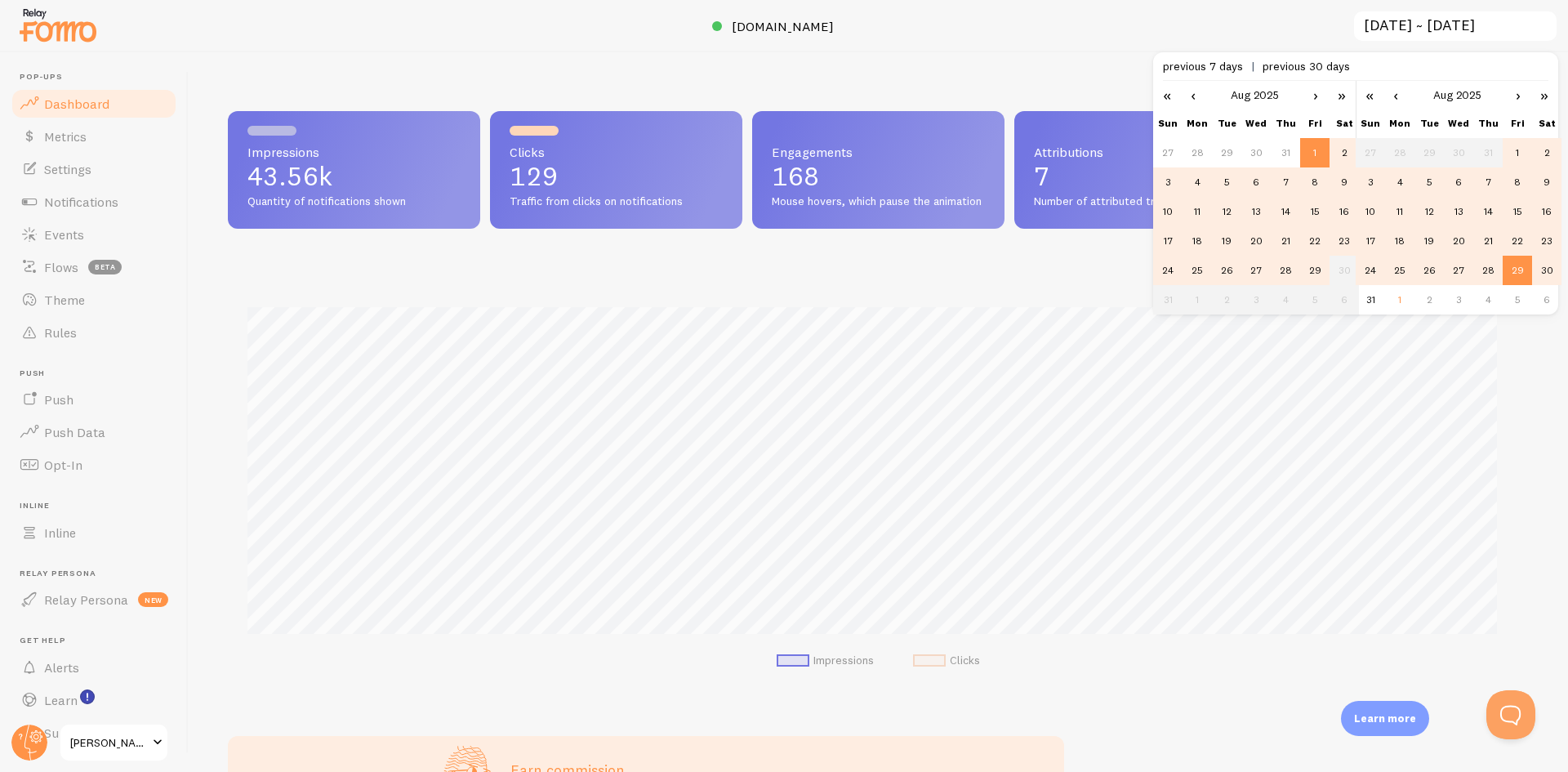
click at [1542, 271] on td "30" at bounding box center [1546, 270] width 29 height 29
click at [1190, 98] on link "‹" at bounding box center [1193, 95] width 25 height 28
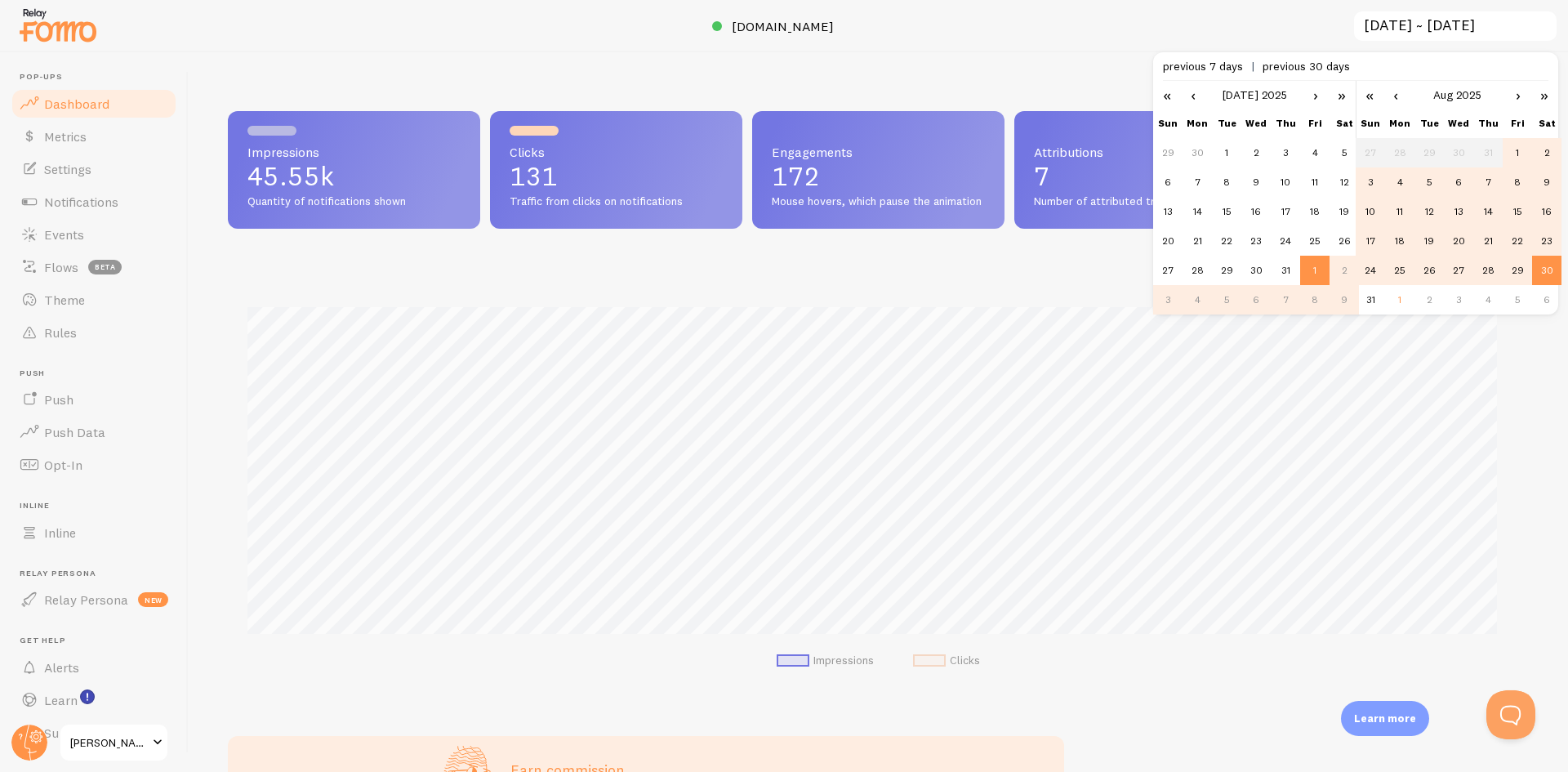
click at [1190, 98] on link "‹" at bounding box center [1193, 95] width 25 height 28
click at [1171, 169] on td "1" at bounding box center [1167, 182] width 29 height 29
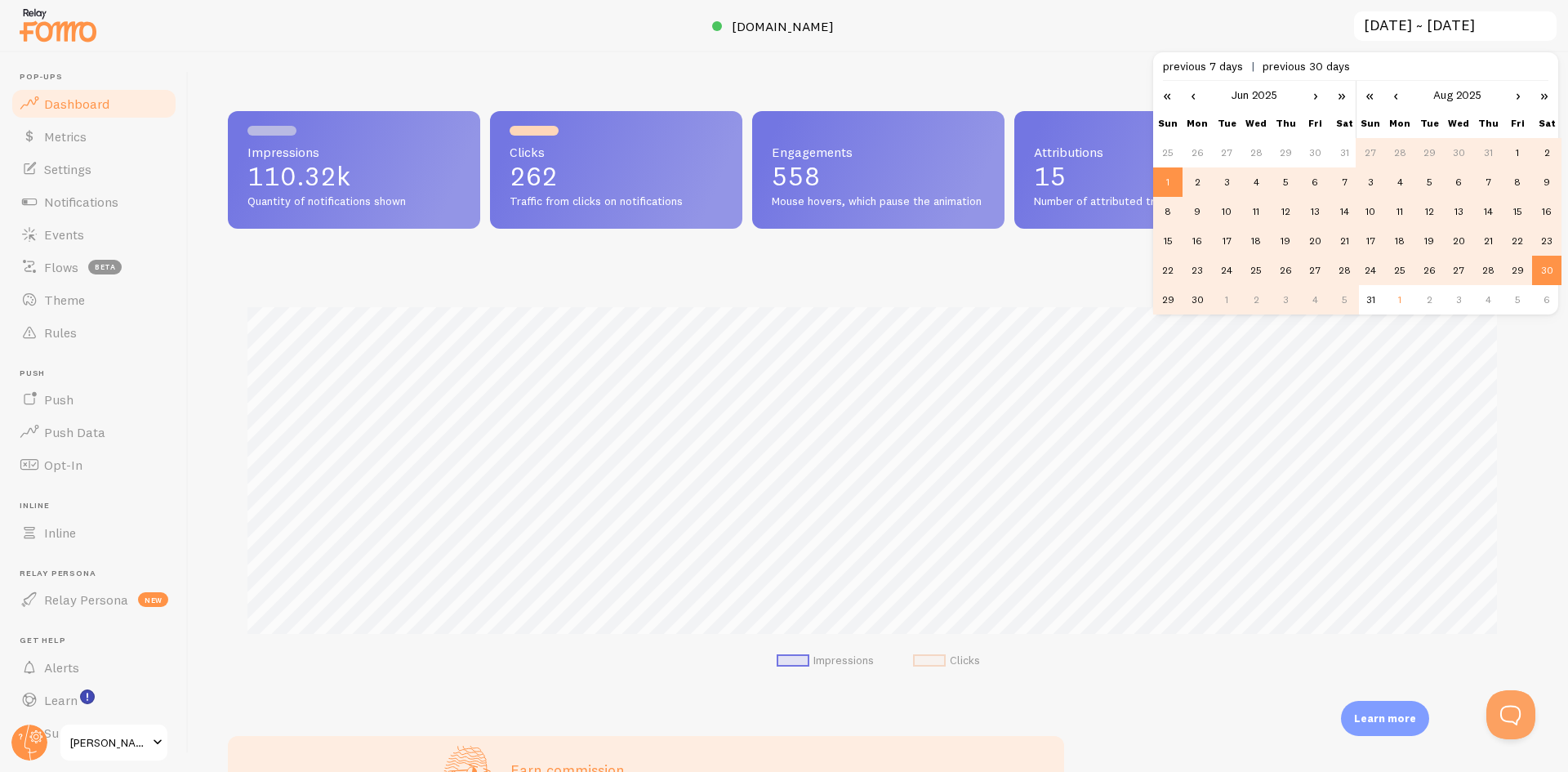
click at [1546, 270] on td "30" at bounding box center [1546, 270] width 29 height 29
click at [1394, 97] on link "‹" at bounding box center [1395, 95] width 25 height 28
click at [1398, 292] on td "30" at bounding box center [1399, 299] width 29 height 29
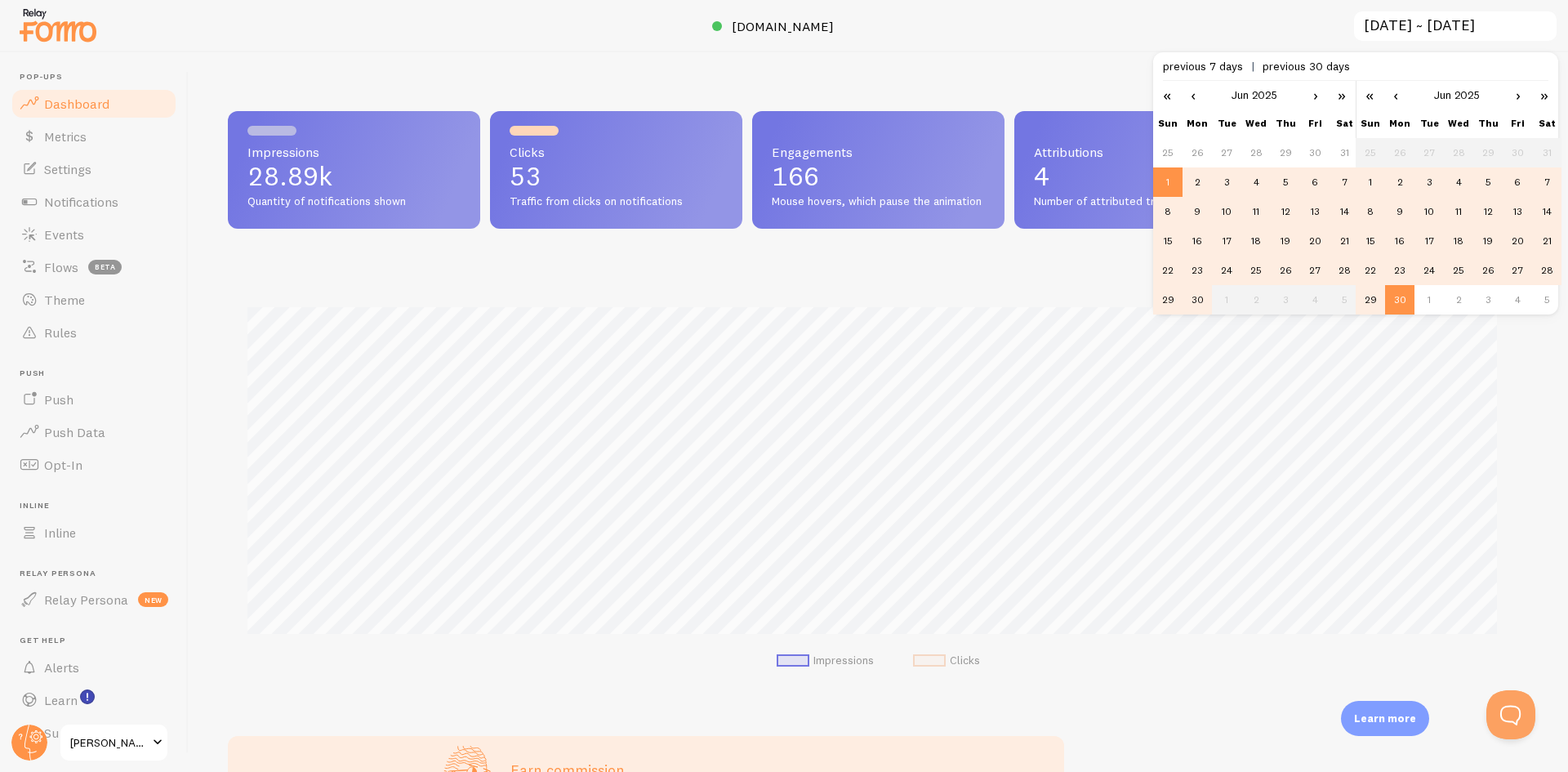
scroll to position [816058, 815305]
click at [1312, 93] on link "›" at bounding box center [1316, 95] width 25 height 28
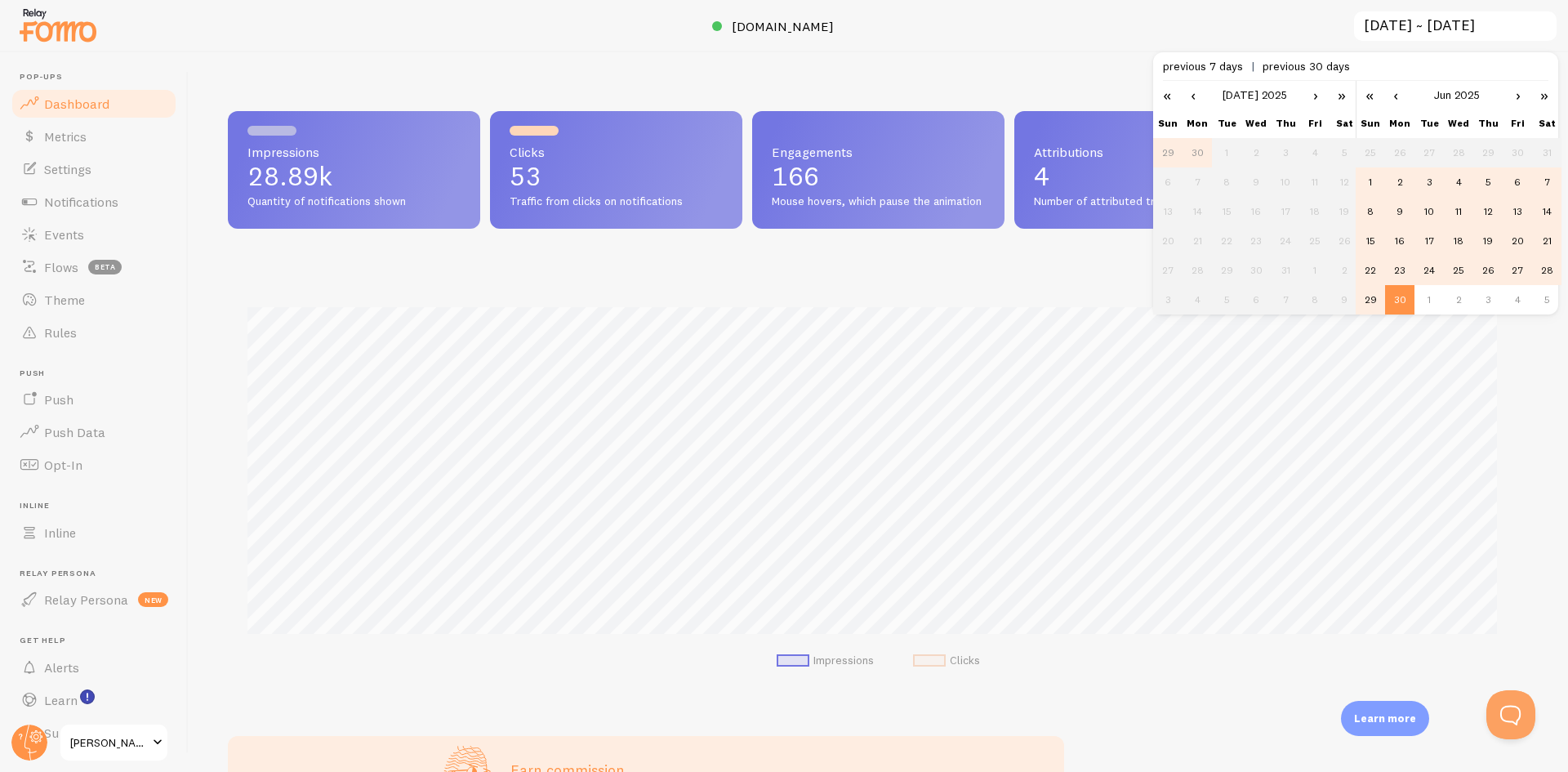
drag, startPoint x: 1310, startPoint y: 105, endPoint x: 1391, endPoint y: 172, distance: 105.1
click at [1391, 172] on td "2" at bounding box center [1399, 182] width 29 height 29
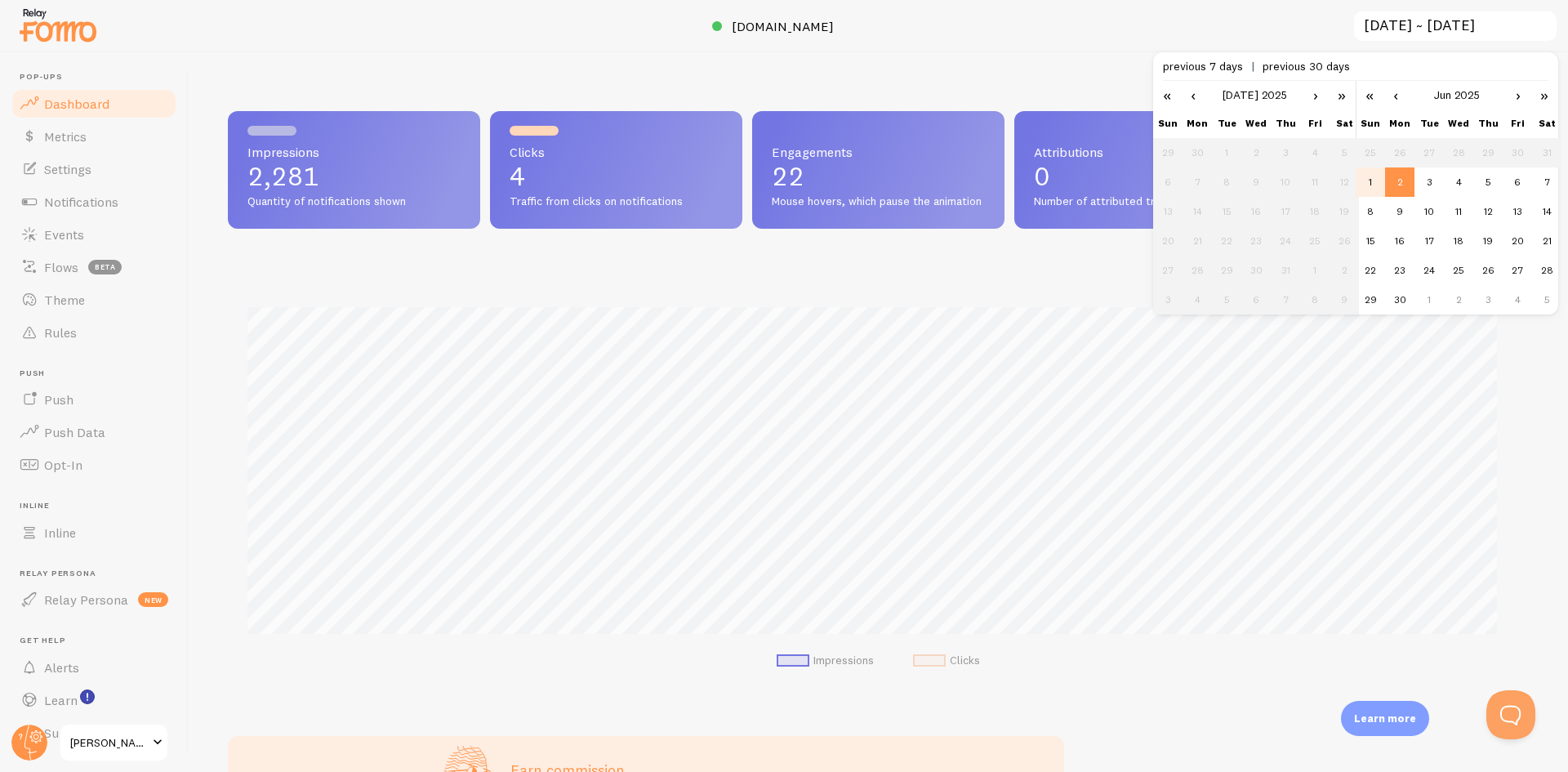
click at [1312, 98] on link "›" at bounding box center [1316, 95] width 25 height 28
click at [1200, 98] on link "‹" at bounding box center [1193, 95] width 25 height 28
click at [1199, 98] on link "‹" at bounding box center [1193, 95] width 25 height 28
click at [1189, 87] on link "‹" at bounding box center [1193, 95] width 25 height 28
click at [1173, 295] on td "1" at bounding box center [1167, 299] width 29 height 29
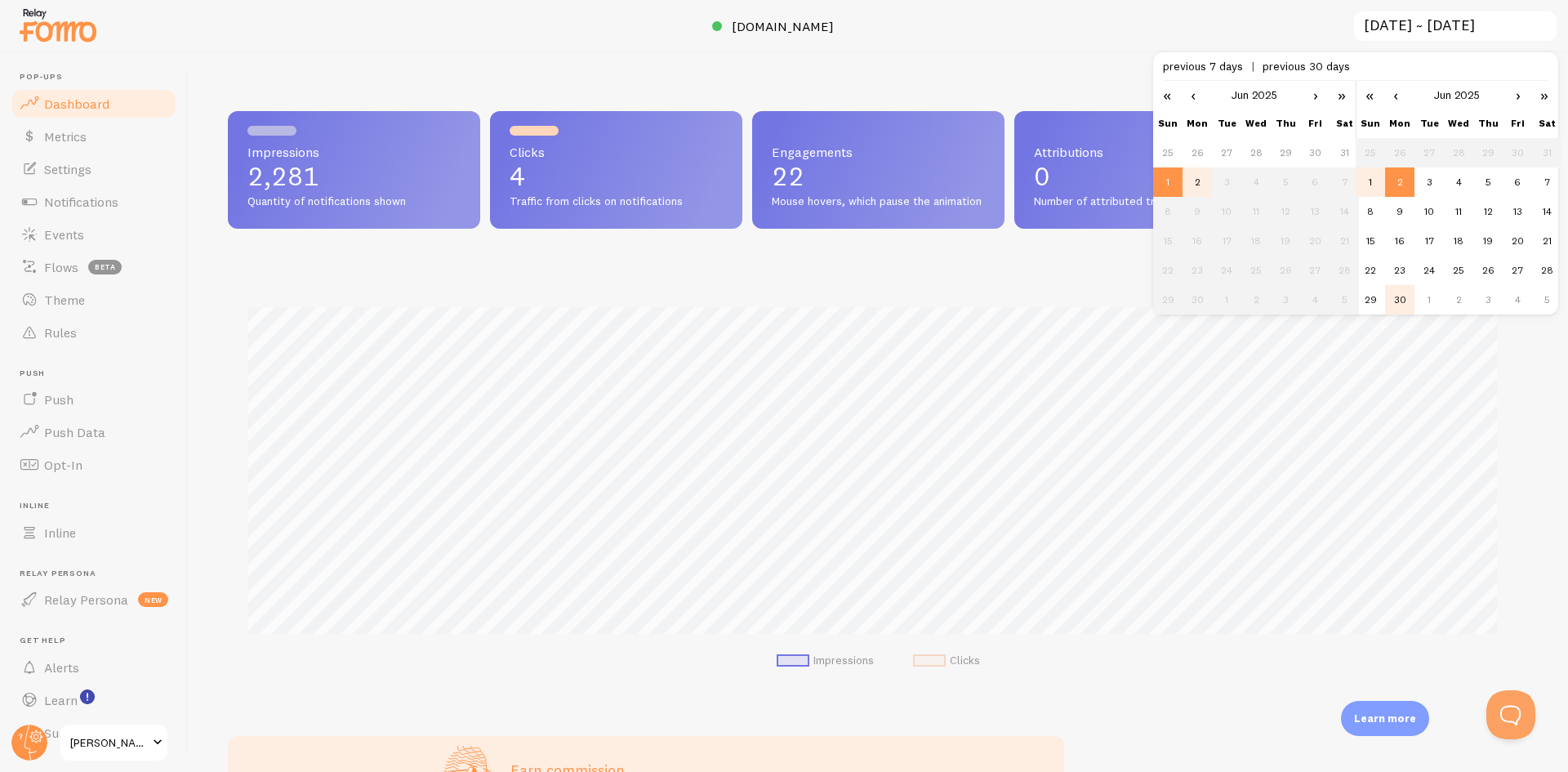
click at [1405, 298] on td "30" at bounding box center [1399, 299] width 29 height 29
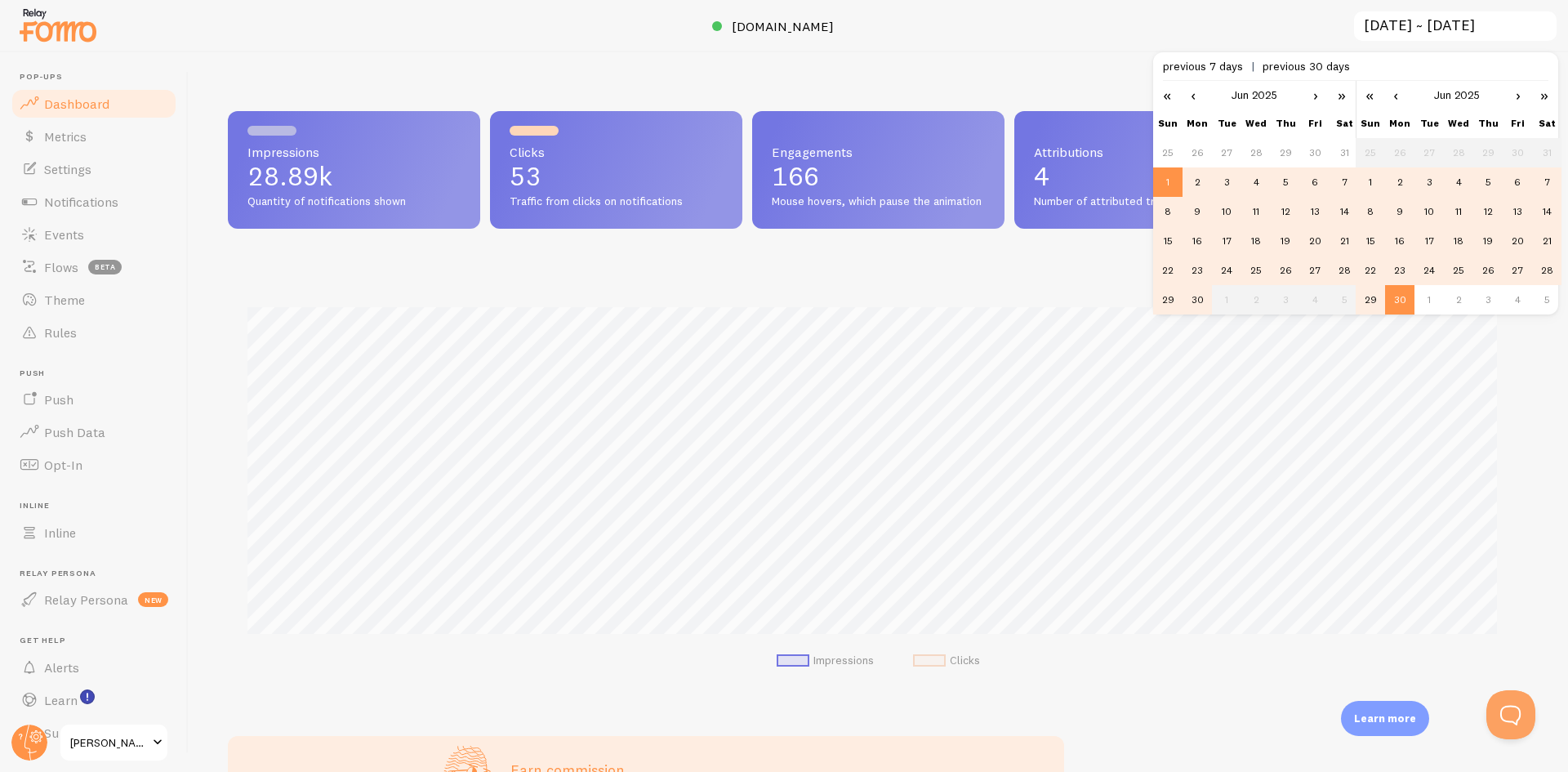
click at [1383, 22] on input "[DATE] ~ [DATE]" at bounding box center [1454, 26] width 205 height 33
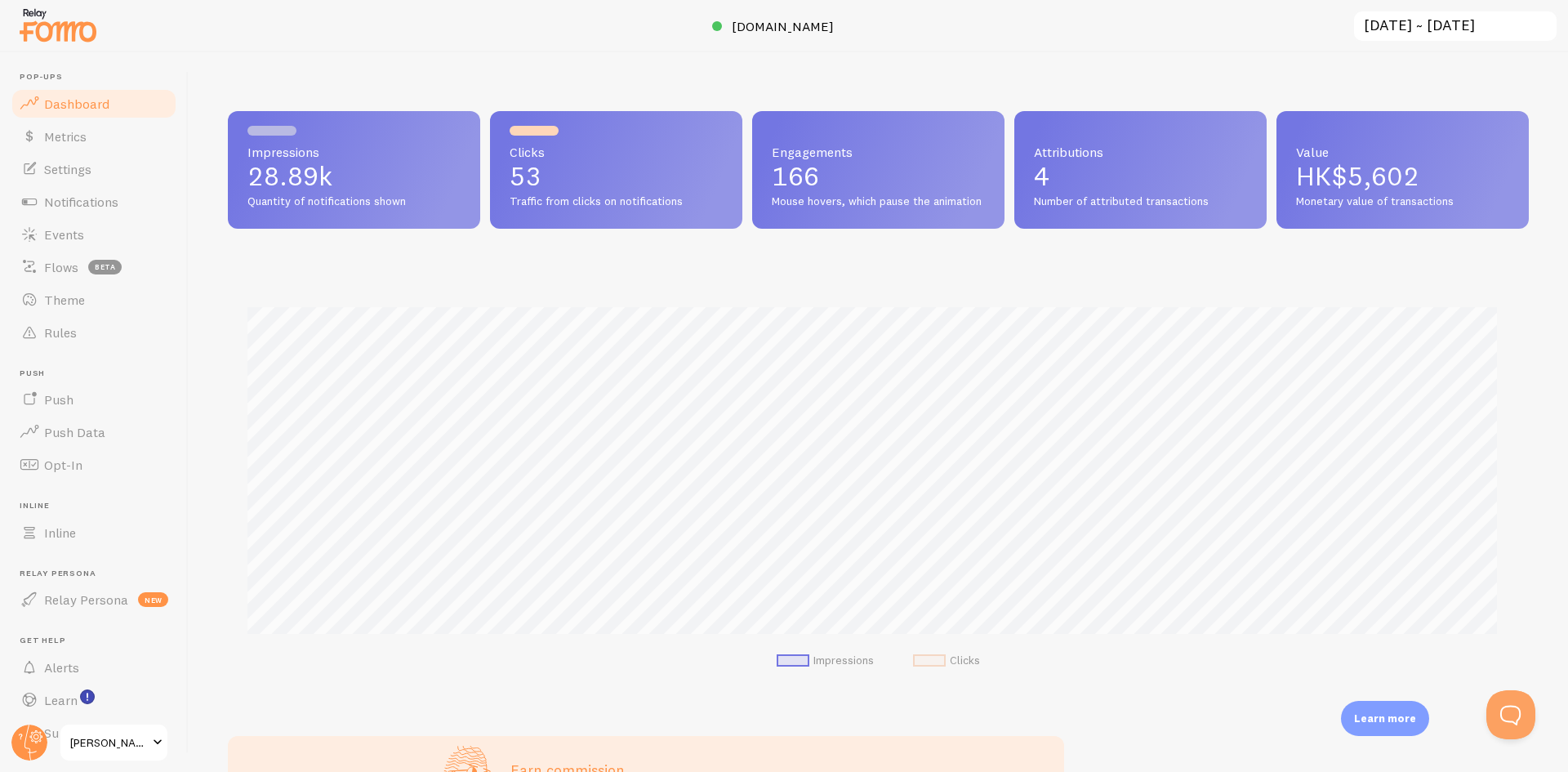
click at [1383, 22] on input "[DATE] ~ [DATE]" at bounding box center [1454, 26] width 205 height 33
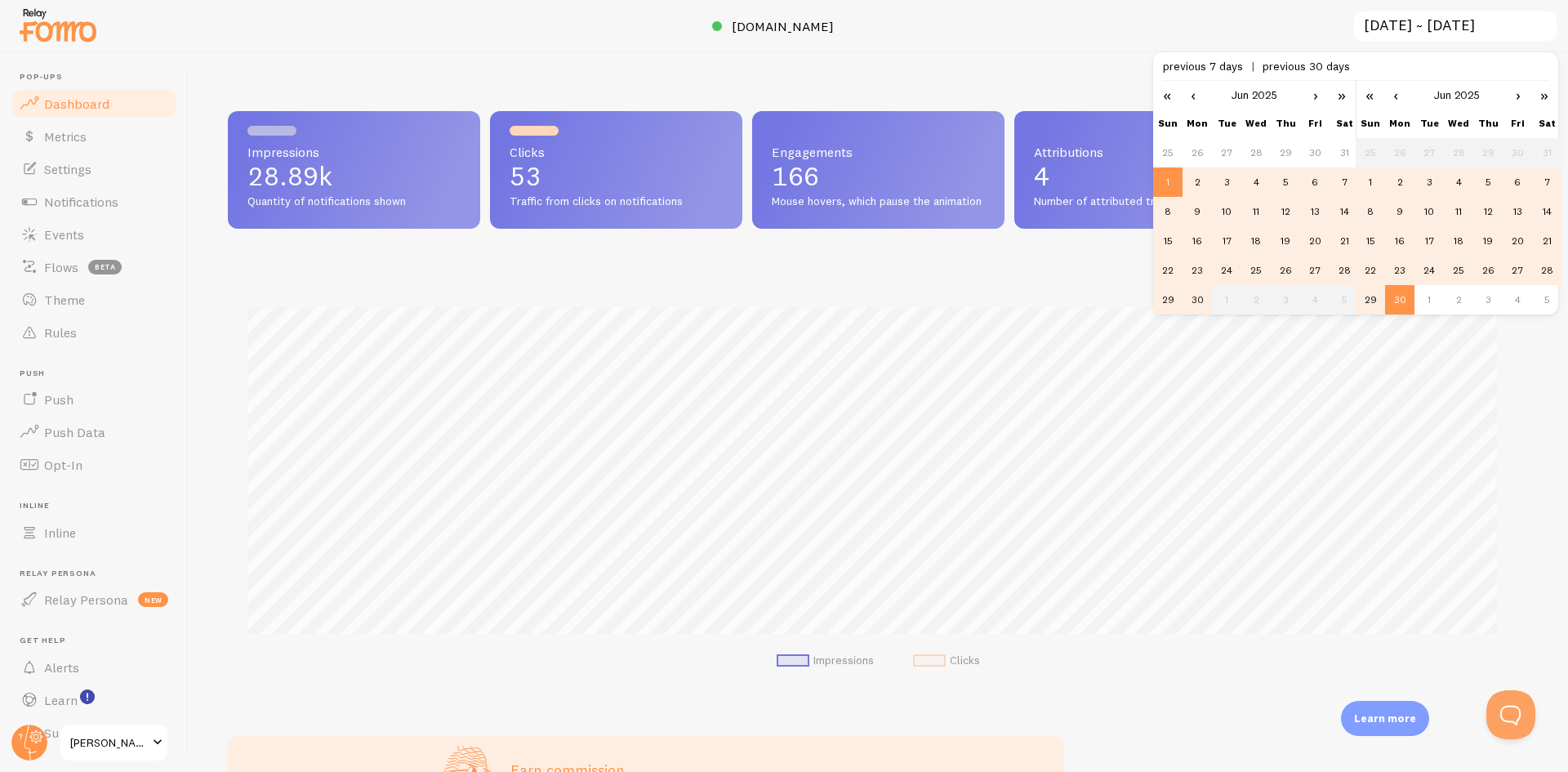
click at [1168, 93] on link "«" at bounding box center [1167, 95] width 28 height 28
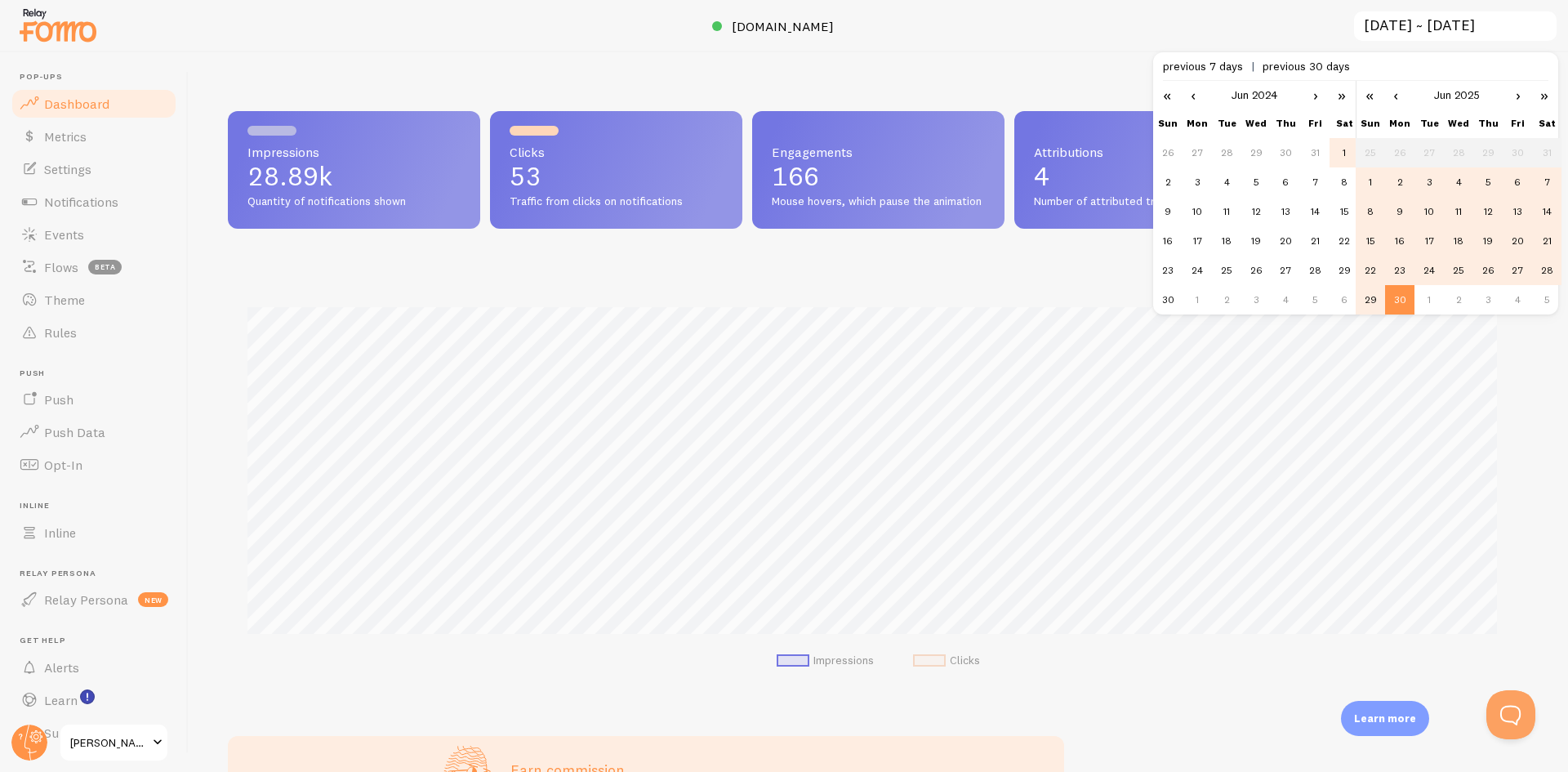
click at [1345, 152] on td "1" at bounding box center [1343, 152] width 29 height 29
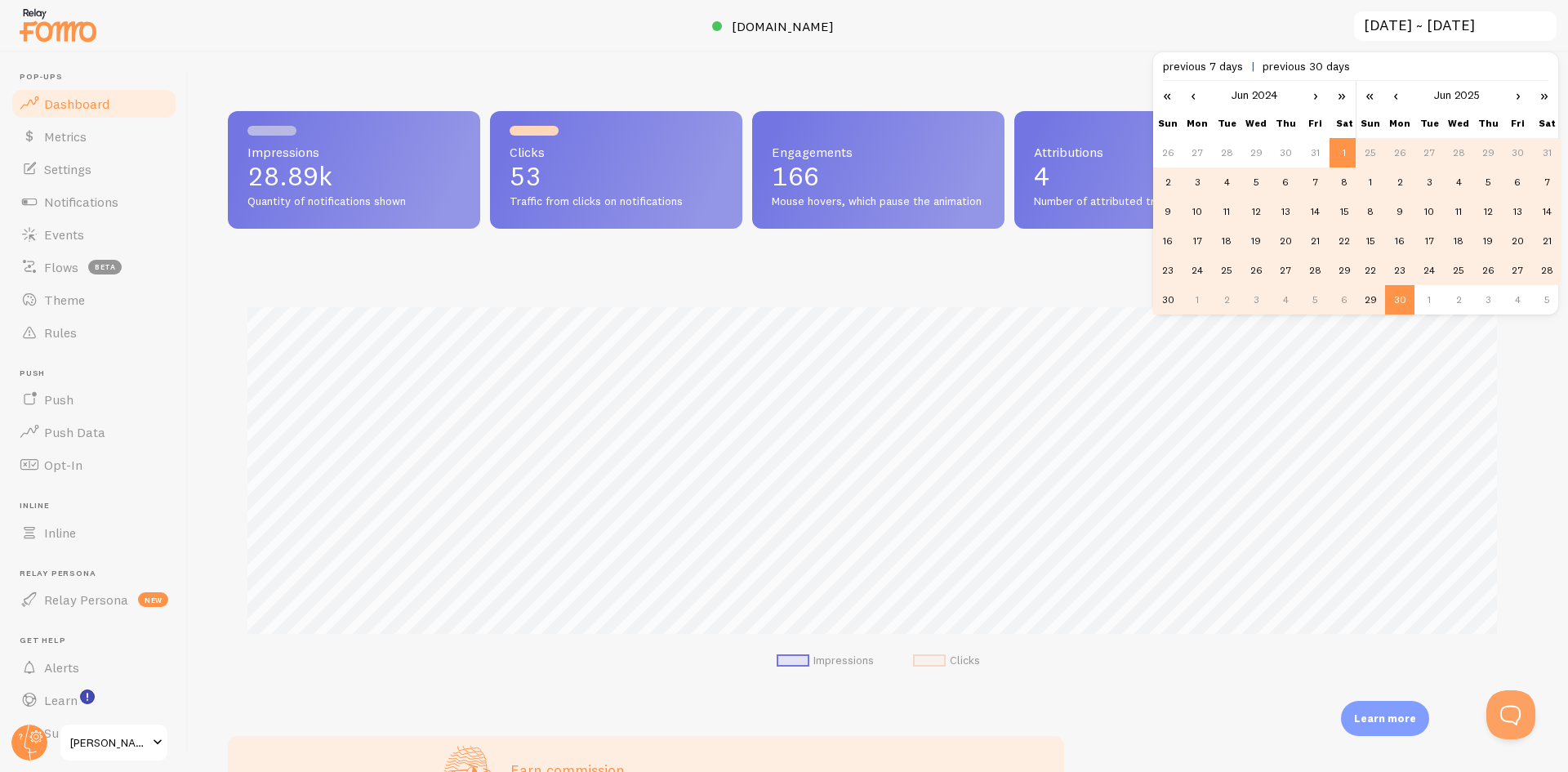
click at [1404, 305] on td "30" at bounding box center [1399, 299] width 29 height 29
click at [1521, 99] on link "›" at bounding box center [1518, 95] width 25 height 28
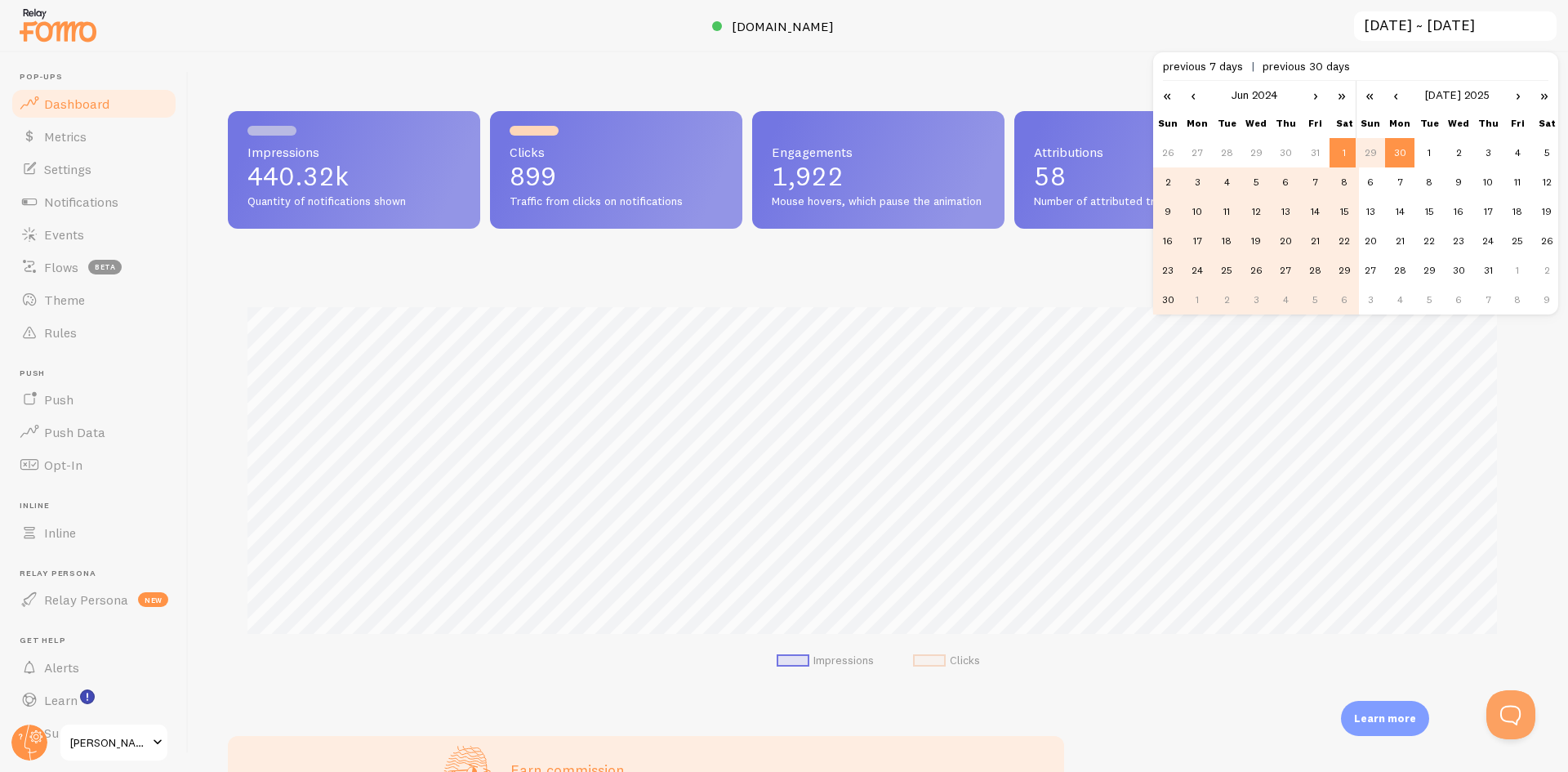
click at [1367, 94] on link "«" at bounding box center [1370, 95] width 28 height 28
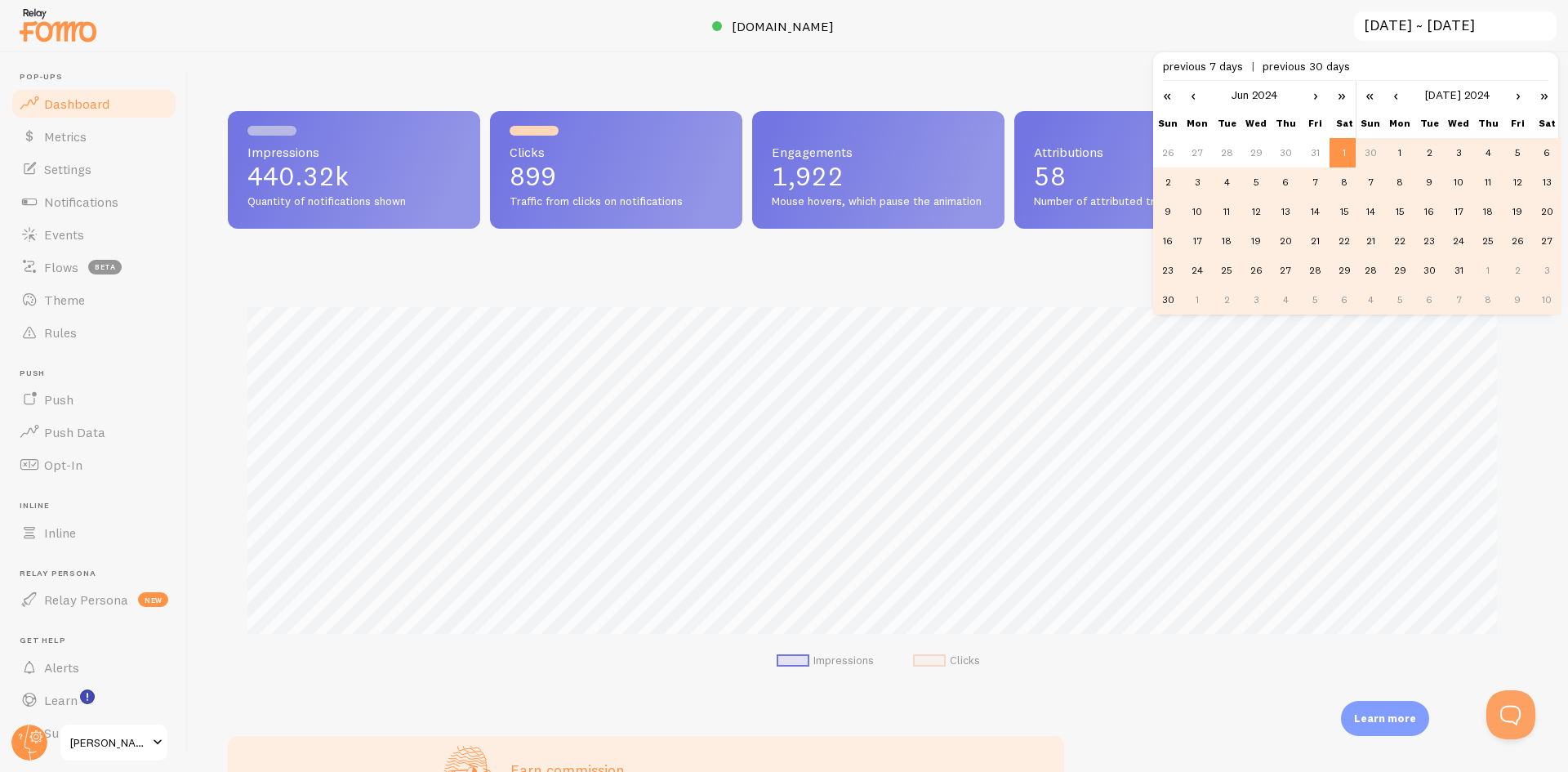
click at [1432, 274] on td "30" at bounding box center [1429, 270] width 29 height 29
click at [1397, 93] on link "‹" at bounding box center [1395, 95] width 25 height 28
click at [1372, 295] on td "30" at bounding box center [1370, 299] width 29 height 29
type input "[DATE] ~ [DATE]"
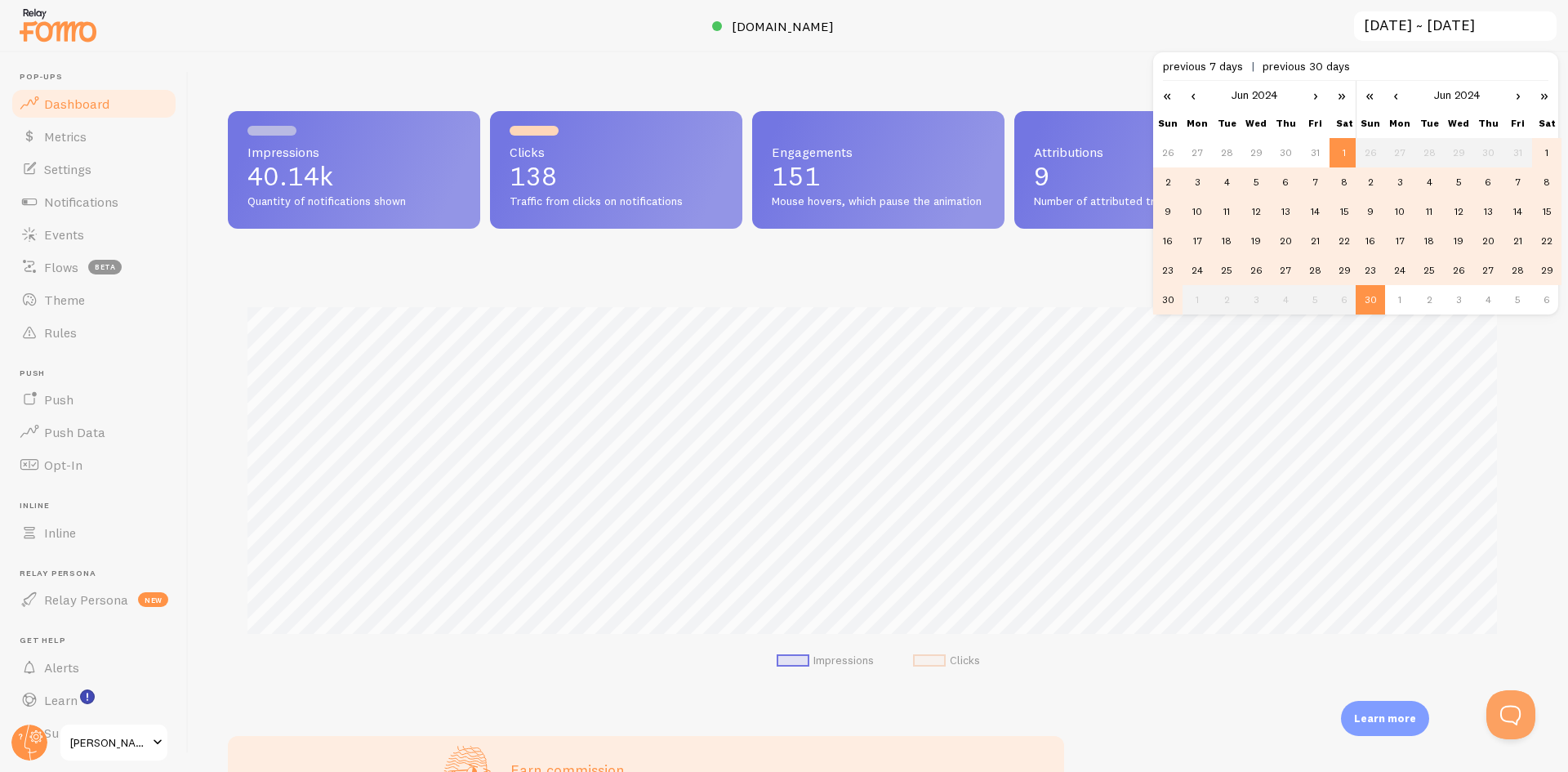
click at [929, 81] on div "Impressions 40.14k Quantity of notifications shown Clicks 138 Traffic from clic…" at bounding box center [878, 412] width 1379 height 719
